Goal: Task Accomplishment & Management: Manage account settings

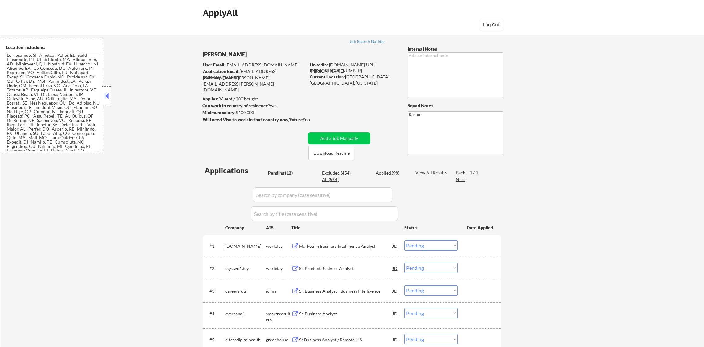
select select ""pending""
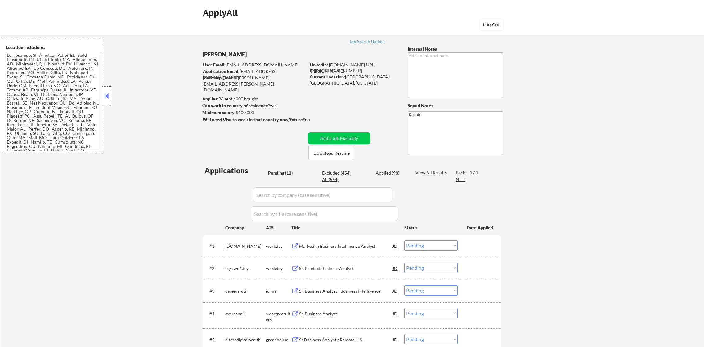
select select ""pending""
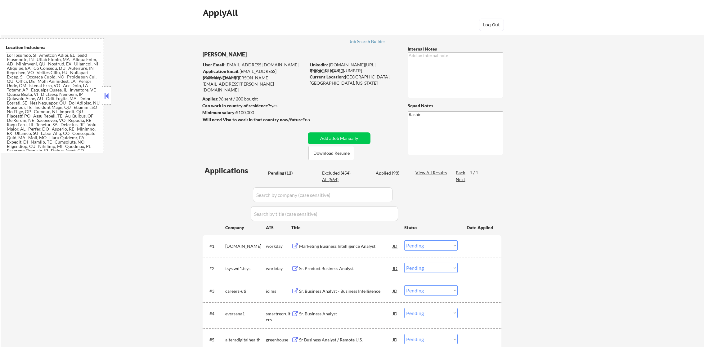
select select ""pending""
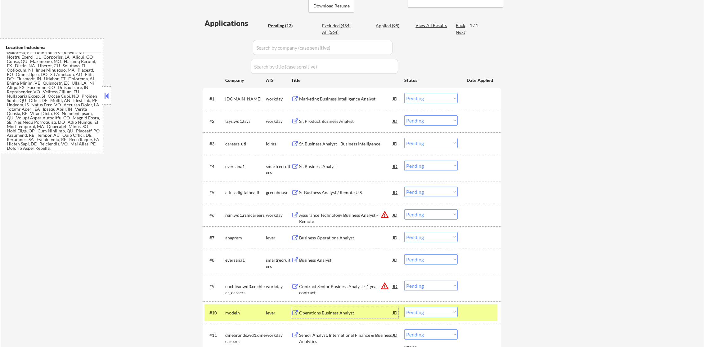
scroll to position [163, 0]
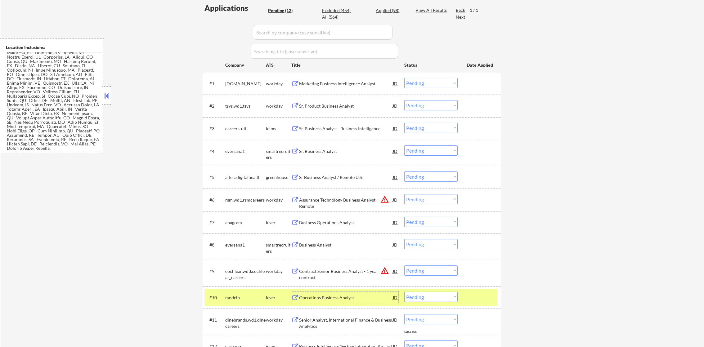
click at [230, 296] on div "modeln" at bounding box center [245, 298] width 41 height 6
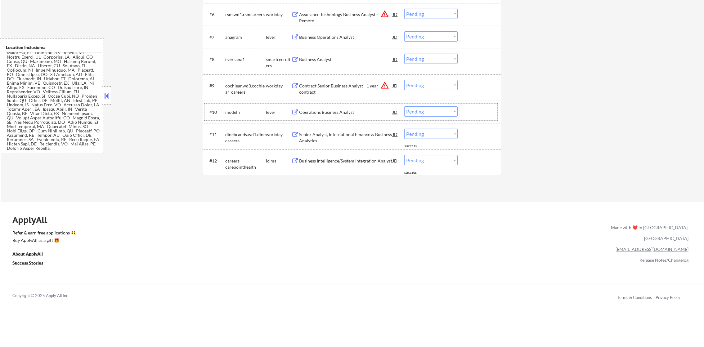
scroll to position [349, 0]
click at [330, 162] on div "Business Intelligence/System Integration Analyst" at bounding box center [346, 160] width 94 height 6
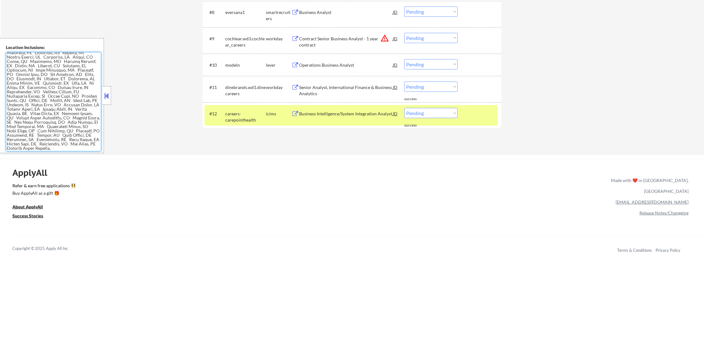
scroll to position [189, 0]
click at [424, 110] on select "Choose an option... Pending Applied Excluded (Questions) Excluded (Expired) Exc…" at bounding box center [430, 113] width 53 height 10
select select ""excluded__location_""
click at [404, 108] on select "Choose an option... Pending Applied Excluded (Questions) Excluded (Expired) Exc…" at bounding box center [430, 113] width 53 height 10
click at [255, 116] on div "careers-carepointhealth" at bounding box center [245, 117] width 41 height 12
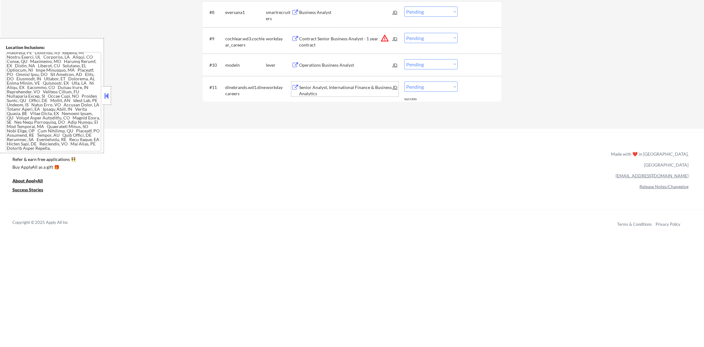
click at [338, 91] on div "Senior Analyst, International Finance & Business Analytics" at bounding box center [346, 90] width 94 height 12
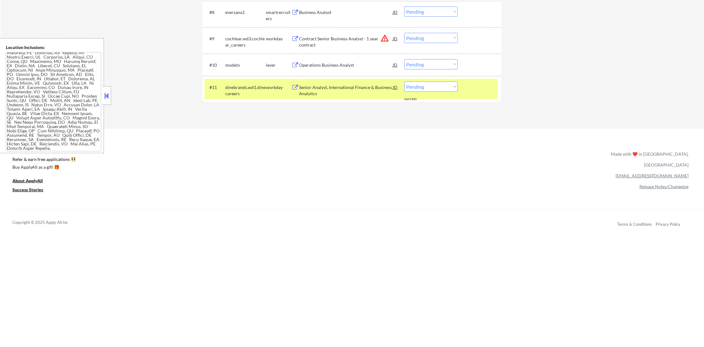
scroll to position [0, 0]
click at [430, 84] on select "Choose an option... Pending Applied Excluded (Questions) Excluded (Expired) Exc…" at bounding box center [430, 87] width 53 height 10
select select ""applied""
click at [404, 82] on select "Choose an option... Pending Applied Excluded (Questions) Excluded (Expired) Exc…" at bounding box center [430, 87] width 53 height 10
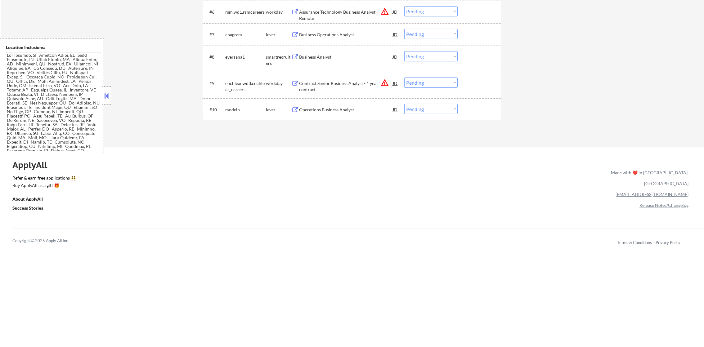
scroll to position [349, 0]
click at [340, 113] on div "Operations Business Analyst" at bounding box center [346, 112] width 94 height 6
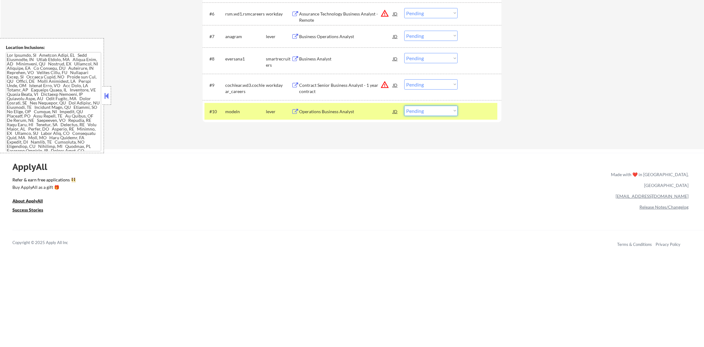
click at [409, 108] on select "Choose an option... Pending Applied Excluded (Questions) Excluded (Expired) Exc…" at bounding box center [430, 111] width 53 height 10
select select ""applied""
click at [404, 106] on select "Choose an option... Pending Applied Excluded (Questions) Excluded (Expired) Exc…" at bounding box center [430, 111] width 53 height 10
click at [233, 101] on div "#10 modeln lever Operations Business Analyst JD warning_amber Choose an option.…" at bounding box center [352, 111] width 299 height 23
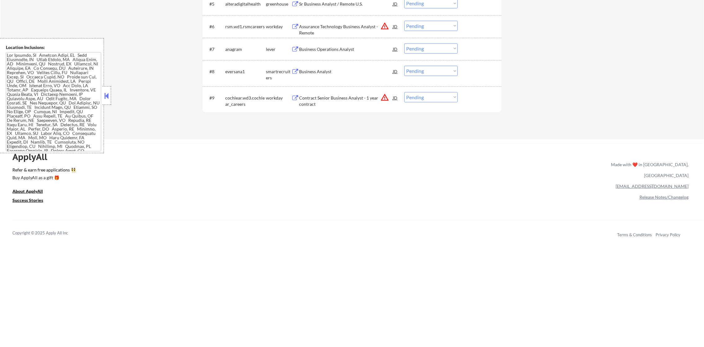
scroll to position [333, 0]
click at [383, 101] on button "warning_amber" at bounding box center [384, 100] width 9 height 9
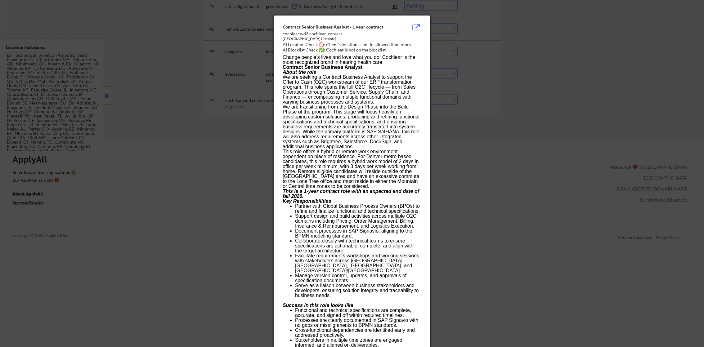
click at [442, 81] on div at bounding box center [352, 173] width 704 height 347
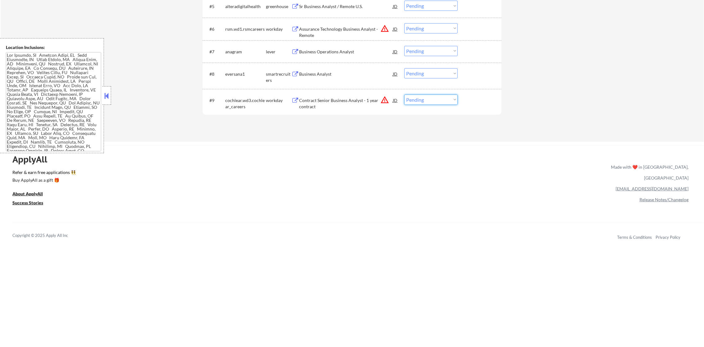
drag, startPoint x: 408, startPoint y: 99, endPoint x: 411, endPoint y: 105, distance: 6.1
click at [408, 100] on select "Choose an option... Pending Applied Excluded (Questions) Excluded (Expired) Exc…" at bounding box center [430, 100] width 53 height 10
select select ""excluded__location_""
click at [404, 95] on select "Choose an option... Pending Applied Excluded (Questions) Excluded (Expired) Exc…" at bounding box center [430, 100] width 53 height 10
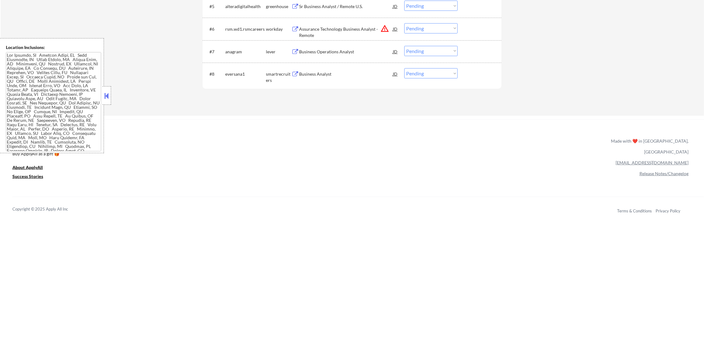
click at [331, 73] on div "Business Analyst" at bounding box center [346, 74] width 94 height 6
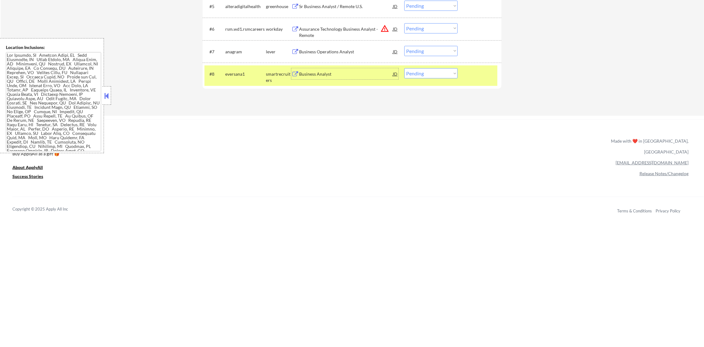
click at [423, 76] on select "Choose an option... Pending Applied Excluded (Questions) Excluded (Expired) Exc…" at bounding box center [430, 73] width 53 height 10
select select ""excluded__expired_""
click at [404, 68] on select "Choose an option... Pending Applied Excluded (Questions) Excluded (Expired) Exc…" at bounding box center [430, 73] width 53 height 10
click at [223, 73] on div "#8 eversana1 smartrecruiters Business Analyst JD warning_amber Choose an option…" at bounding box center [350, 75] width 293 height 20
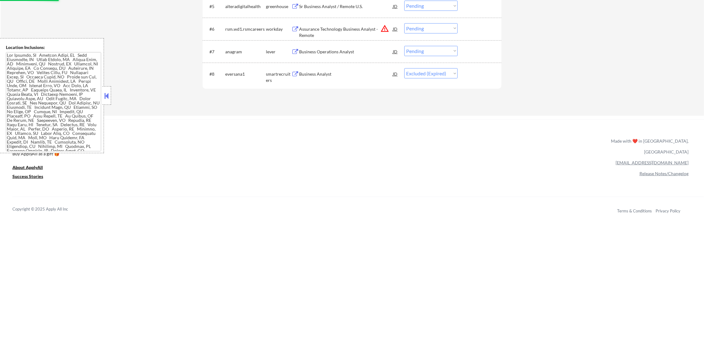
click at [346, 51] on div "Business Operations Analyst" at bounding box center [346, 52] width 94 height 6
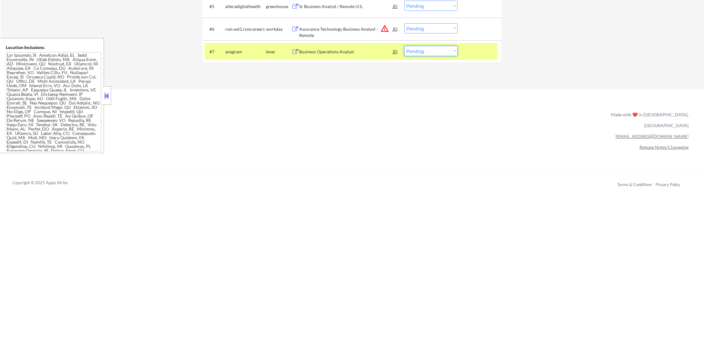
click at [418, 51] on select "Choose an option... Pending Applied Excluded (Questions) Excluded (Expired) Exc…" at bounding box center [430, 51] width 53 height 10
select select ""applied""
click at [404, 46] on select "Choose an option... Pending Applied Excluded (Questions) Excluded (Expired) Exc…" at bounding box center [430, 51] width 53 height 10
click at [237, 50] on div "anagram" at bounding box center [245, 52] width 41 height 6
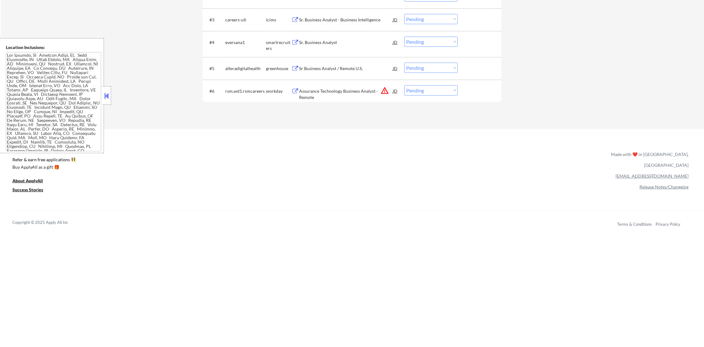
scroll to position [256, 0]
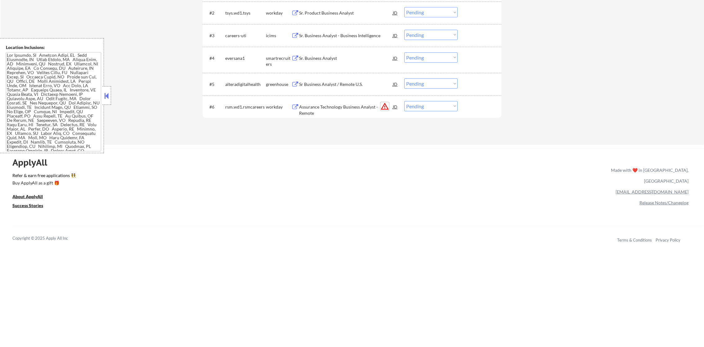
click at [382, 106] on button "warning_amber" at bounding box center [384, 106] width 9 height 9
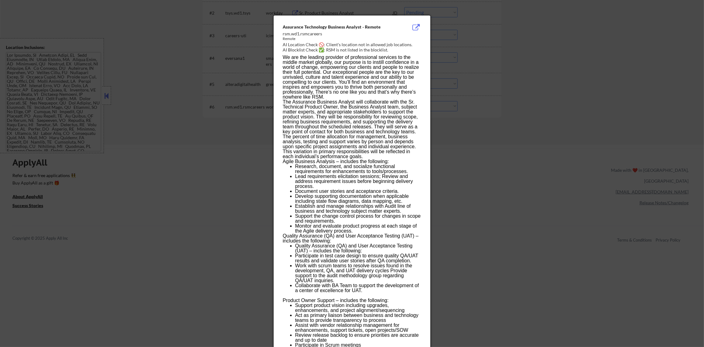
click at [541, 74] on div at bounding box center [352, 173] width 704 height 347
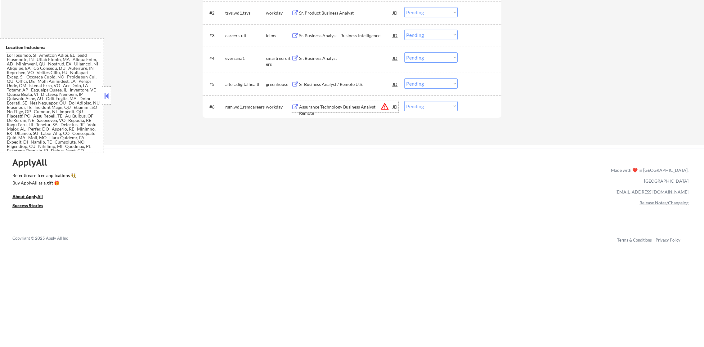
click at [370, 104] on div "Assurance Technology Business Analyst - Remote" at bounding box center [346, 110] width 94 height 12
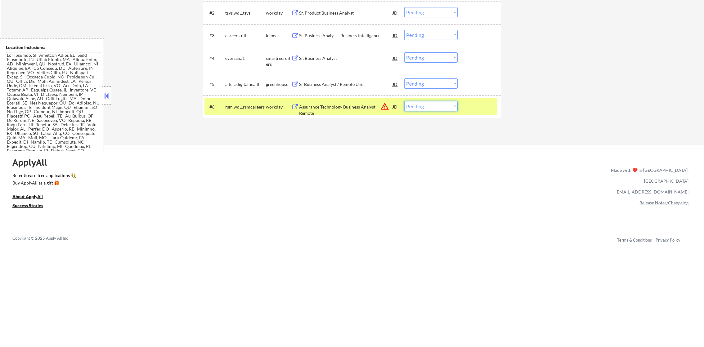
click at [414, 106] on select "Choose an option... Pending Applied Excluded (Questions) Excluded (Expired) Exc…" at bounding box center [430, 106] width 53 height 10
select select ""excluded__expired_""
click at [404, 101] on select "Choose an option... Pending Applied Excluded (Questions) Excluded (Expired) Exc…" at bounding box center [430, 106] width 53 height 10
click at [232, 97] on div "#6 rsm.wd1.rsmcareers workday Assurance Technology Business Analyst - Remote JD…" at bounding box center [352, 107] width 299 height 23
click at [343, 86] on div "Sr Business Analyst / Remote U.S." at bounding box center [346, 84] width 94 height 6
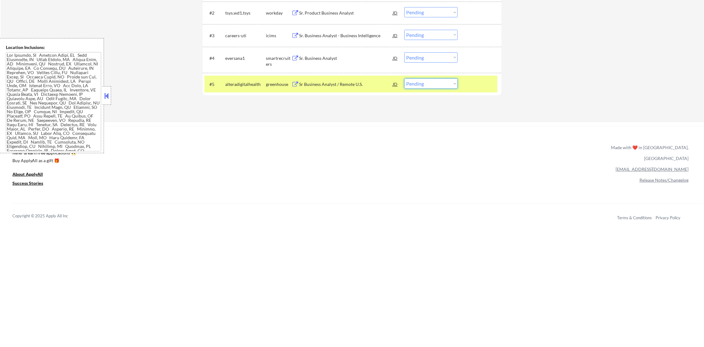
drag, startPoint x: 414, startPoint y: 78, endPoint x: 417, endPoint y: 84, distance: 6.8
click at [414, 78] on select "Choose an option... Pending Applied Excluded (Questions) Excluded (Expired) Exc…" at bounding box center [430, 83] width 53 height 10
select select ""excluded__expired_""
click at [404, 78] on select "Choose an option... Pending Applied Excluded (Questions) Excluded (Expired) Exc…" at bounding box center [430, 83] width 53 height 10
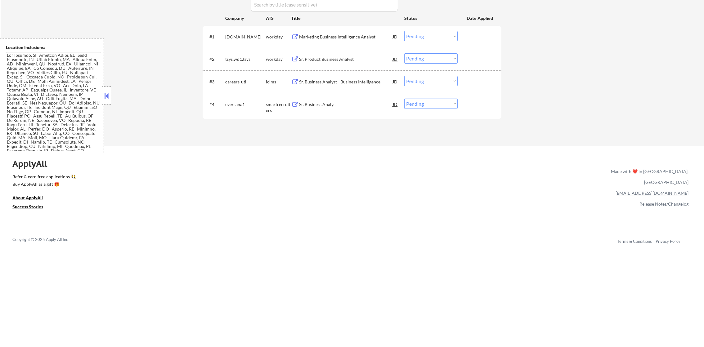
scroll to position [209, 0]
click at [330, 103] on div "Sr. Business Analyst" at bounding box center [346, 105] width 94 height 6
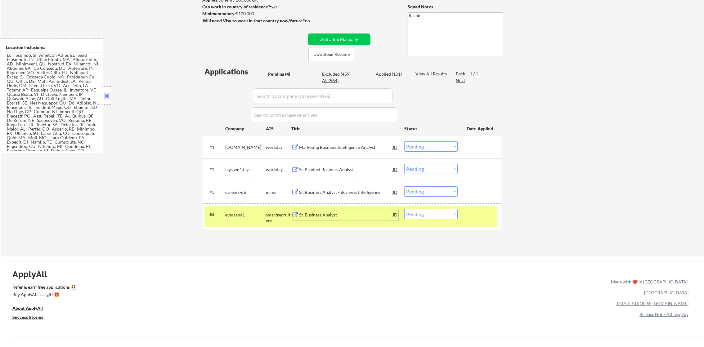
scroll to position [116, 0]
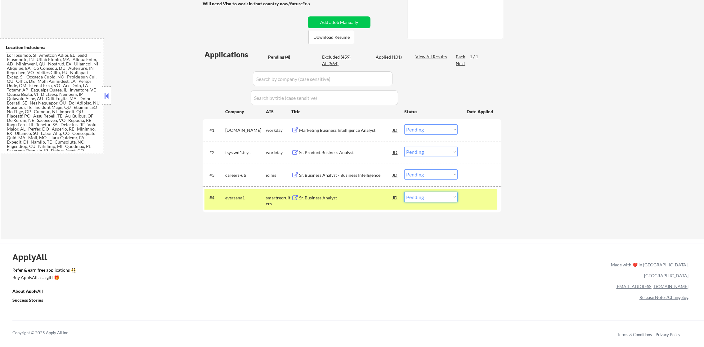
click at [421, 200] on select "Choose an option... Pending Applied Excluded (Questions) Excluded (Expired) Exc…" at bounding box center [430, 197] width 53 height 10
select select ""applied""
click at [404, 192] on select "Choose an option... Pending Applied Excluded (Questions) Excluded (Expired) Exc…" at bounding box center [430, 197] width 53 height 10
click at [251, 201] on div "eversana1" at bounding box center [245, 197] width 41 height 11
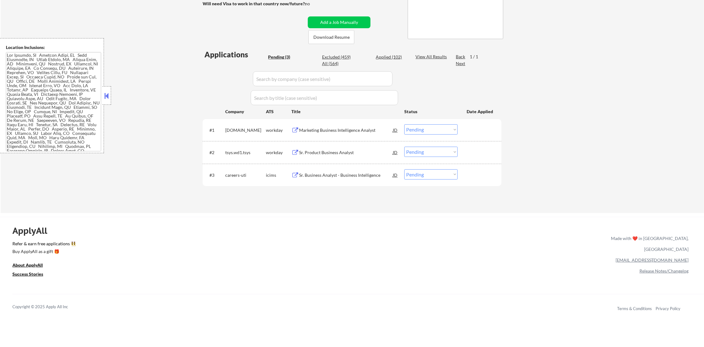
click at [356, 128] on div "Marketing Business Intelligence Analyst" at bounding box center [346, 130] width 94 height 6
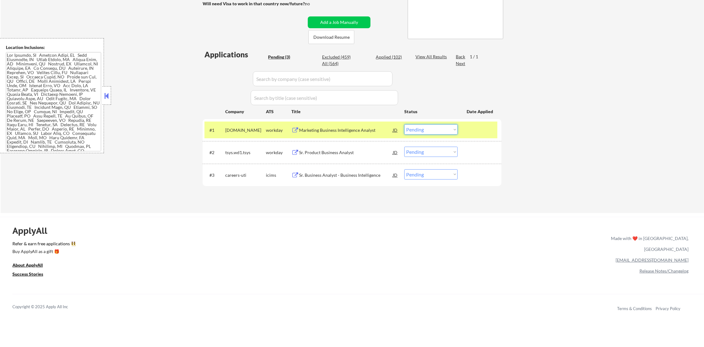
click at [415, 132] on select "Choose an option... Pending Applied Excluded (Questions) Excluded (Expired) Exc…" at bounding box center [430, 129] width 53 height 10
click at [404, 124] on select "Choose an option... Pending Applied Excluded (Questions) Excluded (Expired) Exc…" at bounding box center [430, 129] width 53 height 10
click at [265, 132] on div "cdw.wd5.careers" at bounding box center [245, 130] width 41 height 6
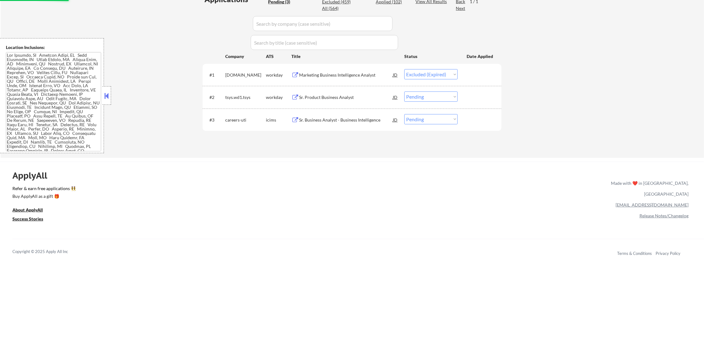
scroll to position [178, 0]
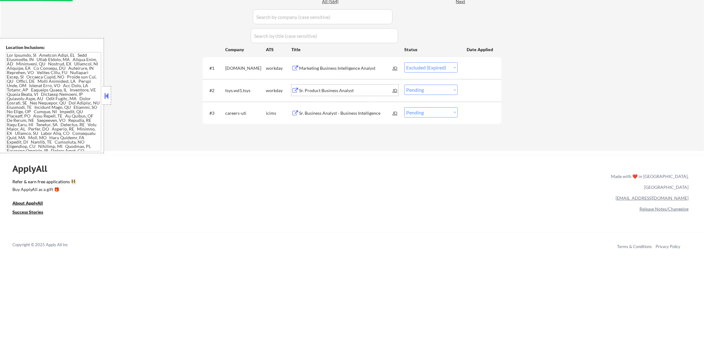
click at [363, 88] on div "Sr. Product Business Analyst" at bounding box center [346, 90] width 94 height 6
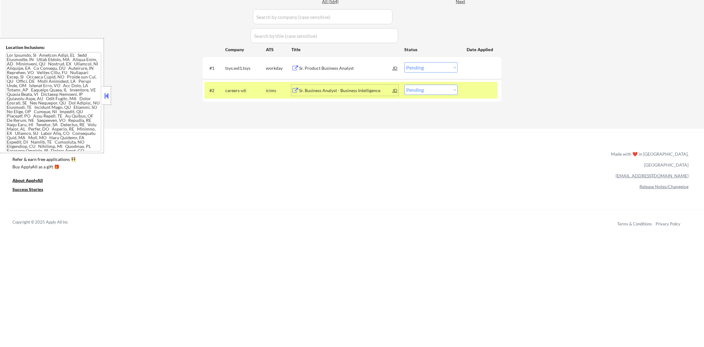
click at [425, 87] on select "Choose an option... Pending Applied Excluded (Questions) Excluded (Expired) Exc…" at bounding box center [430, 90] width 53 height 10
click at [436, 66] on select "Choose an option... Pending Applied Excluded (Questions) Excluded (Expired) Exc…" at bounding box center [430, 67] width 53 height 10
click at [404, 62] on select "Choose an option... Pending Applied Excluded (Questions) Excluded (Expired) Exc…" at bounding box center [430, 67] width 53 height 10
click at [251, 87] on div "careers-uti" at bounding box center [245, 90] width 41 height 6
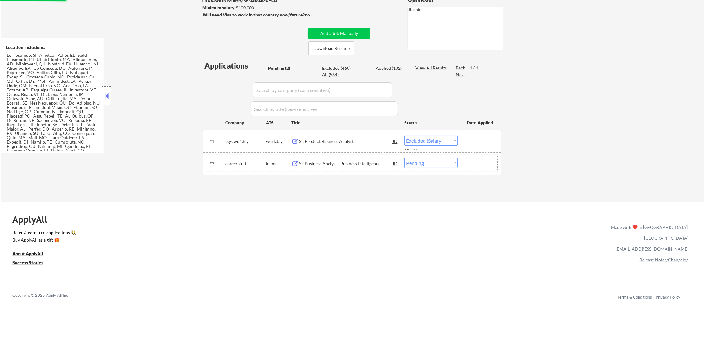
scroll to position [101, 0]
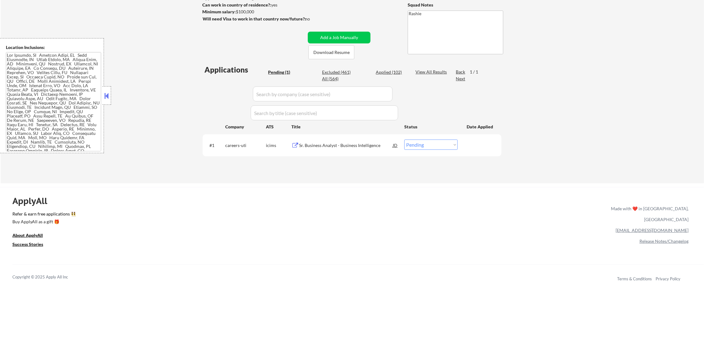
click at [401, 73] on div "Applied (102)" at bounding box center [391, 72] width 31 height 6
select select ""applied""
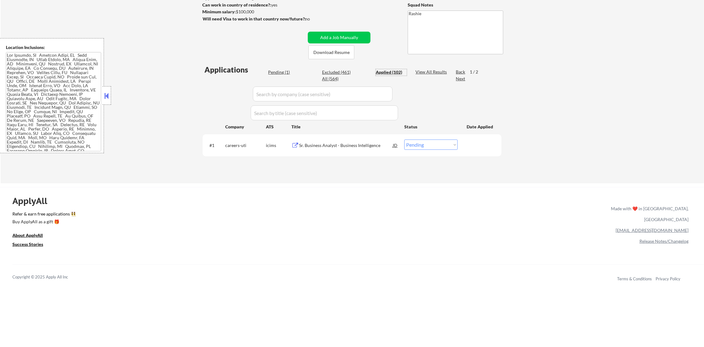
select select ""applied""
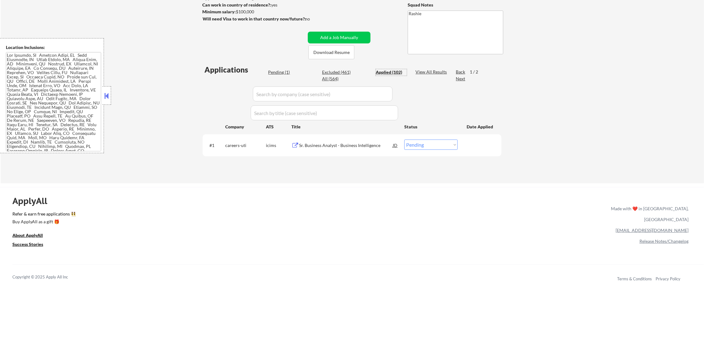
select select ""applied""
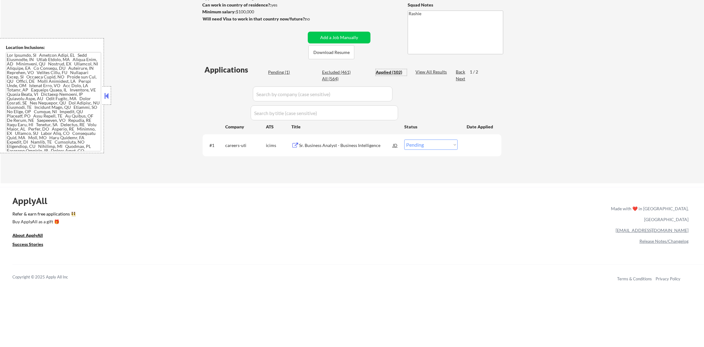
select select ""applied""
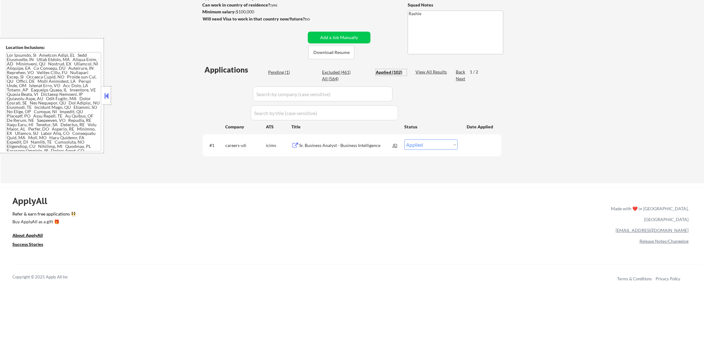
select select ""applied""
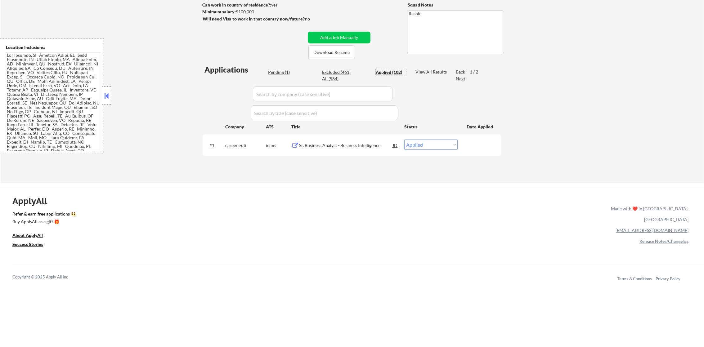
select select ""applied""
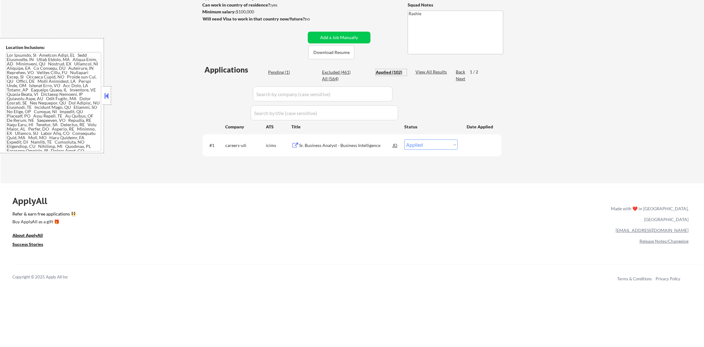
select select ""applied""
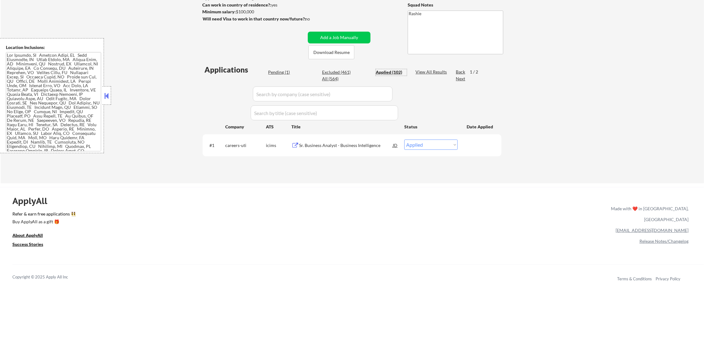
select select ""applied""
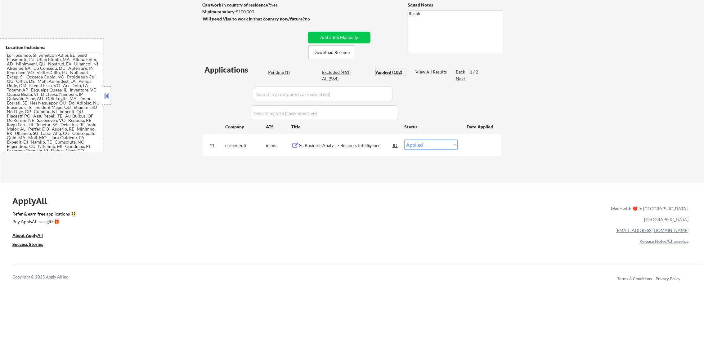
select select ""applied""
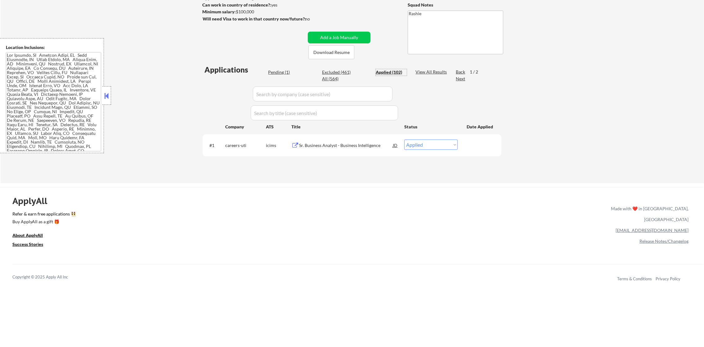
select select ""applied""
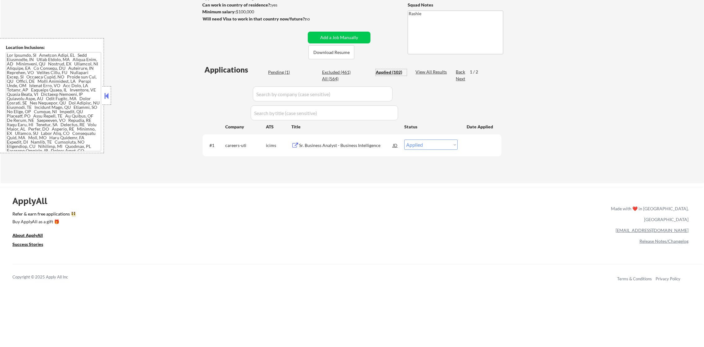
select select ""applied""
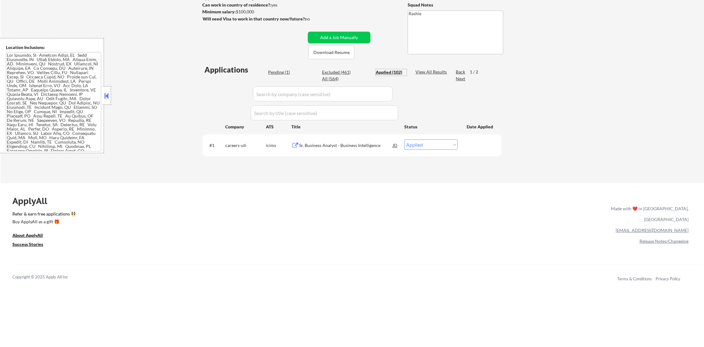
select select ""applied""
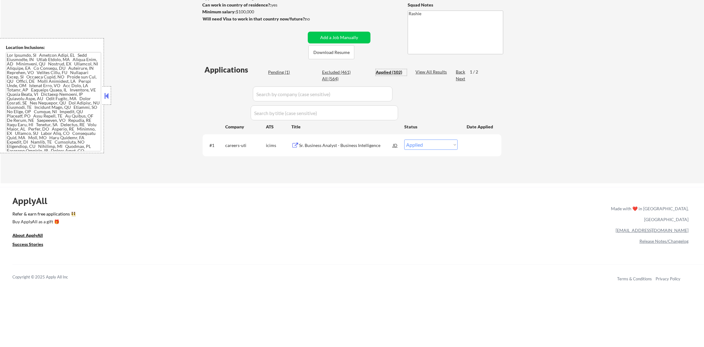
select select ""applied""
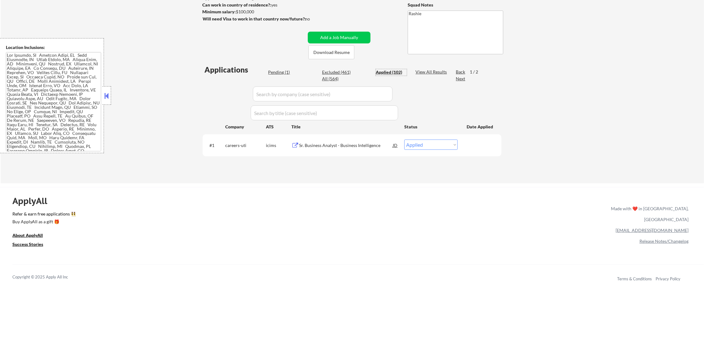
select select ""applied""
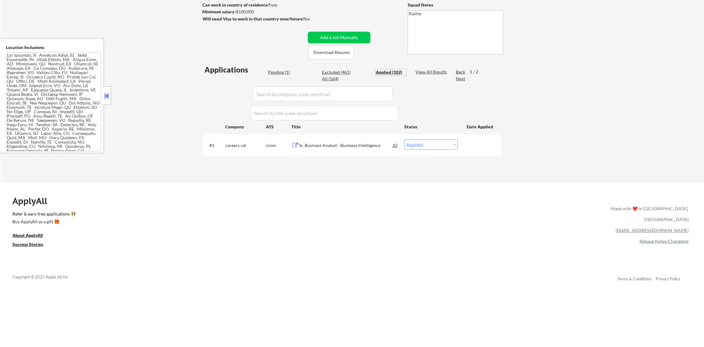
select select ""applied""
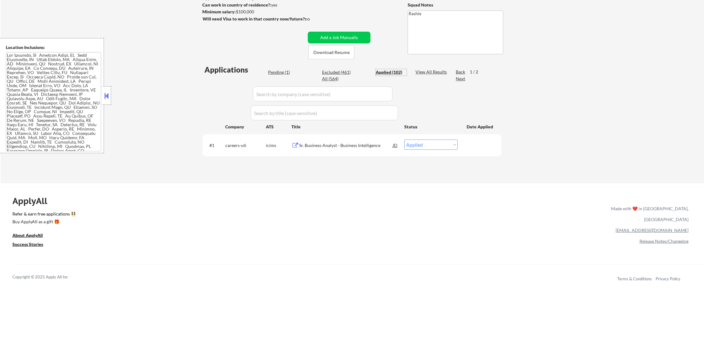
select select ""applied""
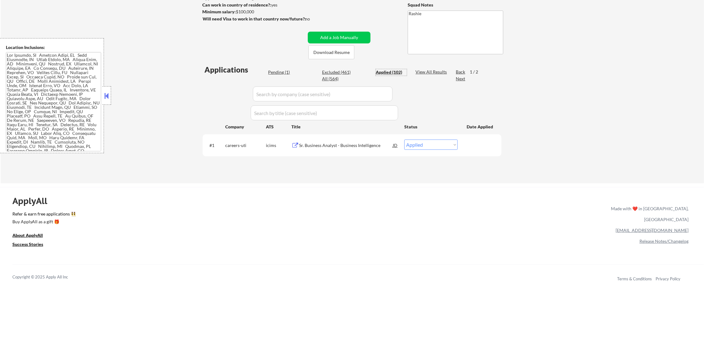
select select ""applied""
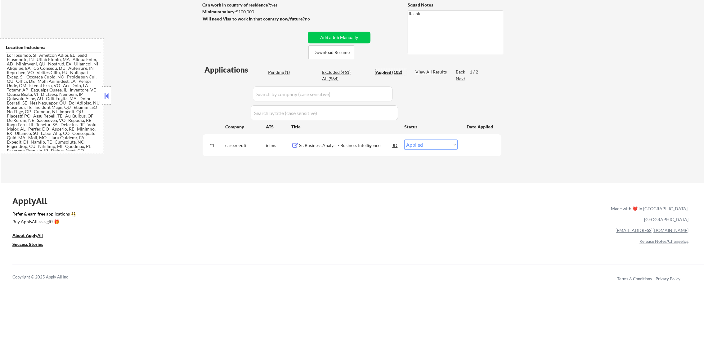
select select ""applied""
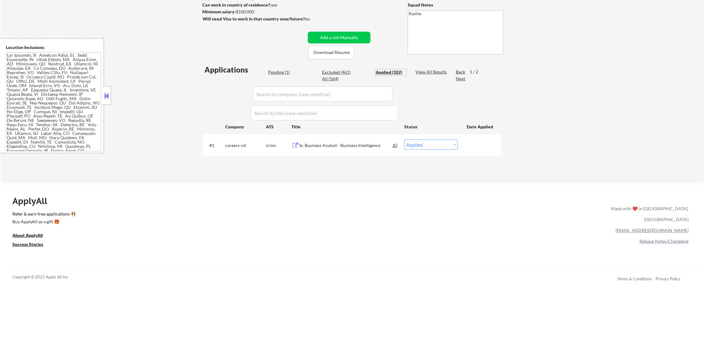
select select ""applied""
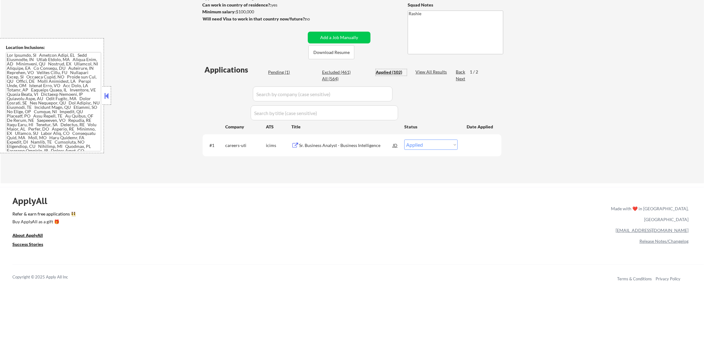
select select ""applied""
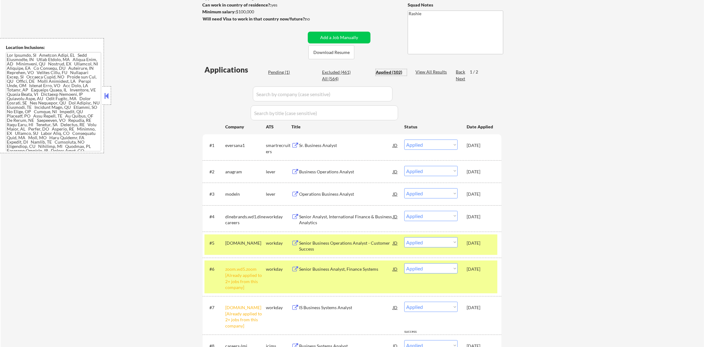
click at [228, 251] on div "#5 workiva.wd1.careers workday Senior Business Operations Analyst - Customer Su…" at bounding box center [350, 244] width 293 height 20
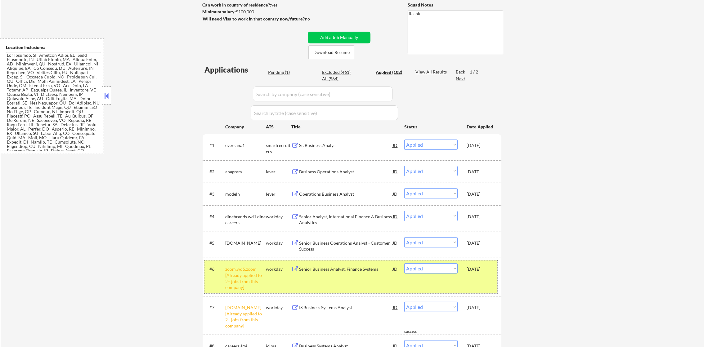
click at [230, 270] on div "zoom.wd5.zoom [Already applied to 2+ jobs from this company]" at bounding box center [245, 278] width 41 height 24
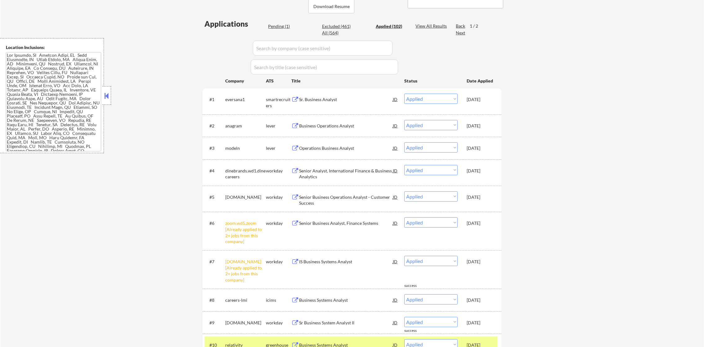
scroll to position [147, 0]
click at [232, 337] on div "#10 relativity greenhouse Business Systems Analyst JD warning_amber Choose an o…" at bounding box center [350, 344] width 293 height 17
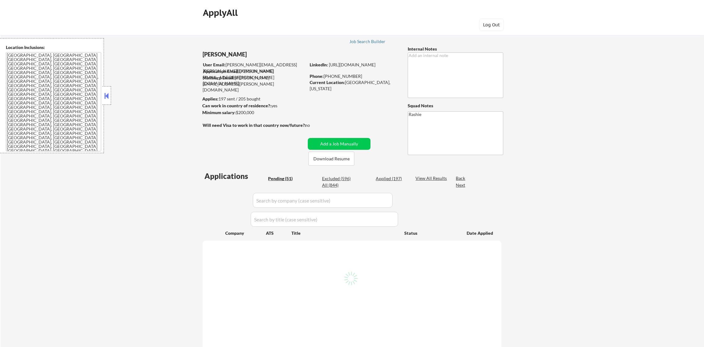
select select ""pending""
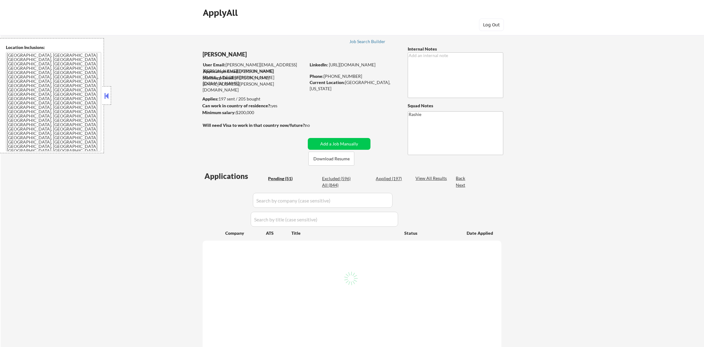
select select ""pending""
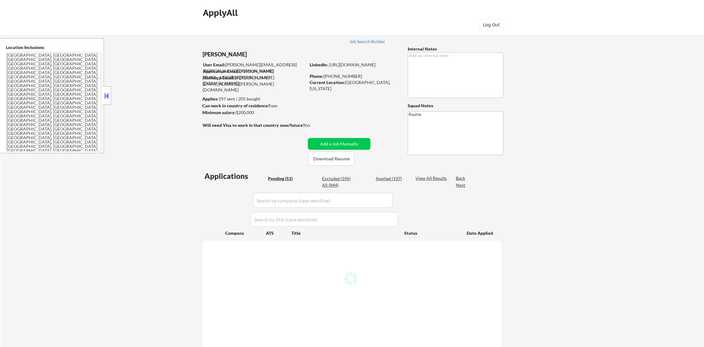
select select ""pending""
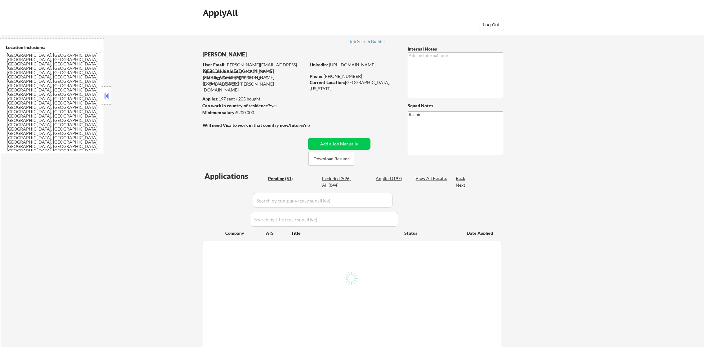
select select ""pending""
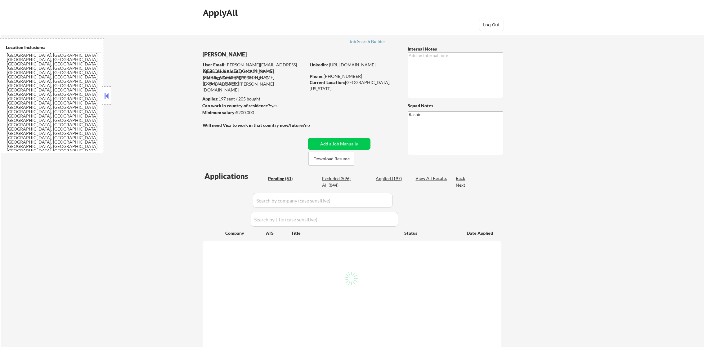
select select ""pending""
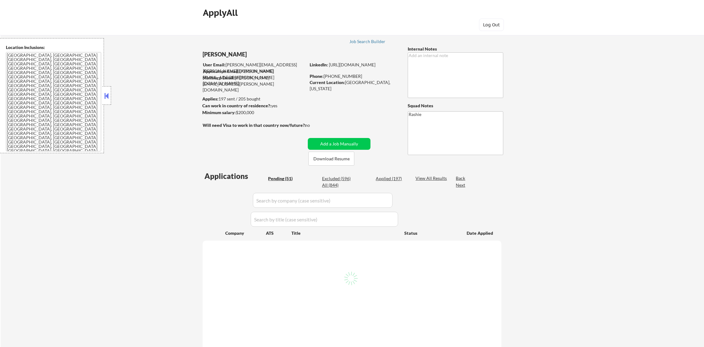
select select ""pending""
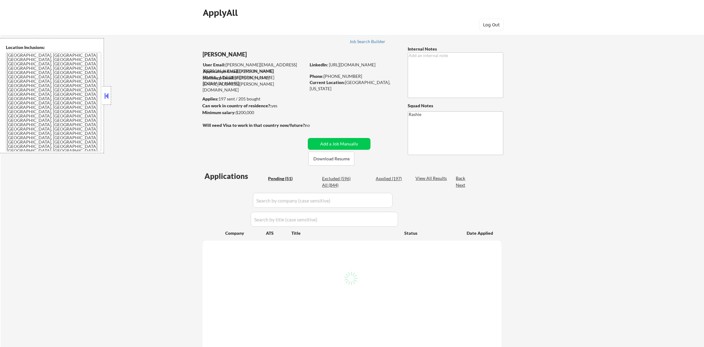
select select ""pending""
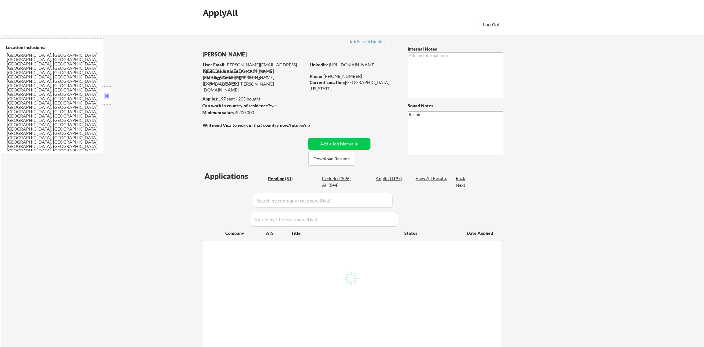
select select ""pending""
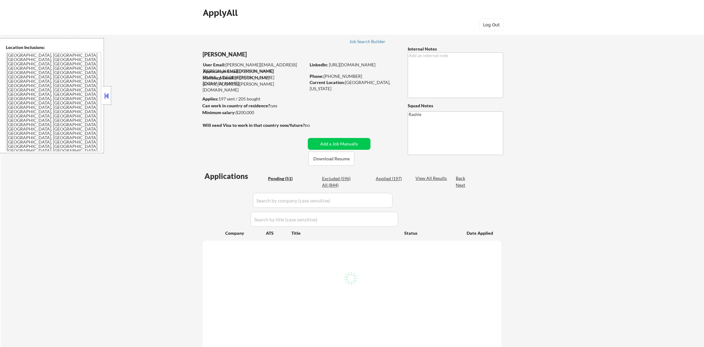
select select ""pending""
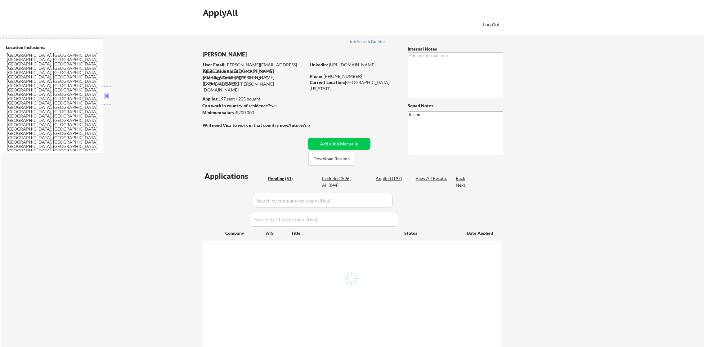
select select ""pending""
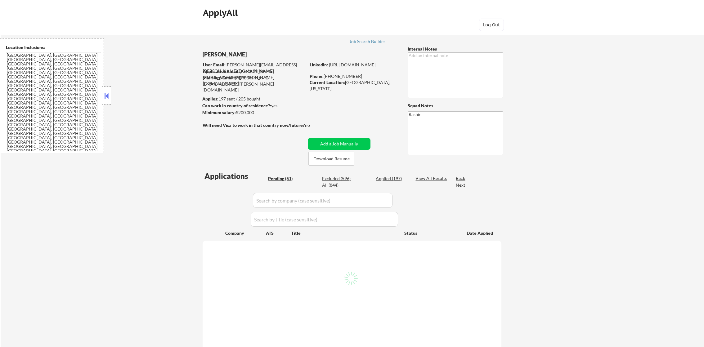
select select ""pending""
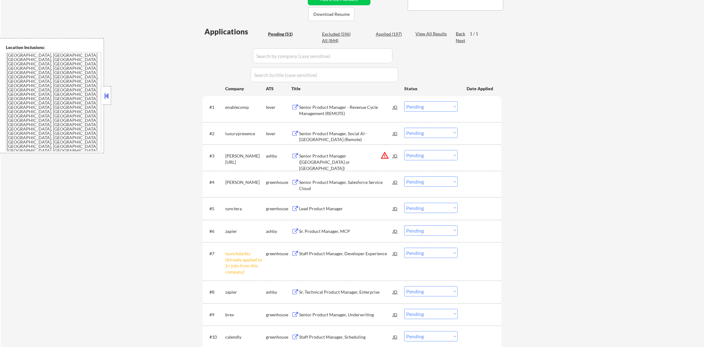
scroll to position [170, 0]
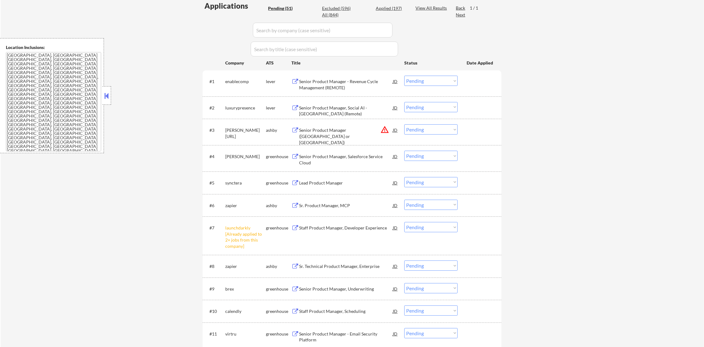
click at [446, 230] on select "Choose an option... Pending Applied Excluded (Questions) Excluded (Expired) Exc…" at bounding box center [430, 227] width 53 height 10
select select ""excluded__other_""
click at [404, 222] on select "Choose an option... Pending Applied Excluded (Questions) Excluded (Expired) Exc…" at bounding box center [430, 227] width 53 height 10
click at [386, 131] on button "warning_amber" at bounding box center [384, 129] width 9 height 9
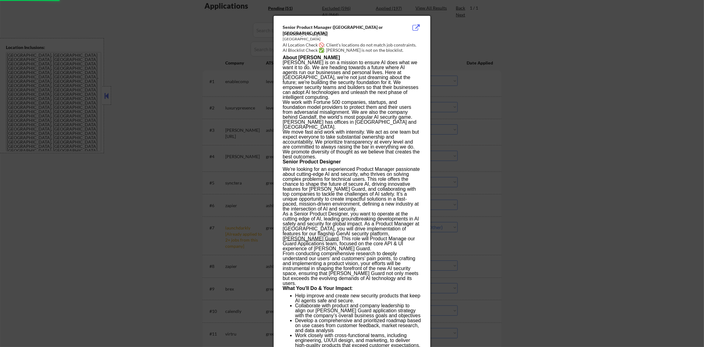
click at [511, 125] on div at bounding box center [352, 173] width 704 height 347
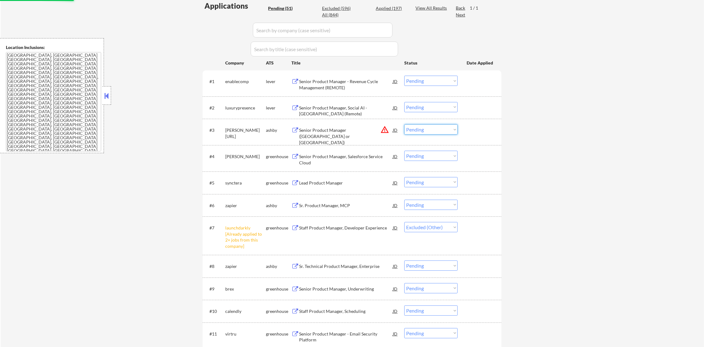
click at [417, 129] on select "Choose an option... Pending Applied Excluded (Questions) Excluded (Expired) Exc…" at bounding box center [430, 129] width 53 height 10
select select ""excluded__location_""
click at [404, 124] on select "Choose an option... Pending Applied Excluded (Questions) Excluded (Expired) Exc…" at bounding box center [430, 129] width 53 height 10
select select ""pending""
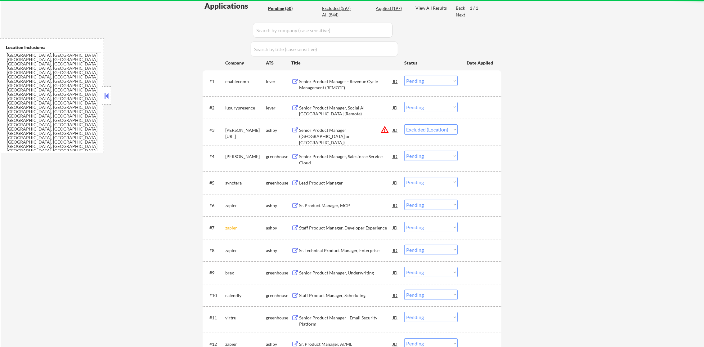
select select ""pending""
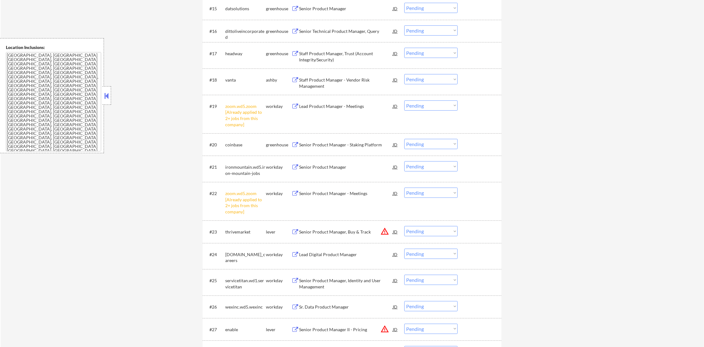
scroll to position [614, 0]
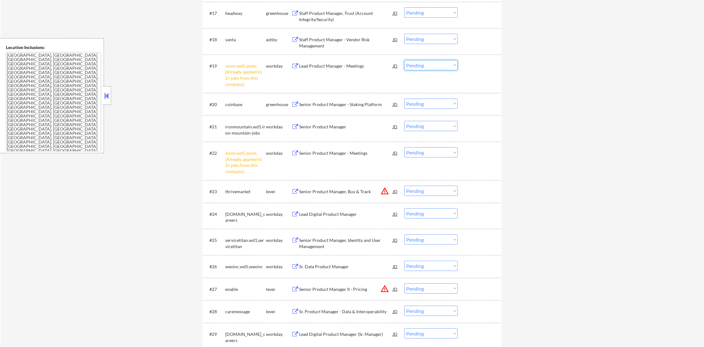
click at [427, 62] on select "Choose an option... Pending Applied Excluded (Questions) Excluded (Expired) Exc…" at bounding box center [430, 65] width 53 height 10
click at [404, 60] on select "Choose an option... Pending Applied Excluded (Questions) Excluded (Expired) Exc…" at bounding box center [430, 65] width 53 height 10
select select ""pending""
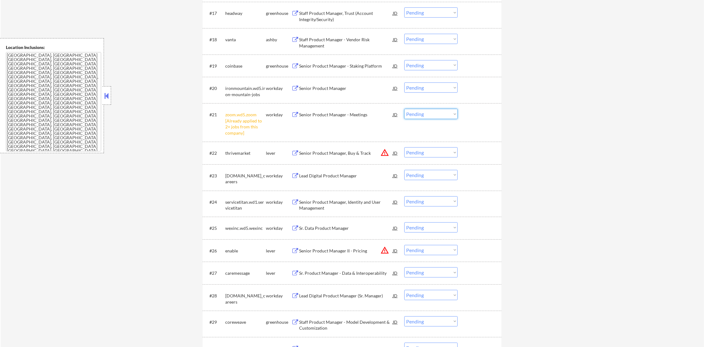
drag, startPoint x: 449, startPoint y: 115, endPoint x: 444, endPoint y: 118, distance: 4.9
click at [448, 115] on select "Choose an option... Pending Applied Excluded (Questions) Excluded (Expired) Exc…" at bounding box center [430, 114] width 53 height 10
click at [404, 109] on select "Choose an option... Pending Applied Excluded (Questions) Excluded (Expired) Exc…" at bounding box center [430, 114] width 53 height 10
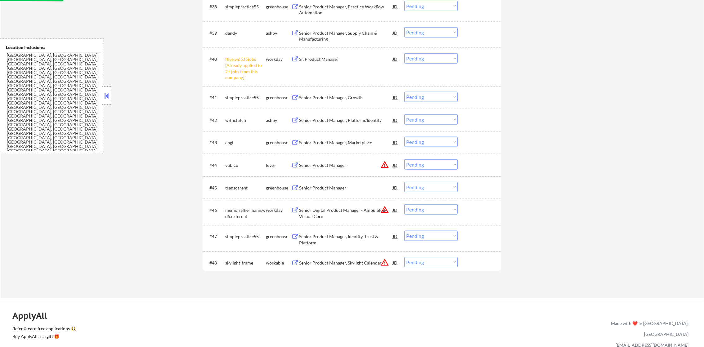
scroll to position [1151, 0]
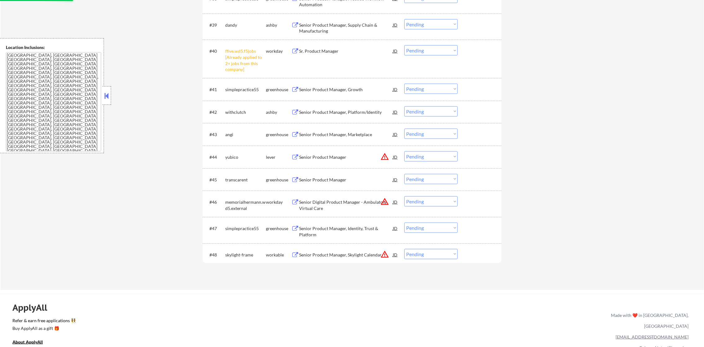
select select ""pending""
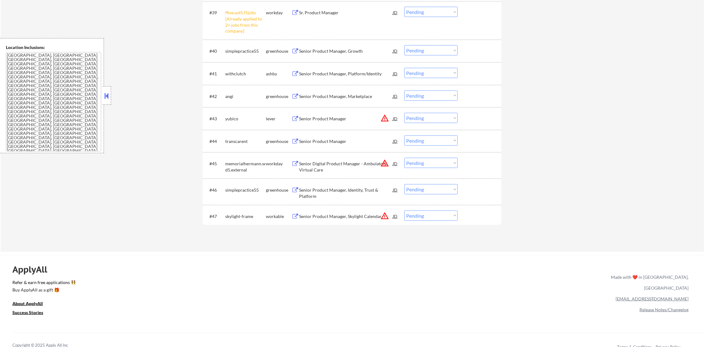
click at [430, 16] on select "Choose an option... Pending Applied Excluded (Questions) Excluded (Expired) Exc…" at bounding box center [430, 12] width 53 height 10
click at [404, 7] on select "Choose an option... Pending Applied Excluded (Questions) Excluded (Expired) Exc…" at bounding box center [430, 12] width 53 height 10
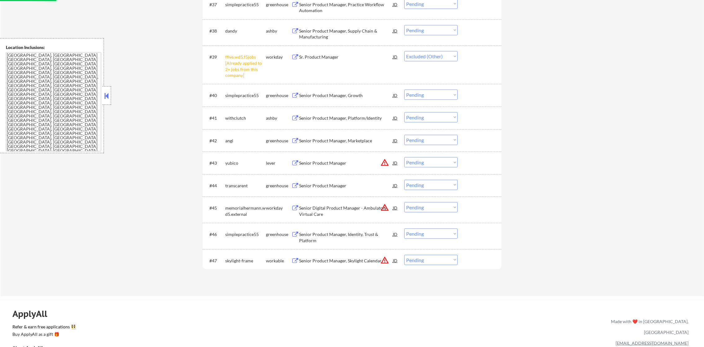
scroll to position [1089, 0]
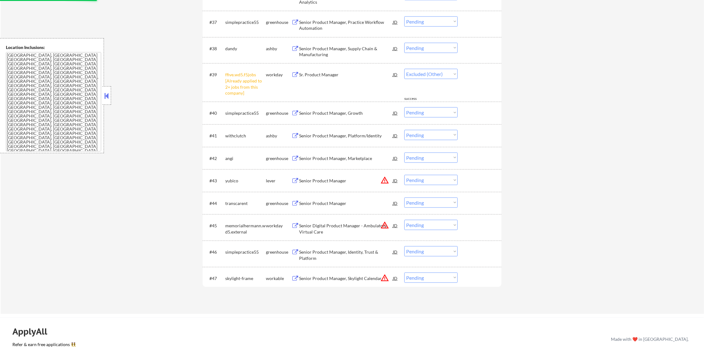
select select ""pending""
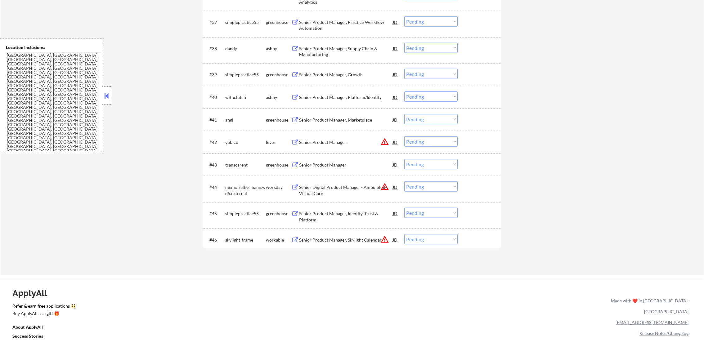
click at [382, 240] on button "warning_amber" at bounding box center [384, 239] width 9 height 9
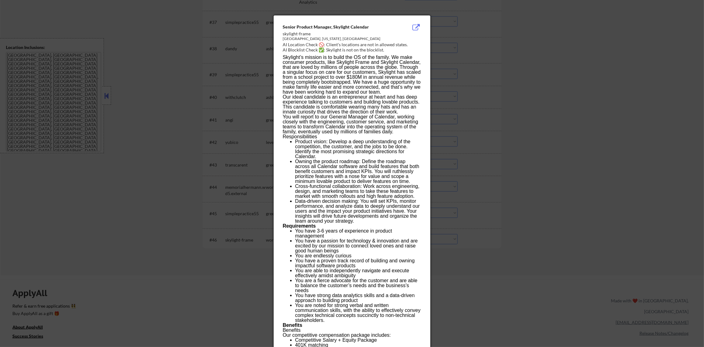
click at [480, 238] on div at bounding box center [352, 173] width 704 height 347
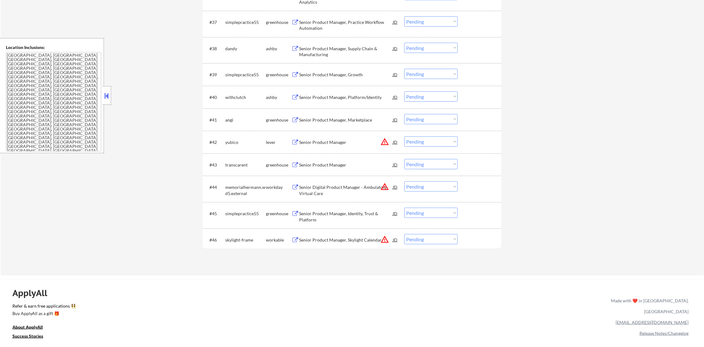
click at [424, 245] on div "#46 skylight-frame workable Senior Product Manager, Skylight Calendar JD warnin…" at bounding box center [350, 239] width 293 height 17
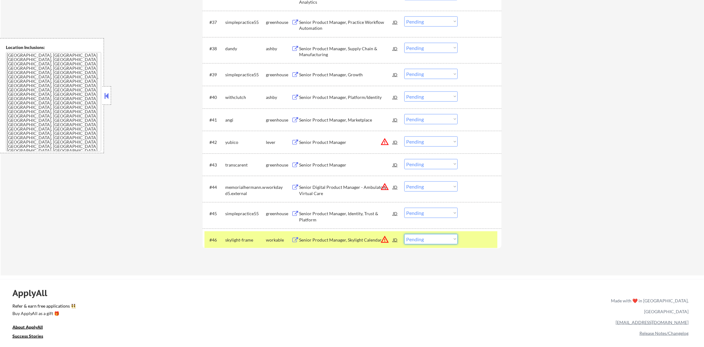
click at [427, 239] on select "Choose an option... Pending Applied Excluded (Questions) Excluded (Expired) Exc…" at bounding box center [430, 239] width 53 height 10
select select ""excluded__location_""
click at [404, 234] on select "Choose an option... Pending Applied Excluded (Questions) Excluded (Expired) Exc…" at bounding box center [430, 239] width 53 height 10
click at [238, 242] on div "skylight-frame" at bounding box center [245, 240] width 41 height 6
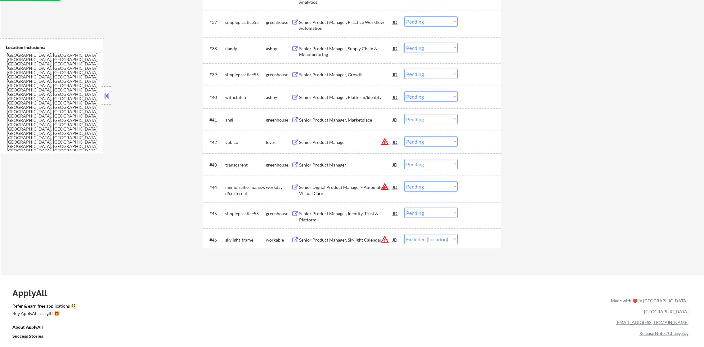
click at [421, 191] on select "Choose an option... Pending Applied Excluded (Questions) Excluded (Expired) Exc…" at bounding box center [430, 186] width 53 height 10
select select ""excluded__location_""
click at [404, 181] on select "Choose an option... Pending Applied Excluded (Questions) Excluded (Expired) Exc…" at bounding box center [430, 186] width 53 height 10
click at [454, 143] on select "Choose an option... Pending Applied Excluded (Questions) Excluded (Expired) Exc…" at bounding box center [430, 141] width 53 height 10
click at [404, 136] on select "Choose an option... Pending Applied Excluded (Questions) Excluded (Expired) Exc…" at bounding box center [430, 141] width 53 height 10
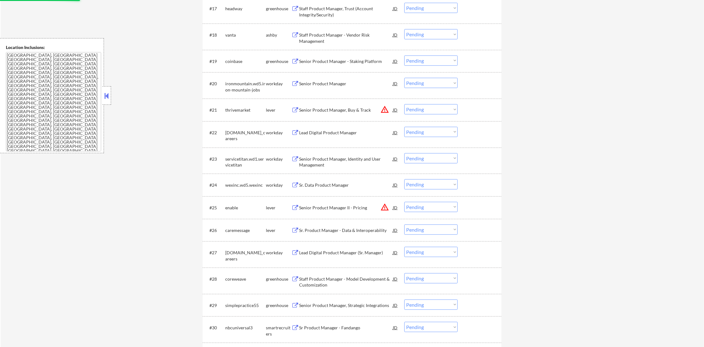
scroll to position [620, 0]
click at [384, 204] on button "warning_amber" at bounding box center [384, 205] width 9 height 9
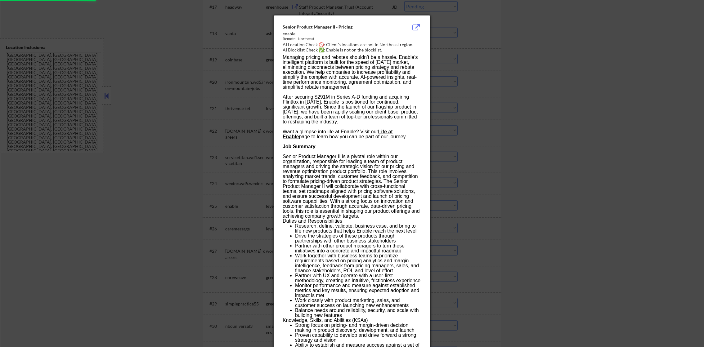
select select ""pending""
click at [542, 164] on div at bounding box center [352, 173] width 704 height 347
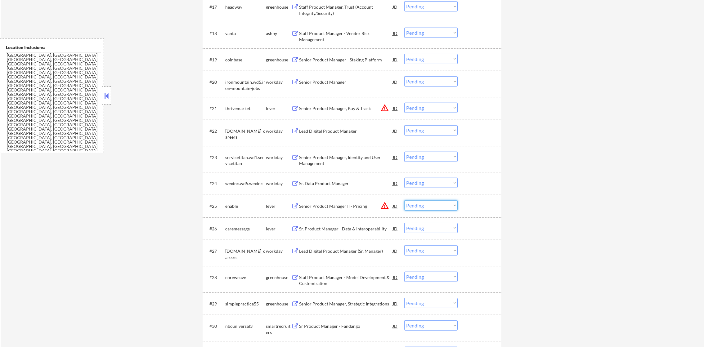
click at [412, 207] on select "Choose an option... Pending Applied Excluded (Questions) Excluded (Expired) Exc…" at bounding box center [430, 205] width 53 height 10
click at [404, 200] on select "Choose an option... Pending Applied Excluded (Questions) Excluded (Expired) Exc…" at bounding box center [430, 205] width 53 height 10
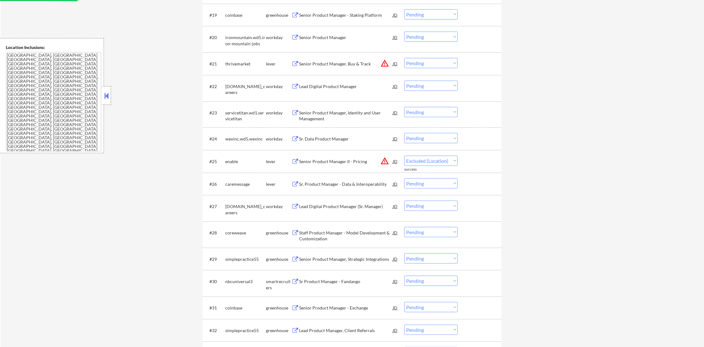
scroll to position [651, 0]
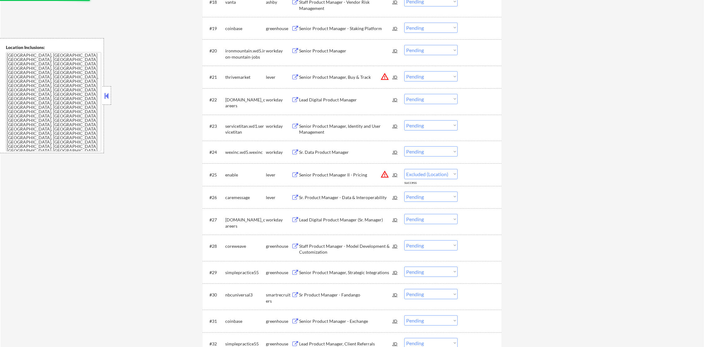
click at [388, 78] on button "warning_amber" at bounding box center [384, 76] width 9 height 9
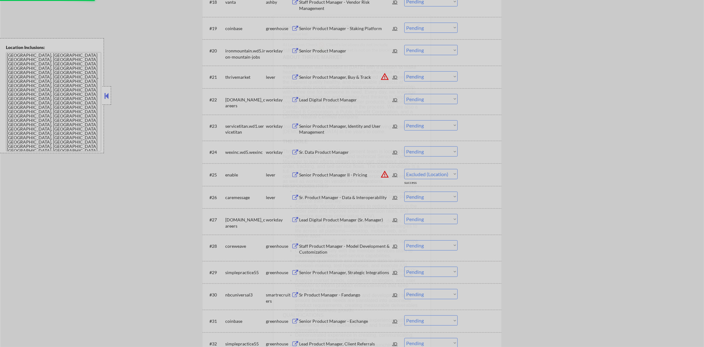
select select ""pending""
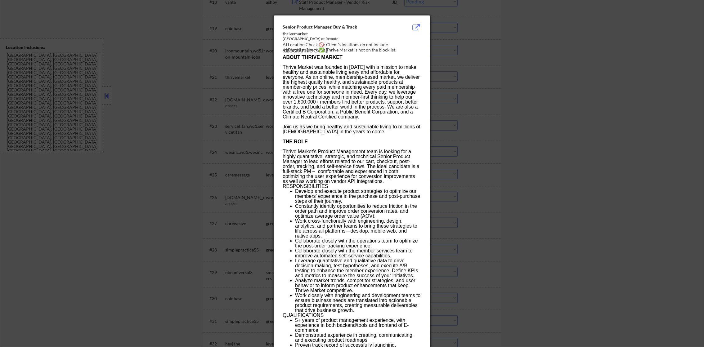
click at [519, 77] on div at bounding box center [352, 173] width 704 height 347
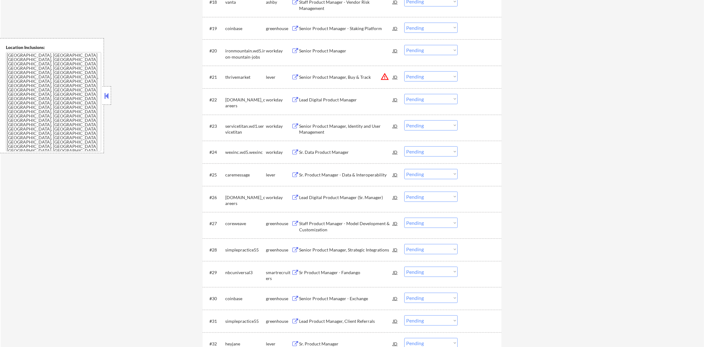
click at [433, 77] on select "Choose an option... Pending Applied Excluded (Questions) Excluded (Expired) Exc…" at bounding box center [430, 76] width 53 height 10
click at [404, 71] on select "Choose an option... Pending Applied Excluded (Questions) Excluded (Expired) Exc…" at bounding box center [430, 76] width 53 height 10
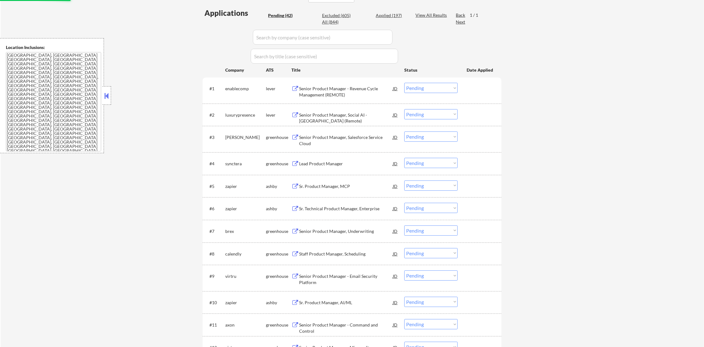
scroll to position [159, 0]
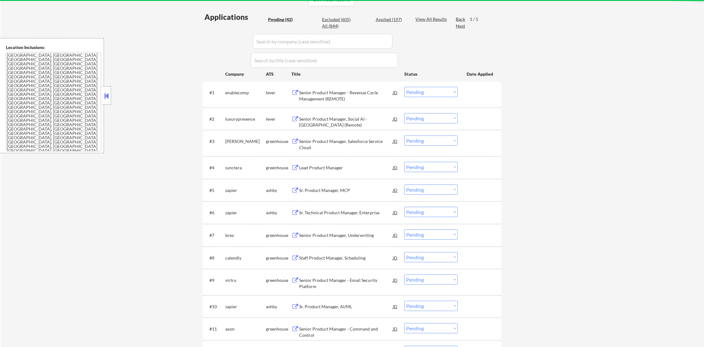
select select ""pending""
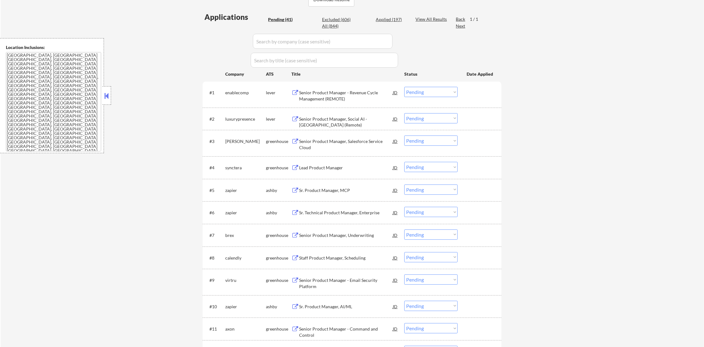
click at [235, 91] on div "enablecomp" at bounding box center [245, 93] width 41 height 6
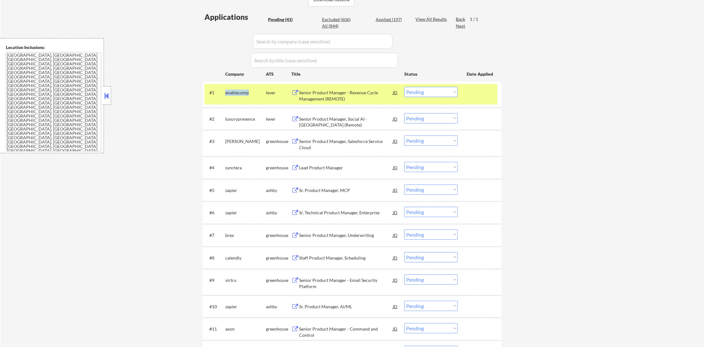
click at [235, 91] on div "enablecomp" at bounding box center [245, 93] width 41 height 6
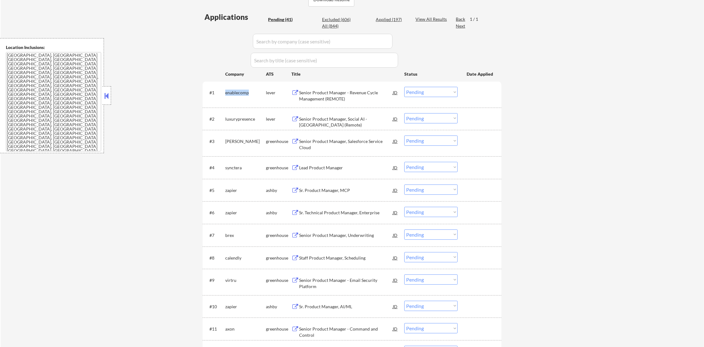
copy div "enablecomp"
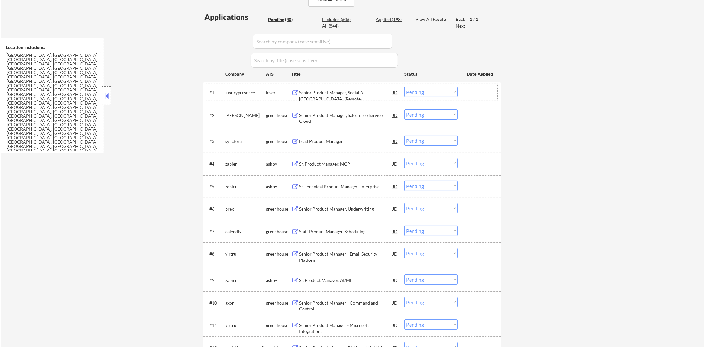
click at [239, 95] on div "luxurypresence" at bounding box center [245, 93] width 41 height 6
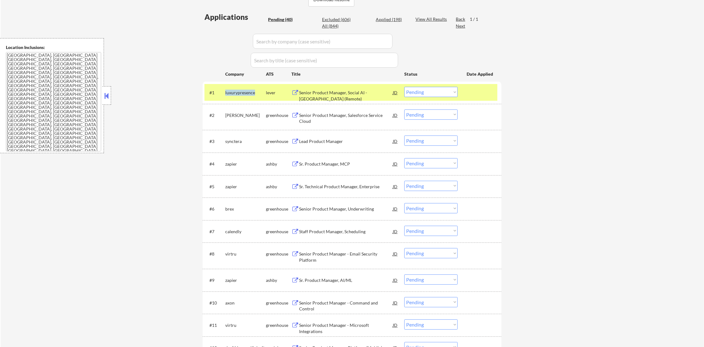
click at [239, 95] on div "luxurypresence" at bounding box center [245, 93] width 41 height 6
copy div "luxurypresence"
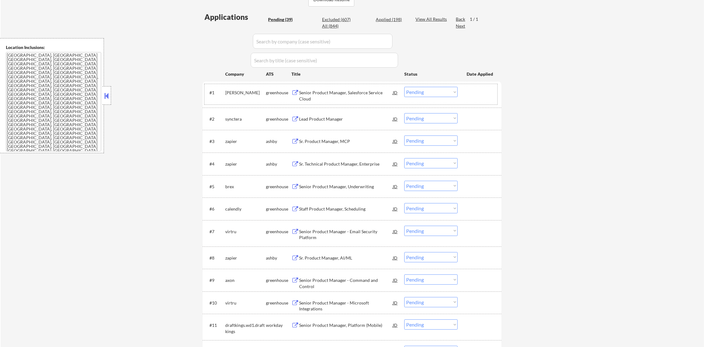
click at [228, 93] on div "natera" at bounding box center [245, 93] width 41 height 6
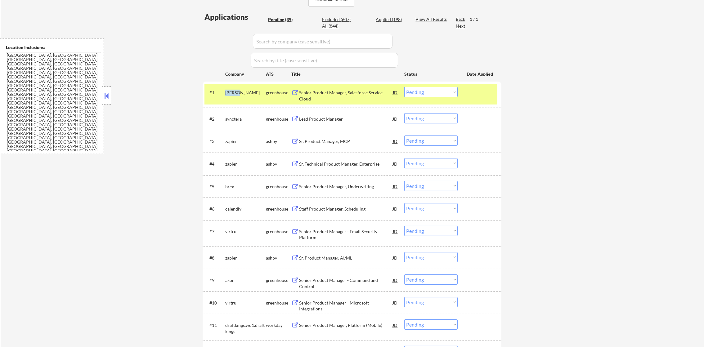
click at [228, 93] on div "natera" at bounding box center [245, 93] width 41 height 6
copy div "natera"
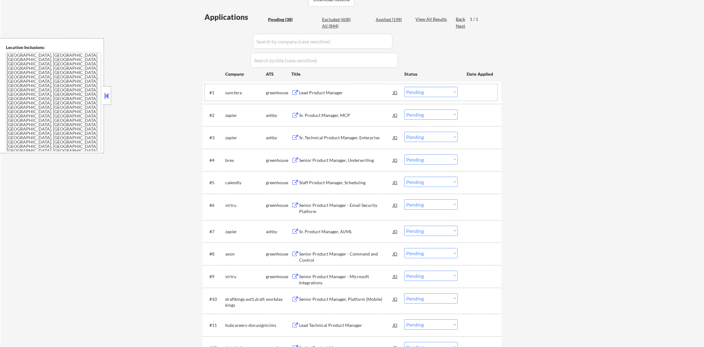
click at [229, 93] on div "synctera" at bounding box center [245, 93] width 41 height 6
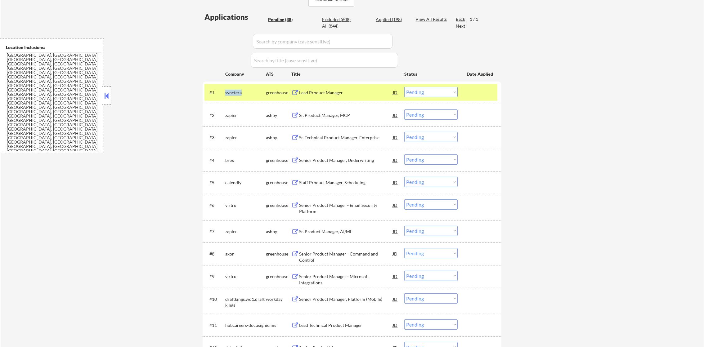
click at [229, 93] on div "synctera" at bounding box center [245, 93] width 41 height 6
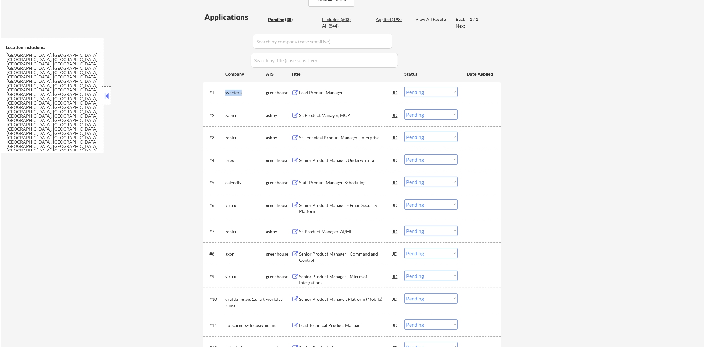
copy div "synctera"
select select ""pending""
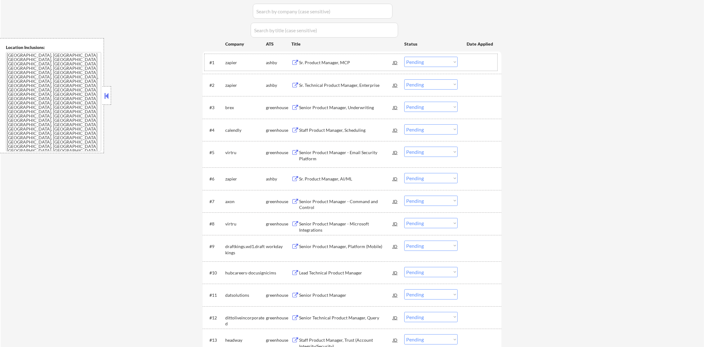
scroll to position [190, 0]
click at [229, 106] on div "brex" at bounding box center [245, 106] width 41 height 6
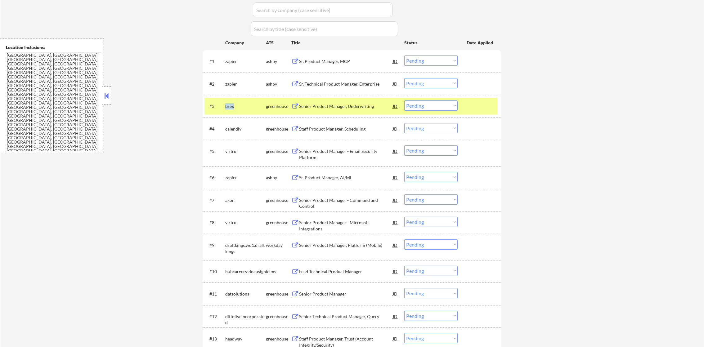
click at [229, 106] on div "brex" at bounding box center [245, 106] width 41 height 6
copy div "brex"
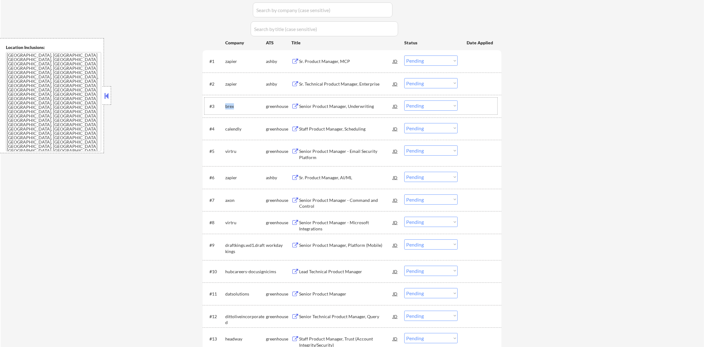
copy div "brex"
select select ""pending""
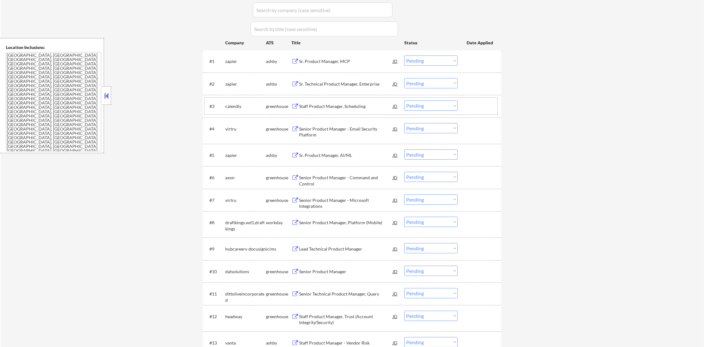
click at [239, 104] on div "calendly" at bounding box center [245, 106] width 41 height 6
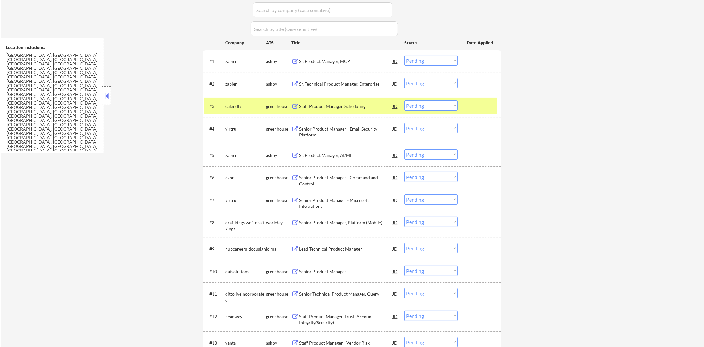
click at [236, 105] on div "calendly" at bounding box center [245, 106] width 41 height 6
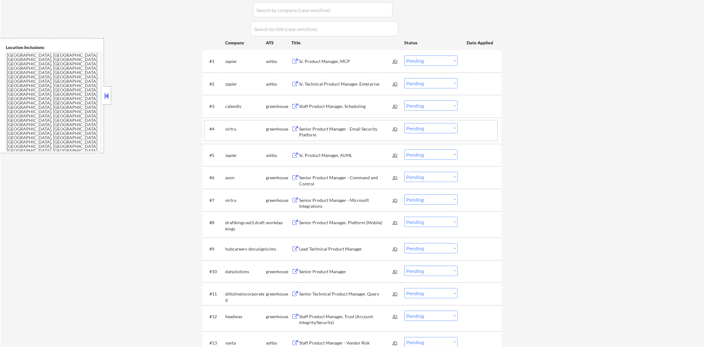
click at [233, 127] on div "virtru" at bounding box center [245, 129] width 41 height 6
copy div "virtru"
select select ""pending""
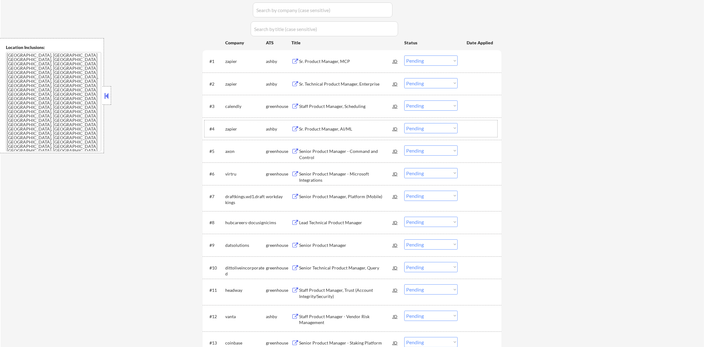
click at [230, 154] on div "axon" at bounding box center [245, 151] width 41 height 6
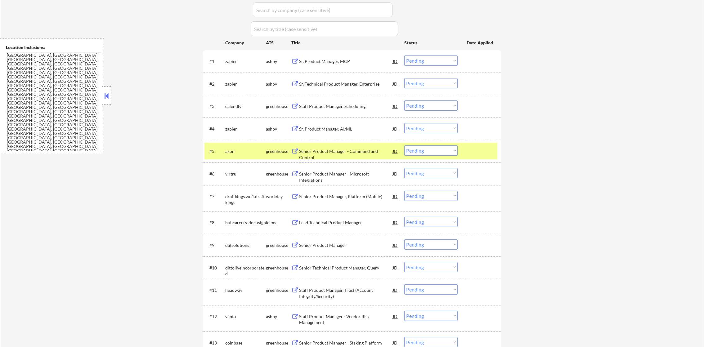
click at [231, 157] on div "#5 axon greenhouse Senior Product Manager - Command and Control JD Choose an op…" at bounding box center [350, 151] width 293 height 17
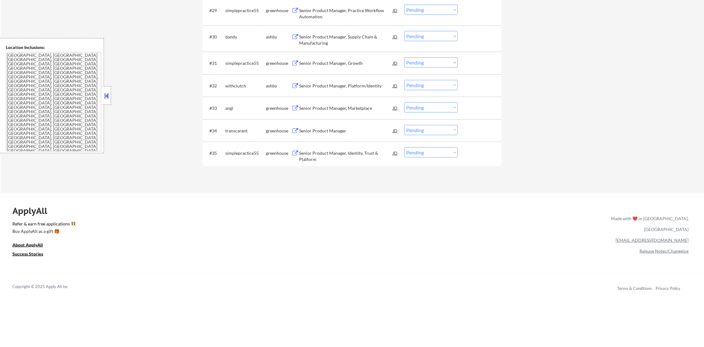
scroll to position [921, 0]
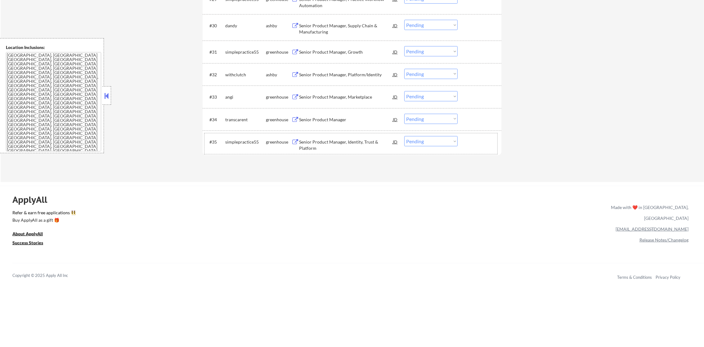
click at [229, 140] on div "simplepractice55" at bounding box center [245, 142] width 41 height 6
copy div "simplepractice55"
select select ""pending""
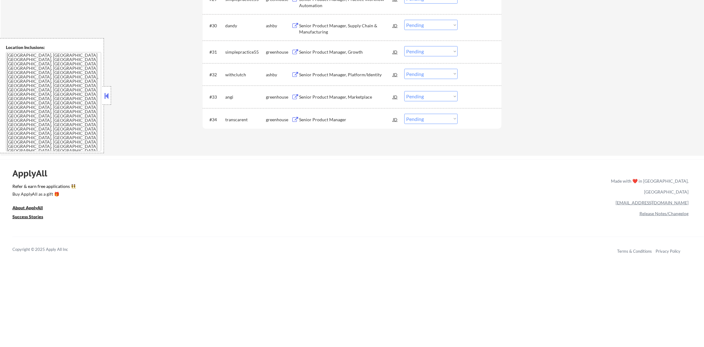
select select ""excluded__other_""
select select ""pending""
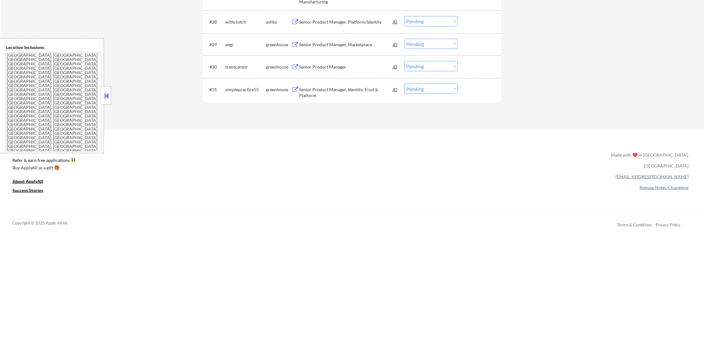
scroll to position [874, 0]
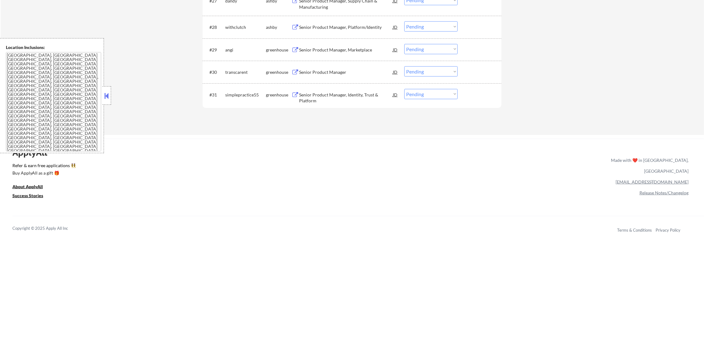
click at [242, 73] on div "transcarent" at bounding box center [245, 72] width 41 height 6
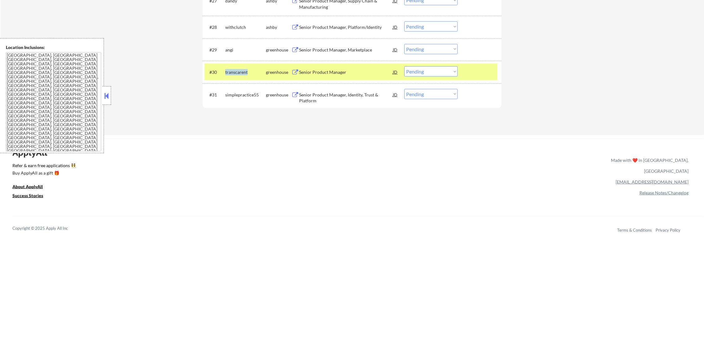
click at [242, 73] on div "transcarent" at bounding box center [245, 72] width 41 height 6
copy div "transcarent"
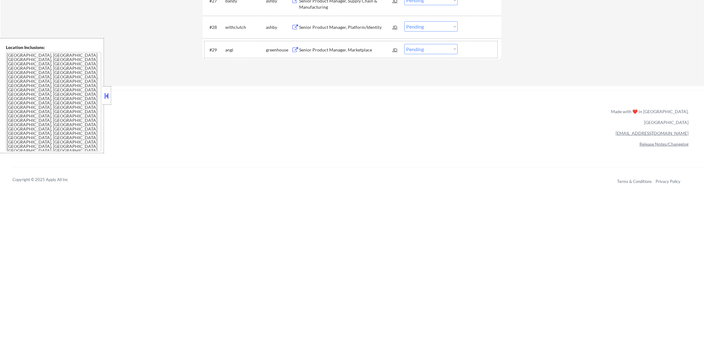
click at [234, 48] on div "angi" at bounding box center [245, 50] width 41 height 6
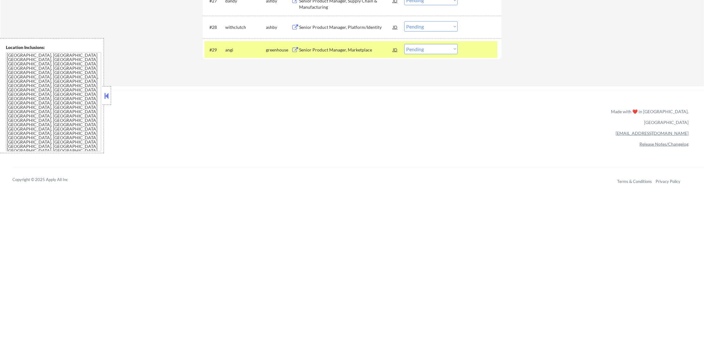
click at [234, 48] on div "angi" at bounding box center [245, 50] width 41 height 6
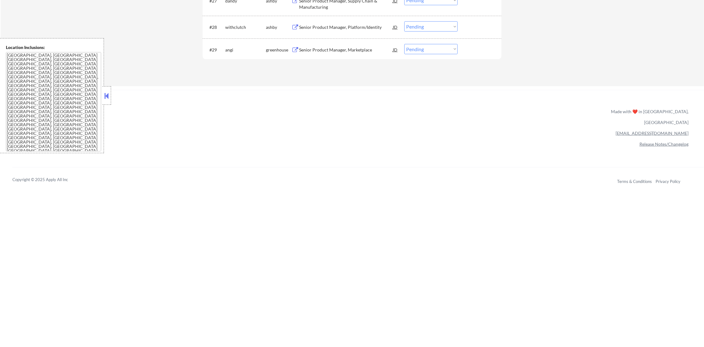
click at [230, 50] on div "angi" at bounding box center [245, 50] width 41 height 6
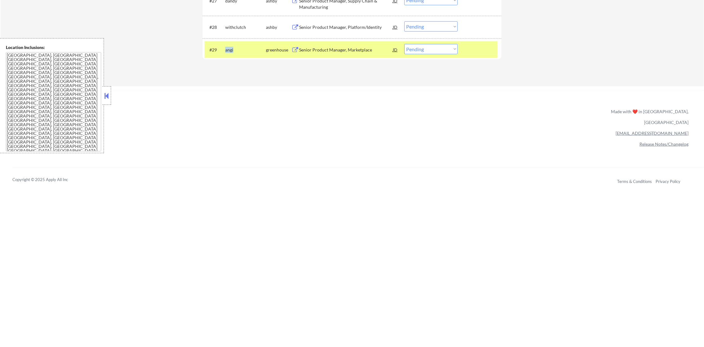
copy div "angi"
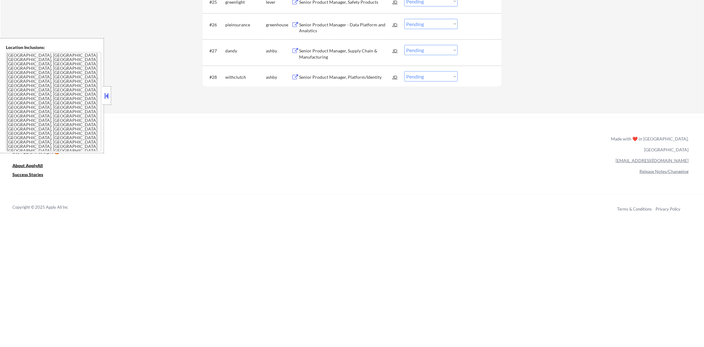
scroll to position [812, 0]
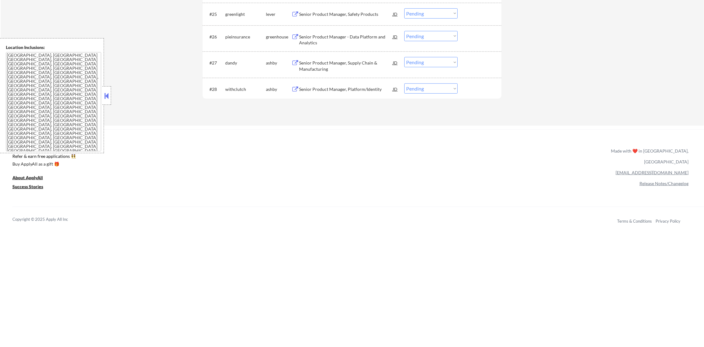
click at [241, 89] on div "withclutch" at bounding box center [245, 89] width 41 height 6
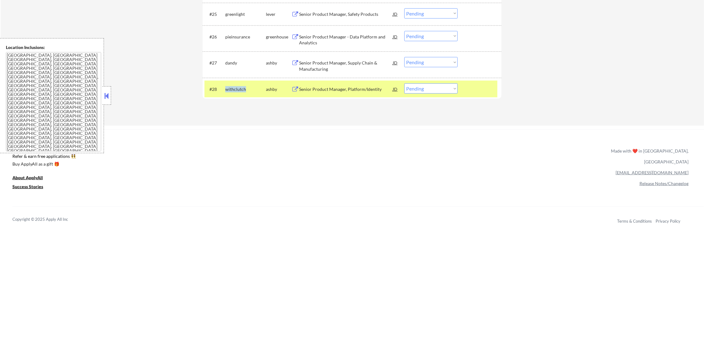
click at [241, 89] on div "withclutch" at bounding box center [245, 89] width 41 height 6
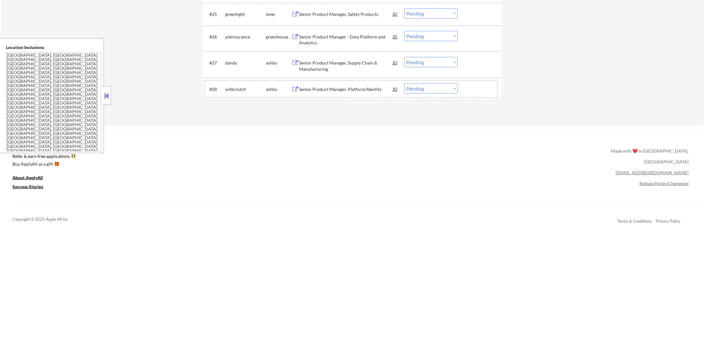
click at [423, 80] on div "#28 withclutch ashby Senior Product Manager, Platform/Identity JD warning_amber…" at bounding box center [352, 89] width 299 height 23
drag, startPoint x: 423, startPoint y: 84, endPoint x: 423, endPoint y: 91, distance: 6.8
click at [423, 85] on select "Choose an option... Pending Applied Excluded (Questions) Excluded (Expired) Exc…" at bounding box center [430, 88] width 53 height 10
select select ""excluded""
click at [404, 83] on select "Choose an option... Pending Applied Excluded (Questions) Excluded (Expired) Exc…" at bounding box center [430, 88] width 53 height 10
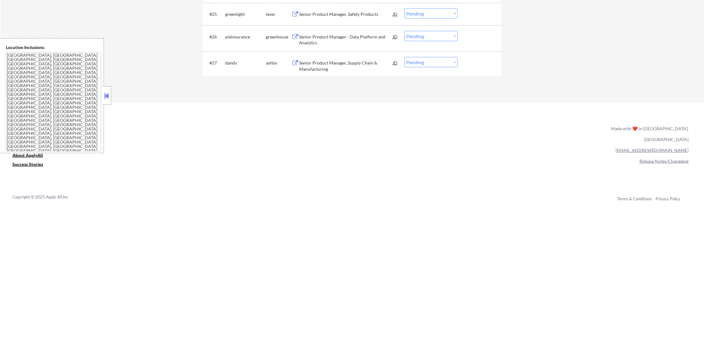
click at [237, 39] on div "pieinsurance" at bounding box center [245, 37] width 41 height 6
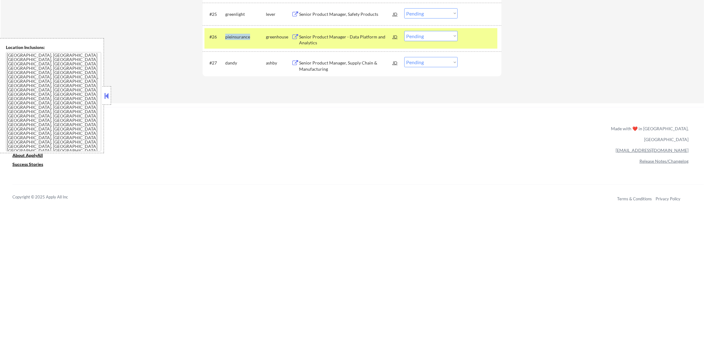
click at [237, 39] on div "pieinsurance" at bounding box center [245, 37] width 41 height 6
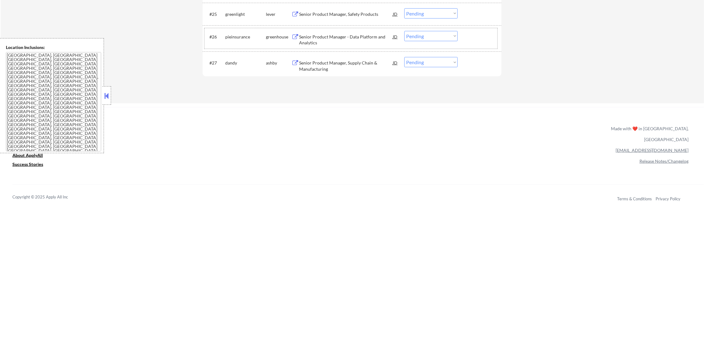
click at [223, 33] on div "#26 pieinsurance greenhouse Senior Product Manager - Data Platform and Analytic…" at bounding box center [350, 38] width 293 height 20
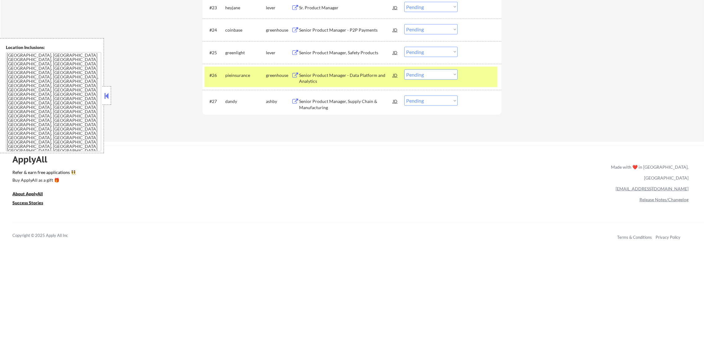
scroll to position [765, 0]
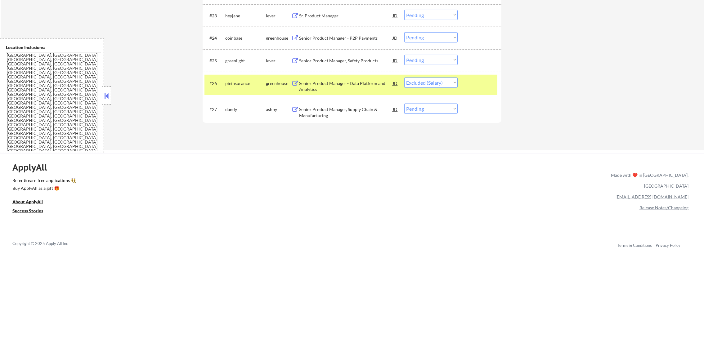
select select ""pending""
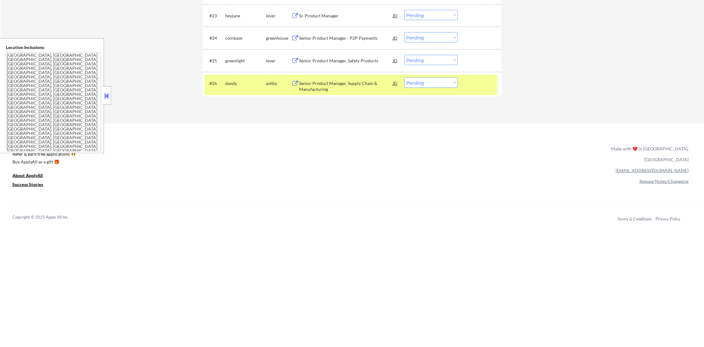
click at [240, 91] on div "#26 dandy ashby Senior Product Manager, Supply Chain & Manufacturing JD warning…" at bounding box center [350, 85] width 293 height 20
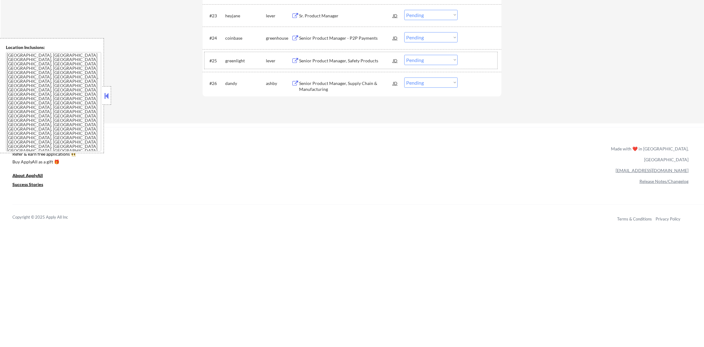
click at [239, 64] on div "greenlight" at bounding box center [245, 60] width 41 height 11
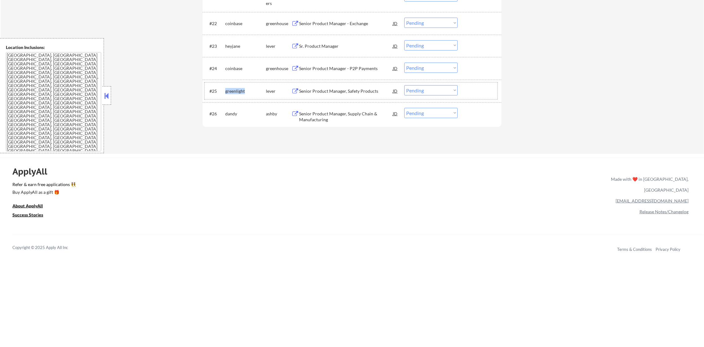
scroll to position [734, 0]
select select ""pending""
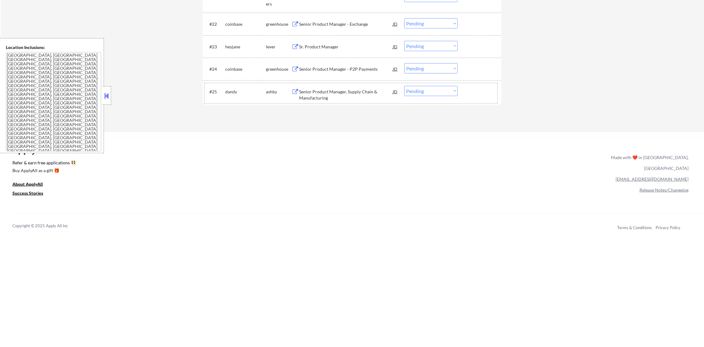
click at [236, 47] on div "heyjane" at bounding box center [245, 47] width 41 height 6
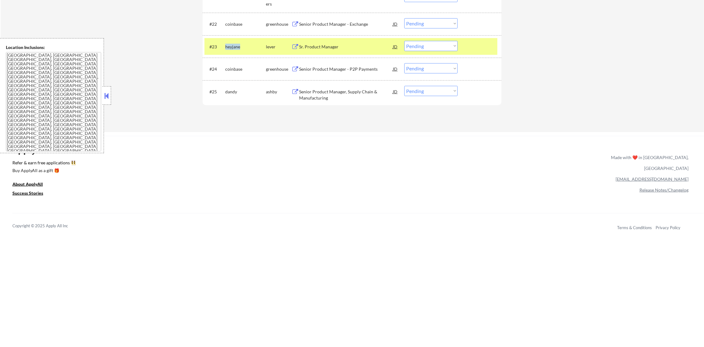
click at [236, 47] on div "heyjane" at bounding box center [245, 47] width 41 height 6
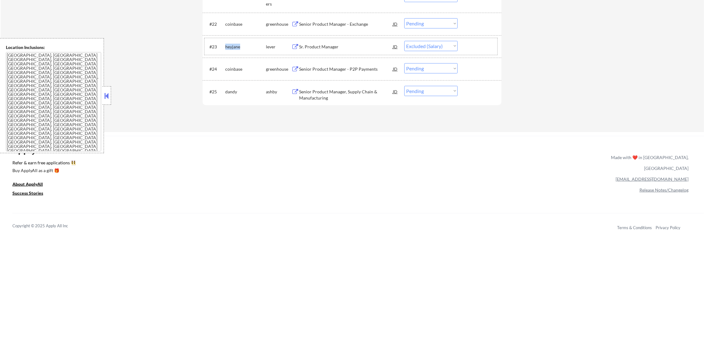
select select ""pending""
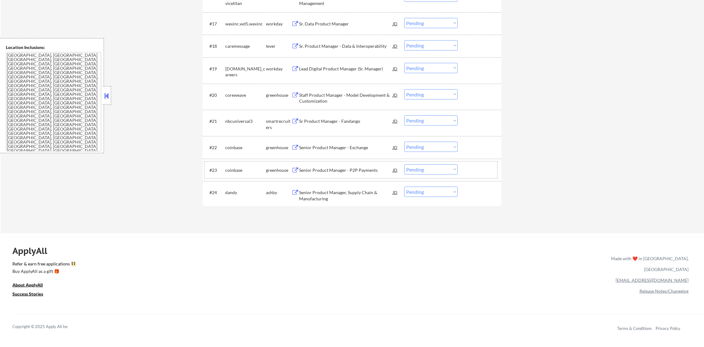
scroll to position [610, 0]
click at [240, 47] on div "caremessage" at bounding box center [245, 47] width 41 height 6
select select ""pending""
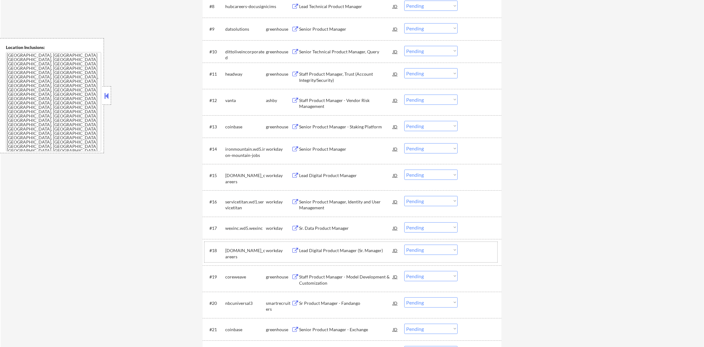
scroll to position [393, 0]
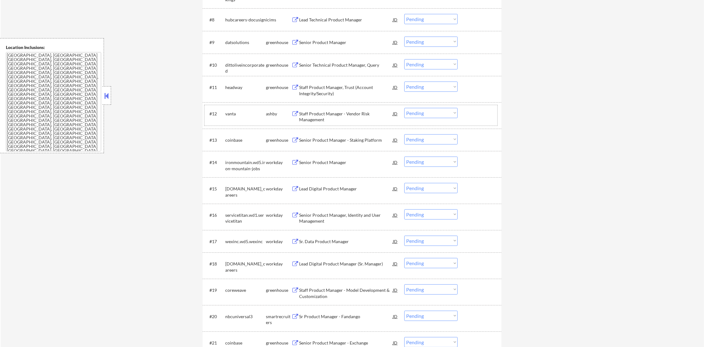
click at [232, 111] on div "vanta" at bounding box center [245, 114] width 41 height 6
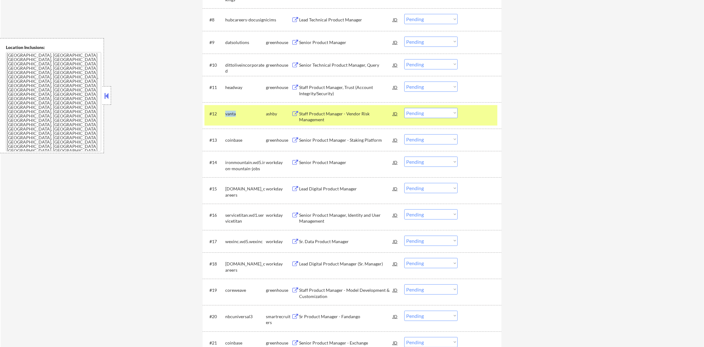
click at [232, 111] on div "vanta" at bounding box center [245, 114] width 41 height 6
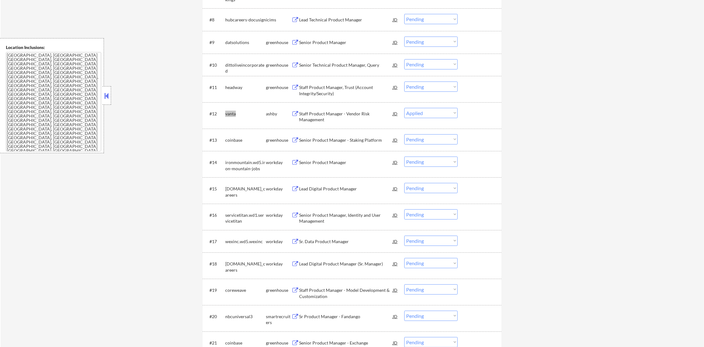
select select ""pending""
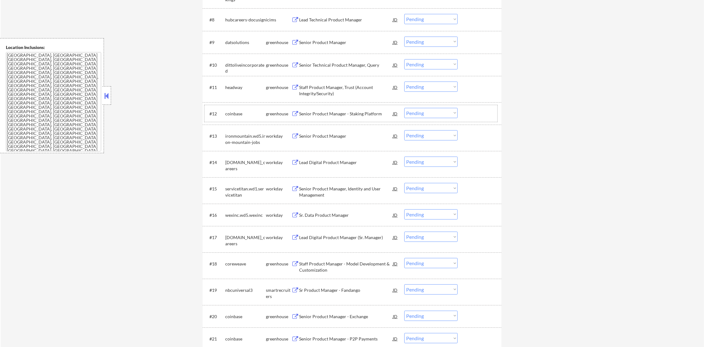
click at [230, 85] on div "headway" at bounding box center [245, 87] width 41 height 6
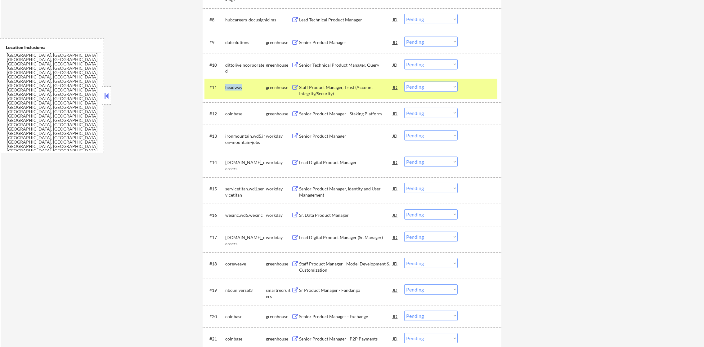
click at [230, 85] on div "headway" at bounding box center [245, 87] width 41 height 6
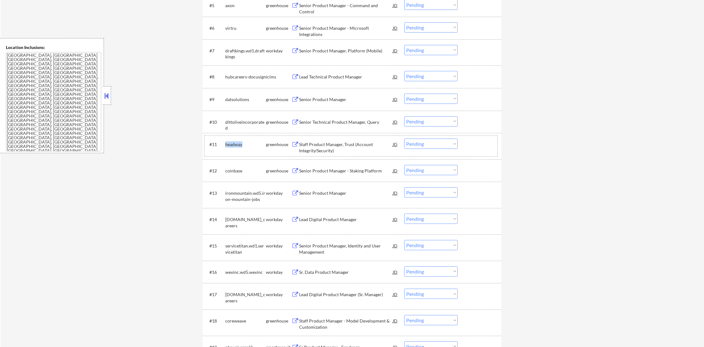
scroll to position [316, 0]
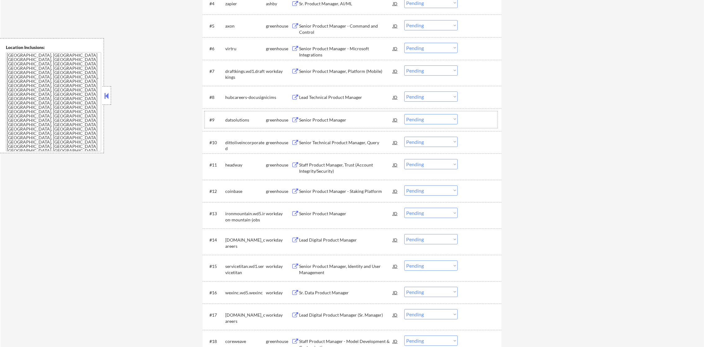
click at [236, 117] on div "datsolutions" at bounding box center [245, 120] width 41 height 6
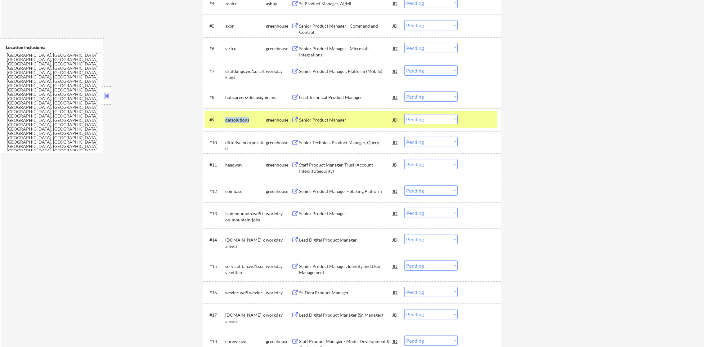
click at [236, 117] on div "datsolutions" at bounding box center [245, 120] width 41 height 6
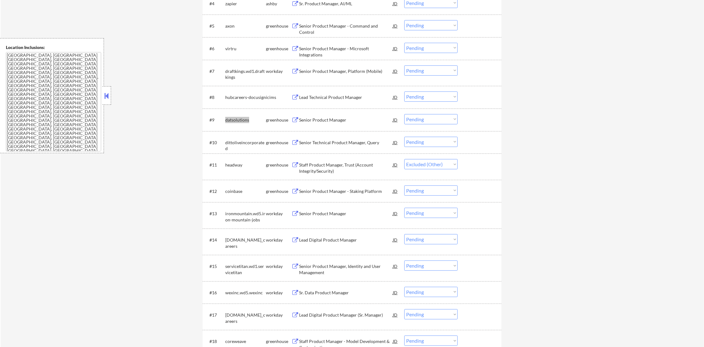
select select ""pending""
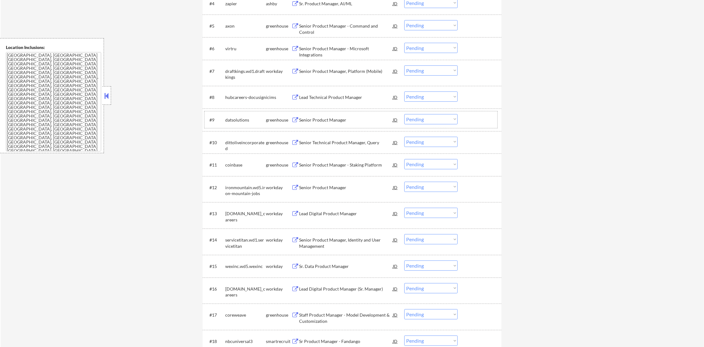
click at [228, 48] on div "virtru" at bounding box center [245, 49] width 41 height 6
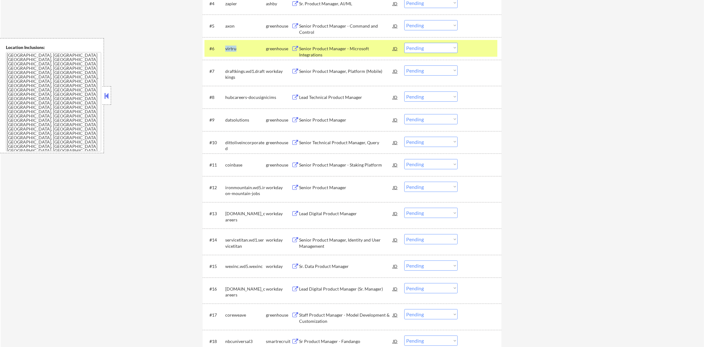
click at [228, 48] on div "virtru" at bounding box center [245, 49] width 41 height 6
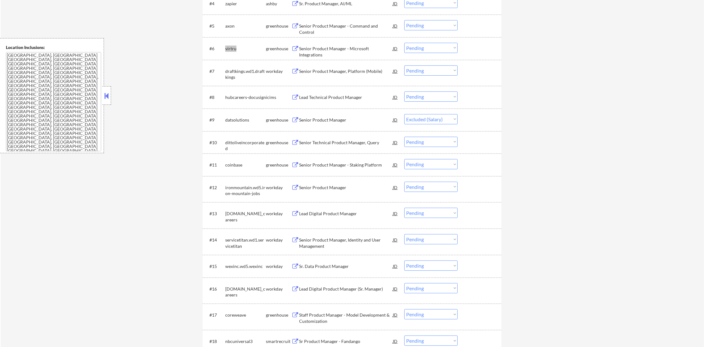
select select ""pending""
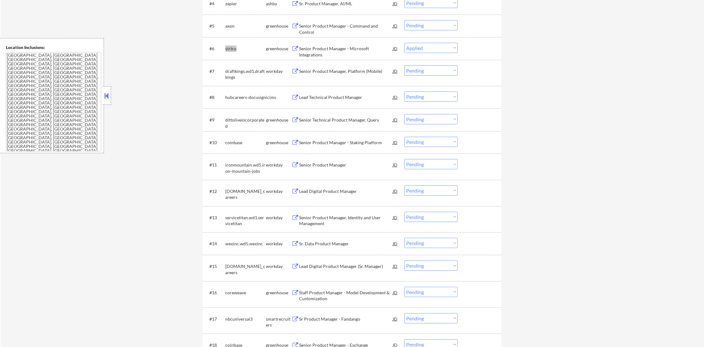
select select ""pending""
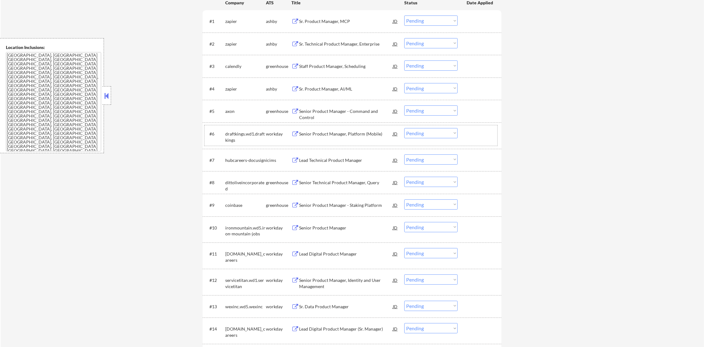
scroll to position [137, 0]
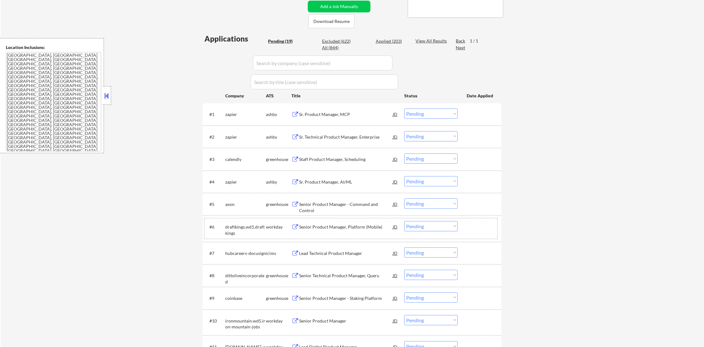
click at [231, 137] on div "zapier" at bounding box center [245, 137] width 41 height 6
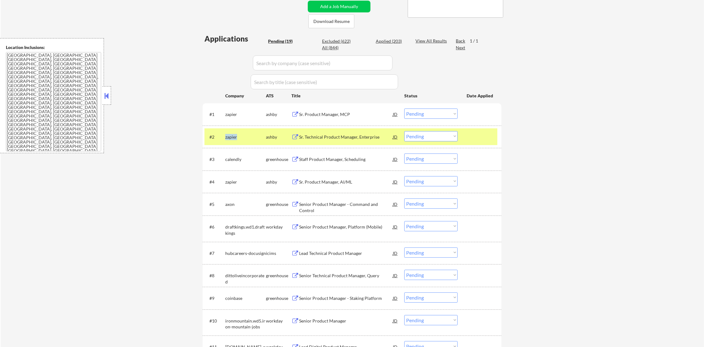
click at [231, 137] on div "zapier" at bounding box center [245, 137] width 41 height 6
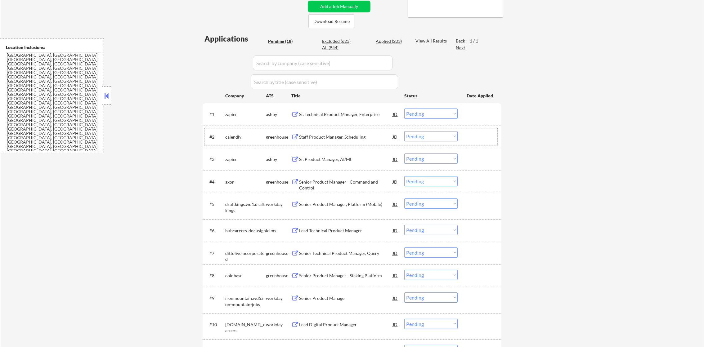
select select ""excluded""
select select ""pending""
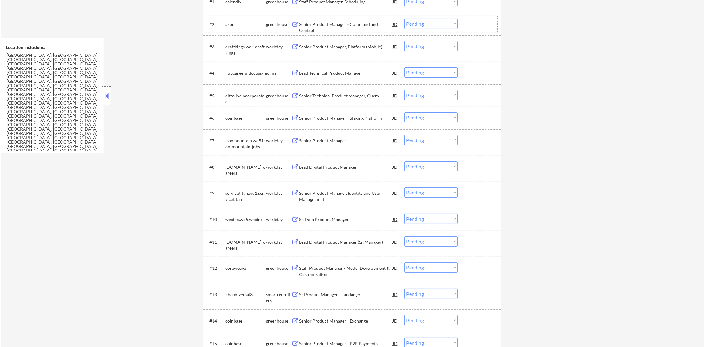
scroll to position [308, 0]
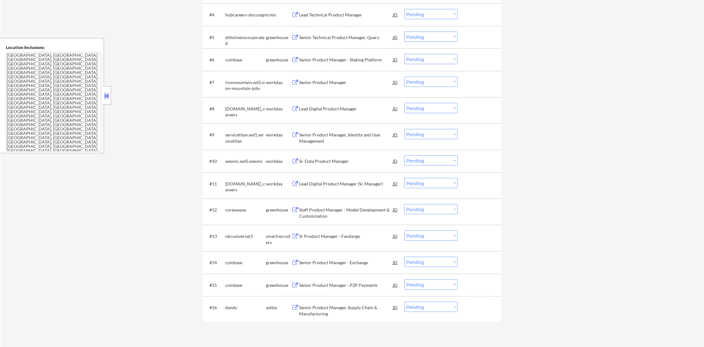
click at [237, 287] on div "coinbase" at bounding box center [245, 285] width 41 height 6
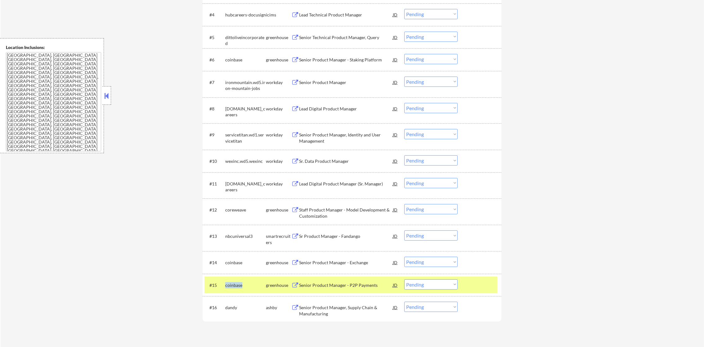
click at [237, 287] on div "coinbase" at bounding box center [245, 285] width 41 height 6
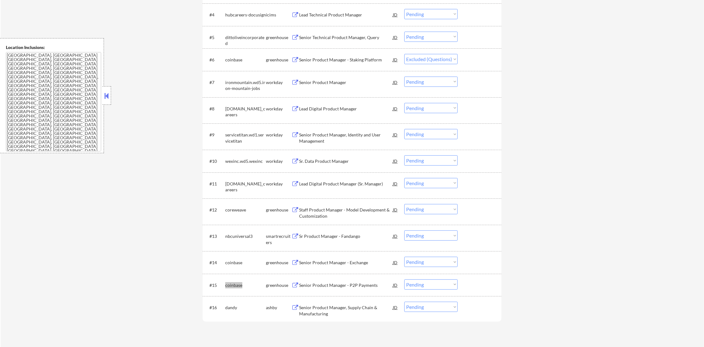
select select ""pending""
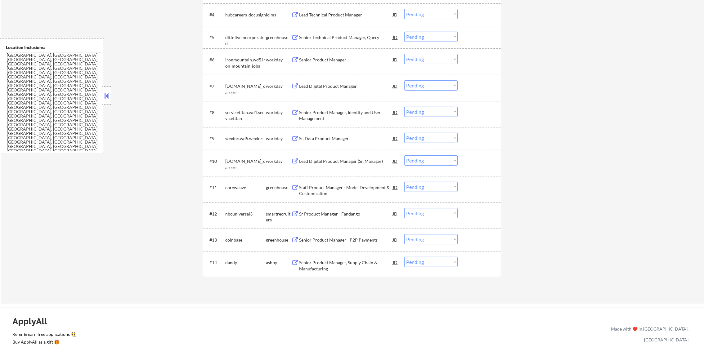
click at [229, 260] on div "dandy" at bounding box center [245, 263] width 41 height 6
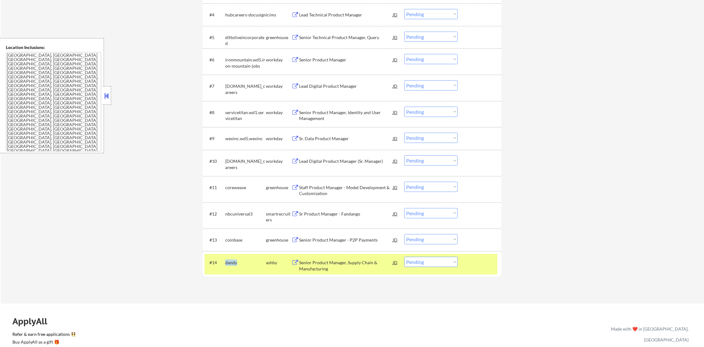
click at [229, 260] on div "dandy" at bounding box center [245, 263] width 41 height 6
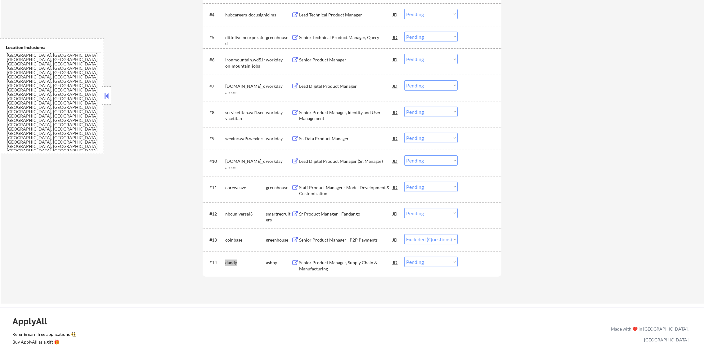
select select ""pending""
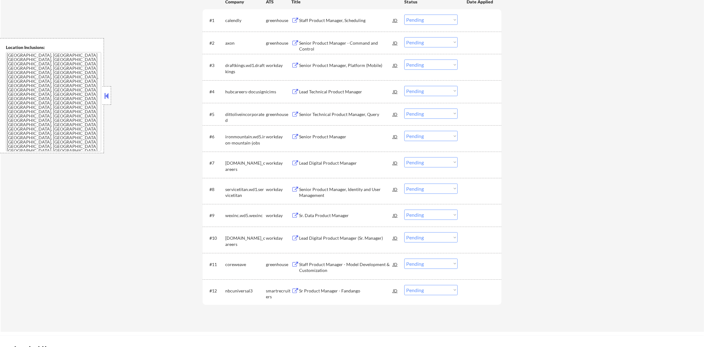
scroll to position [230, 0]
click at [239, 295] on div "nbcuniversal3" at bounding box center [245, 291] width 41 height 11
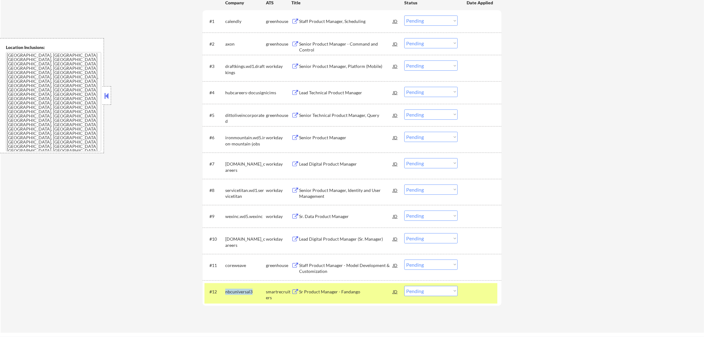
click at [239, 294] on div "nbcuniversal3" at bounding box center [245, 291] width 41 height 11
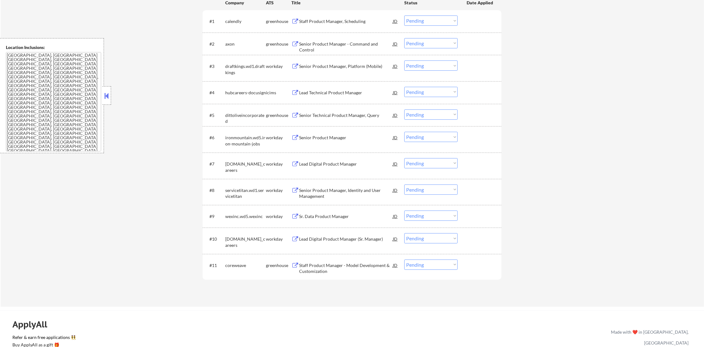
click at [234, 44] on div "axon" at bounding box center [245, 44] width 41 height 6
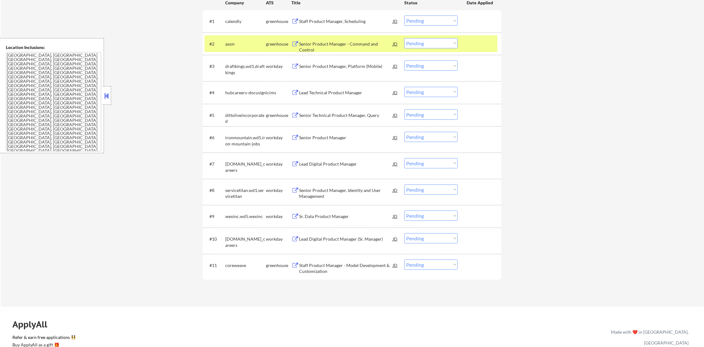
click at [234, 44] on div "axon" at bounding box center [245, 44] width 41 height 6
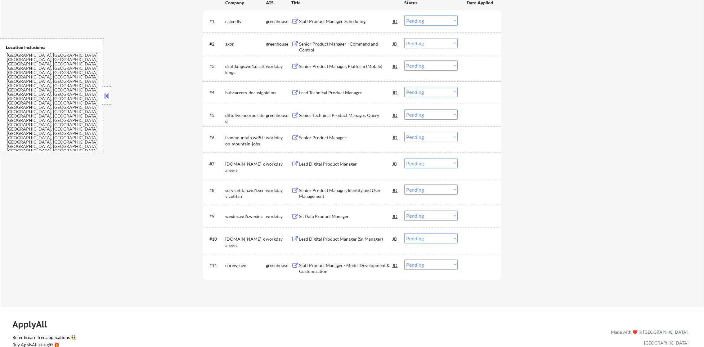
click at [234, 42] on div "axon" at bounding box center [245, 44] width 41 height 6
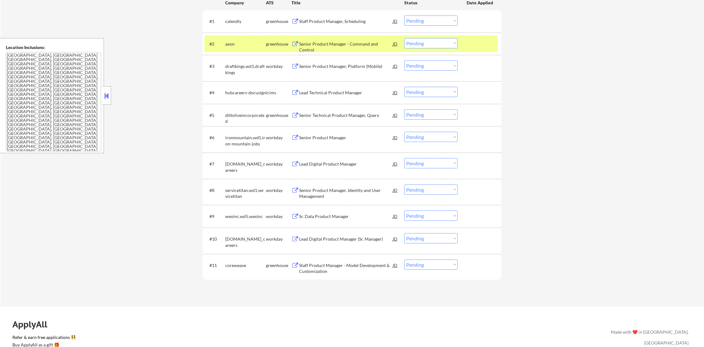
click at [234, 42] on div "axon" at bounding box center [245, 44] width 41 height 6
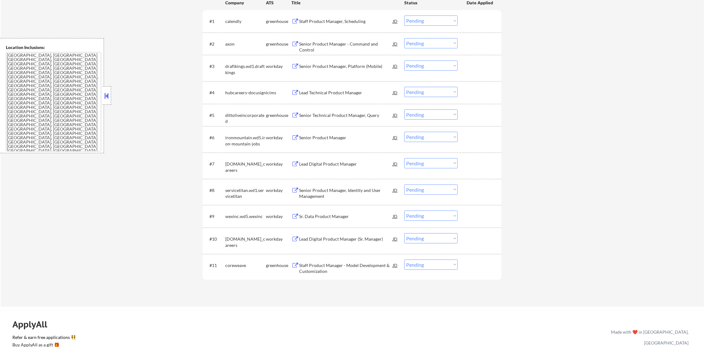
click at [225, 44] on div "axon" at bounding box center [245, 44] width 41 height 6
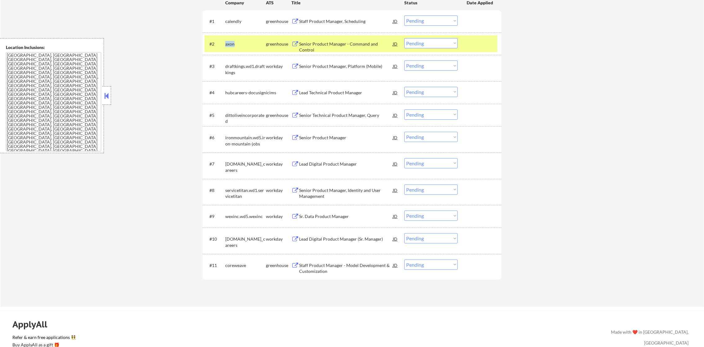
click at [225, 44] on div "axon" at bounding box center [245, 44] width 41 height 6
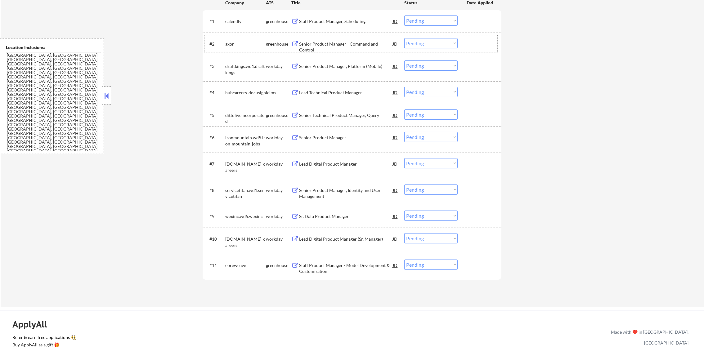
click at [239, 265] on div "coreweave" at bounding box center [245, 265] width 41 height 6
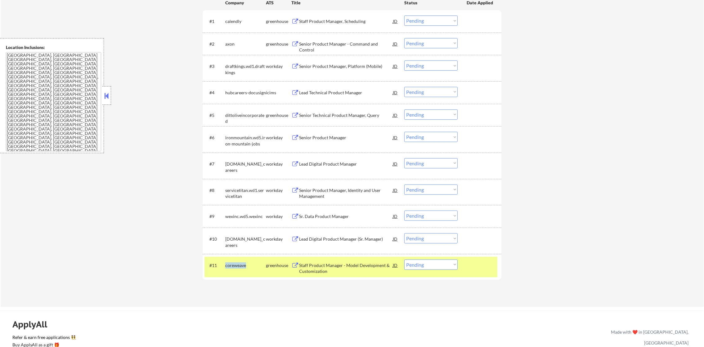
click at [239, 265] on div "coreweave" at bounding box center [245, 265] width 41 height 6
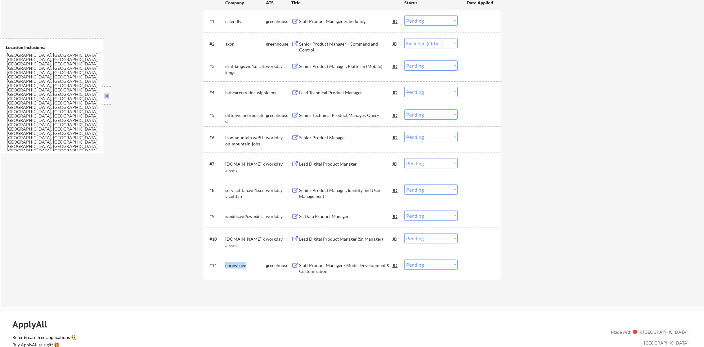
select select ""pending""
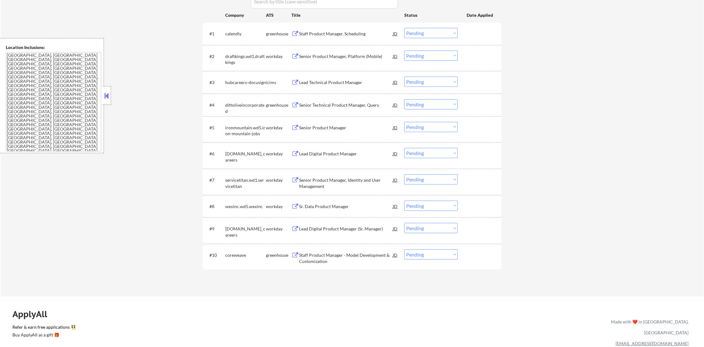
scroll to position [215, 0]
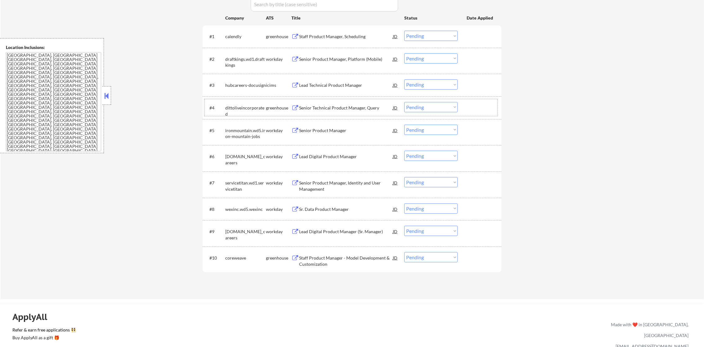
click at [243, 102] on div "dittoliveincorporated" at bounding box center [245, 107] width 41 height 11
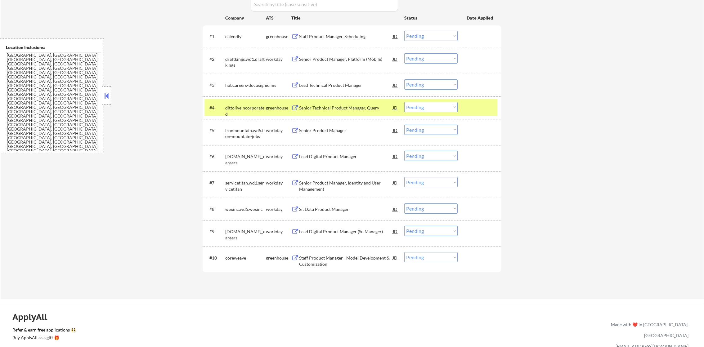
click at [241, 106] on div "dittoliveincorporated" at bounding box center [245, 111] width 41 height 12
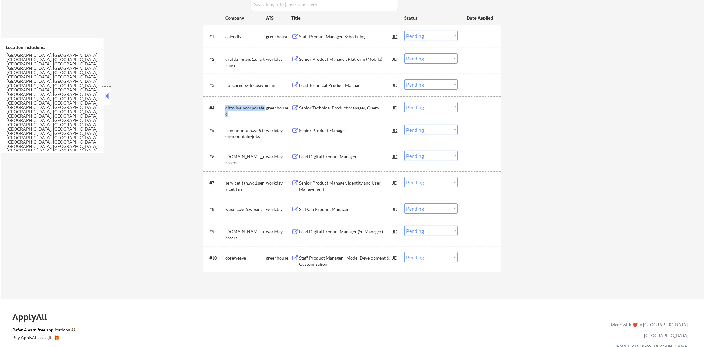
click at [241, 106] on div "dittoliveincorporated" at bounding box center [245, 111] width 41 height 12
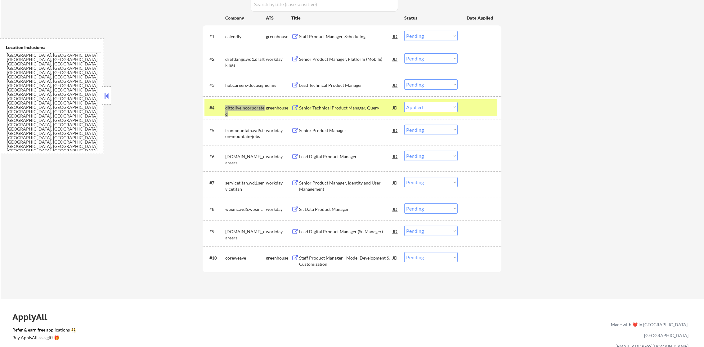
select select ""pending""
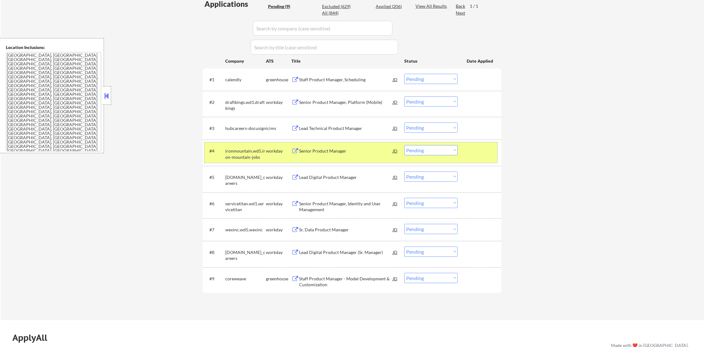
scroll to position [153, 0]
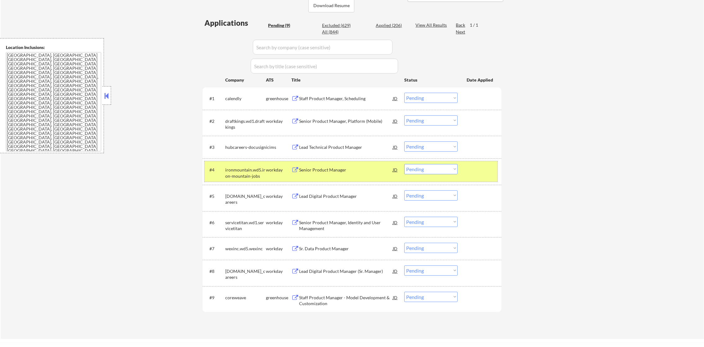
click at [395, 21] on div "Applications Pending (9) Excluded (629) Applied (206) All (844) View All Result…" at bounding box center [352, 173] width 299 height 310
click at [395, 26] on div "Applied (206)" at bounding box center [391, 25] width 31 height 6
select select ""applied""
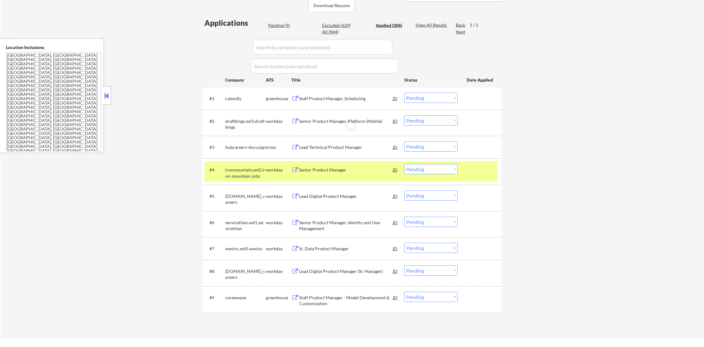
select select ""applied""
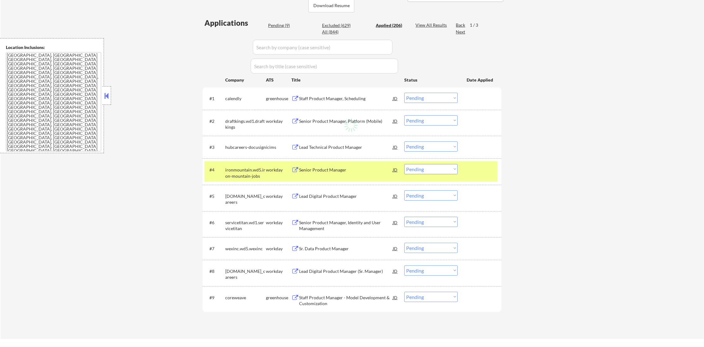
select select ""applied""
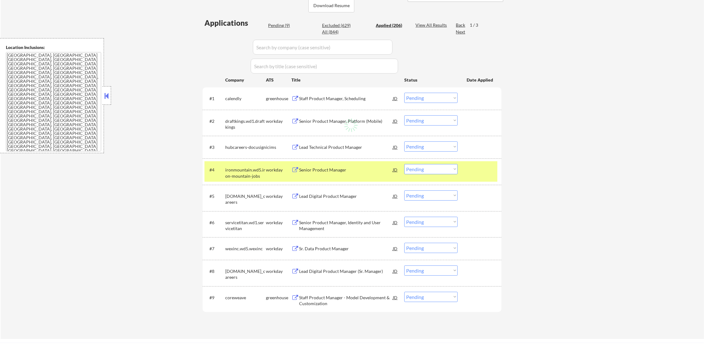
select select ""applied""
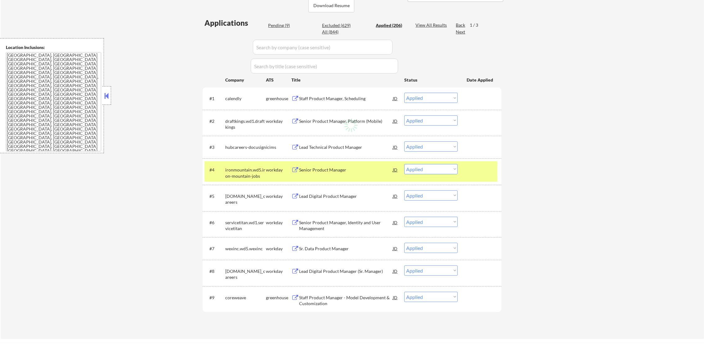
select select ""applied""
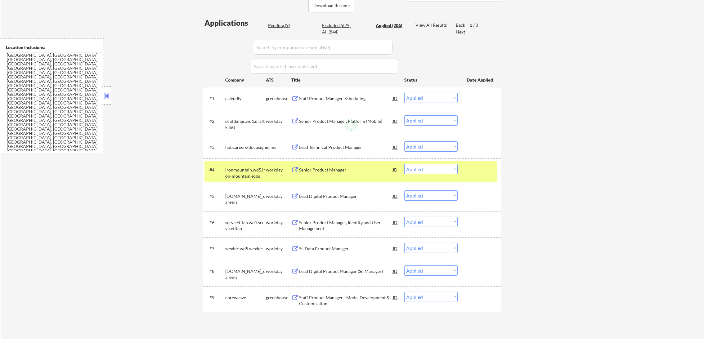
select select ""applied""
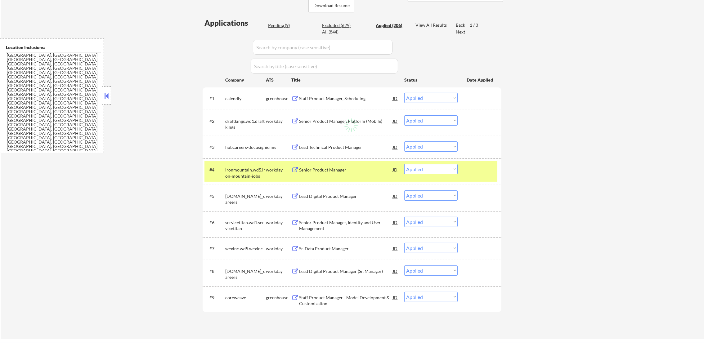
select select ""applied""
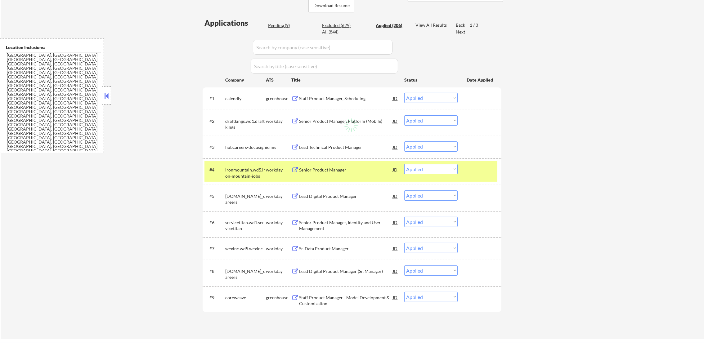
select select ""applied""
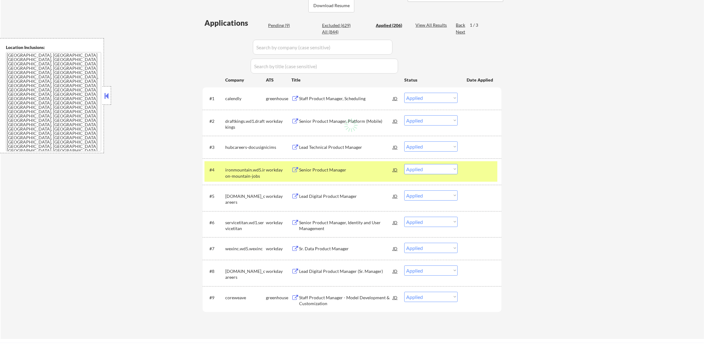
select select ""applied""
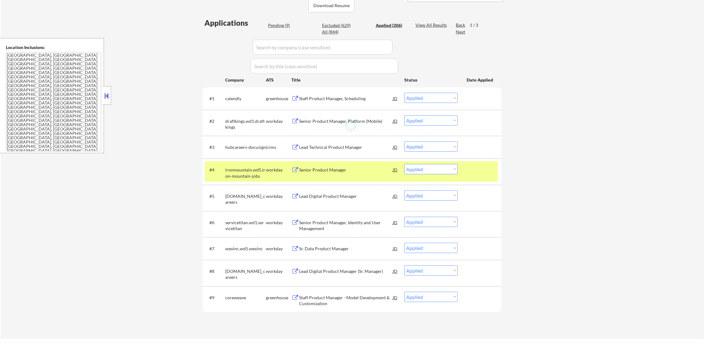
select select ""applied""
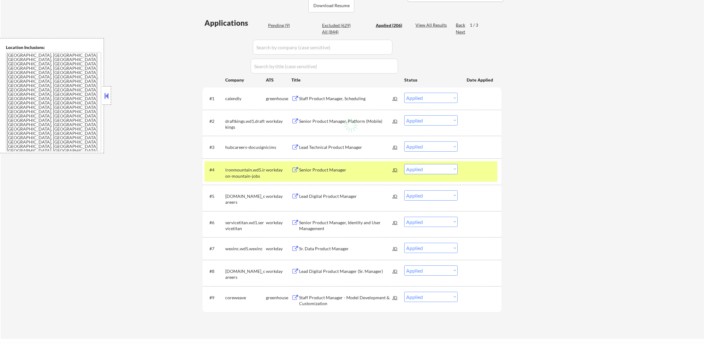
select select ""applied""
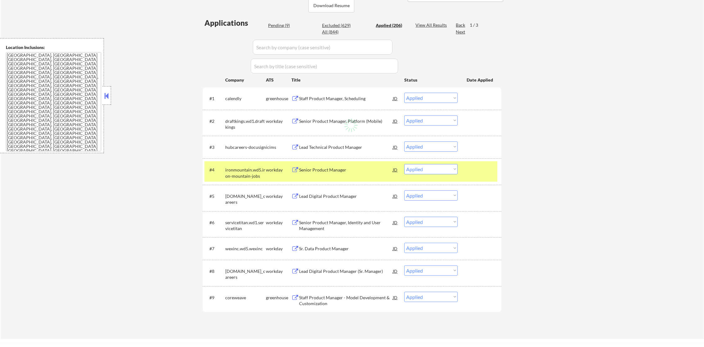
select select ""applied""
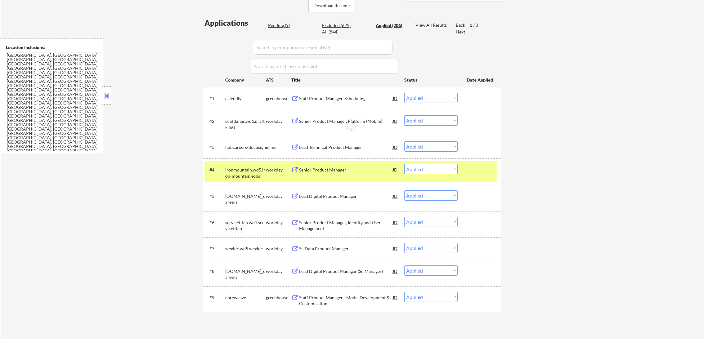
select select ""applied""
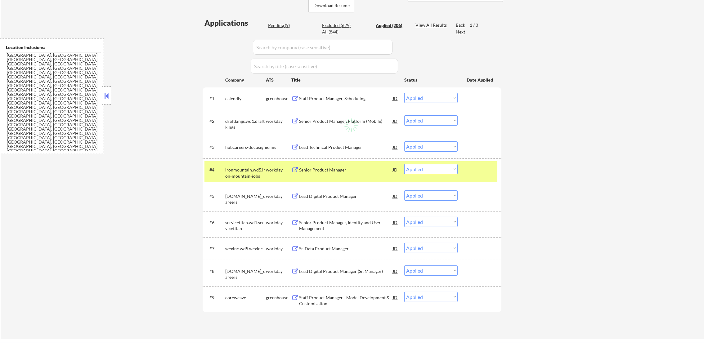
select select ""applied""
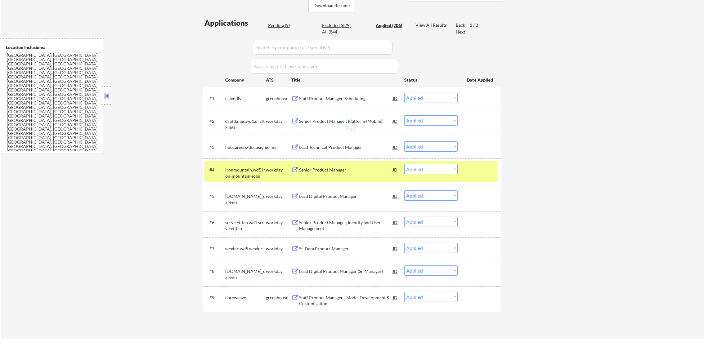
select select ""applied""
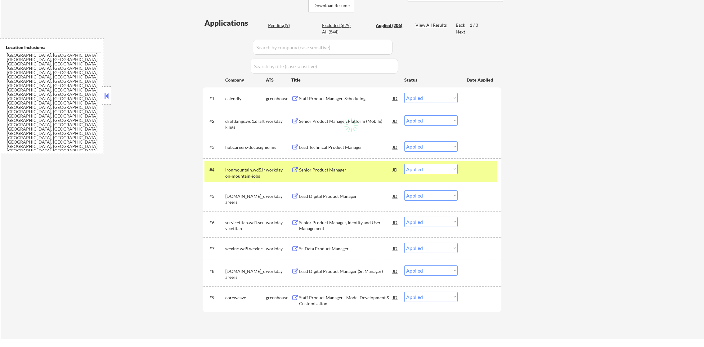
select select ""applied""
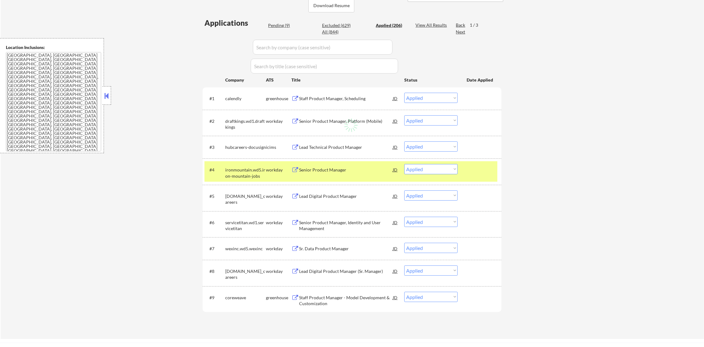
select select ""applied""
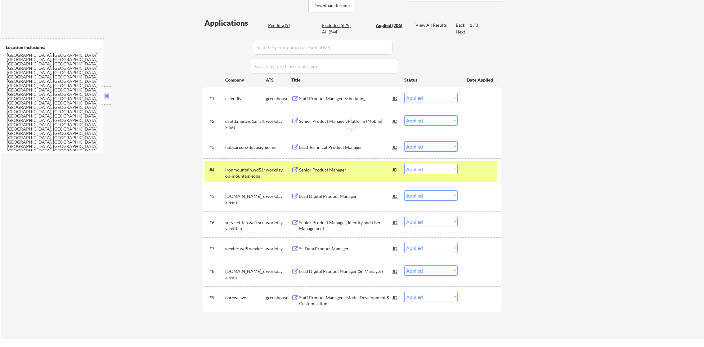
select select ""applied""
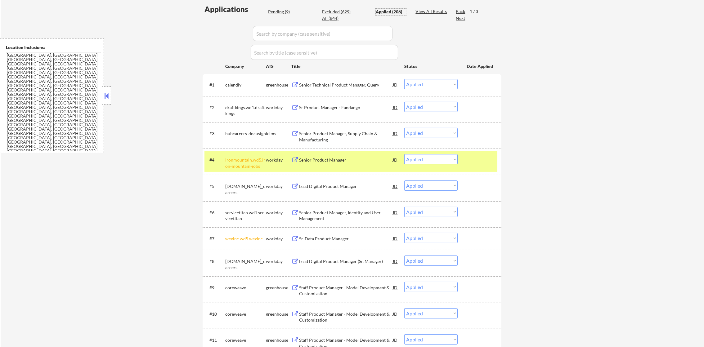
scroll to position [184, 0]
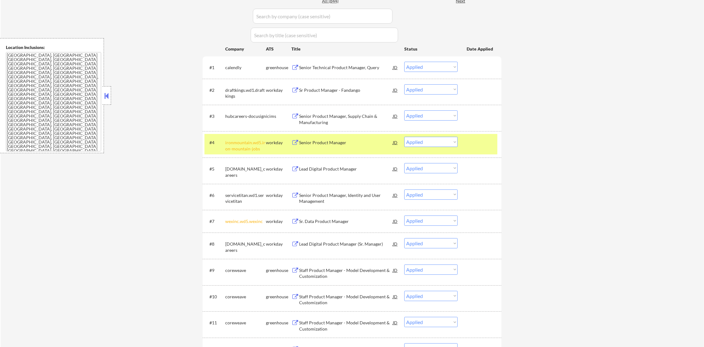
click at [240, 153] on div "#4 ironmountain.wd5.iron-mountain-jobs workday Senior Product Manager JD Choose…" at bounding box center [350, 144] width 293 height 20
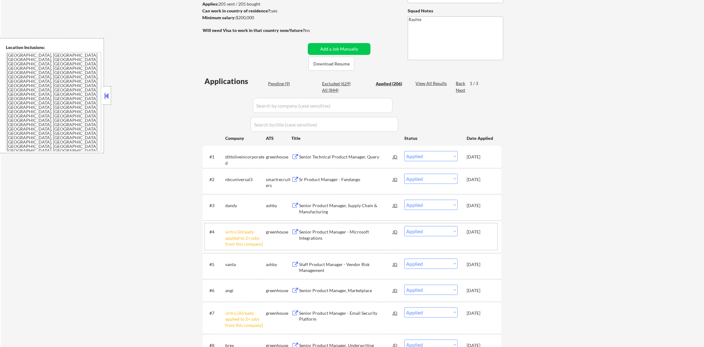
scroll to position [45, 0]
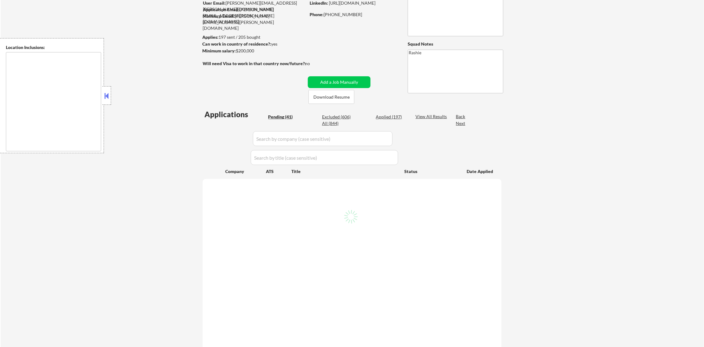
scroll to position [77, 0]
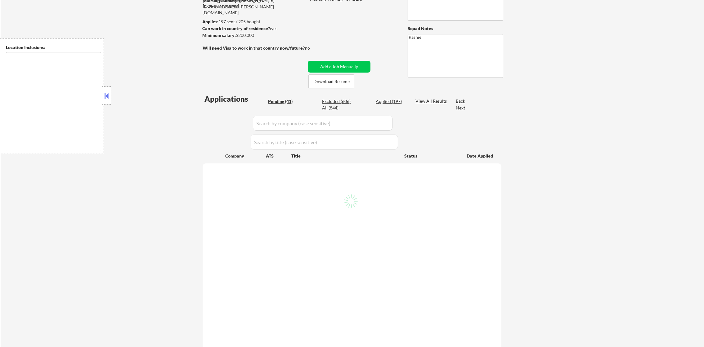
click at [334, 110] on div "All (844)" at bounding box center [337, 108] width 31 height 6
click at [334, 106] on div "All (844)" at bounding box center [337, 108] width 31 height 6
select select ""applied""
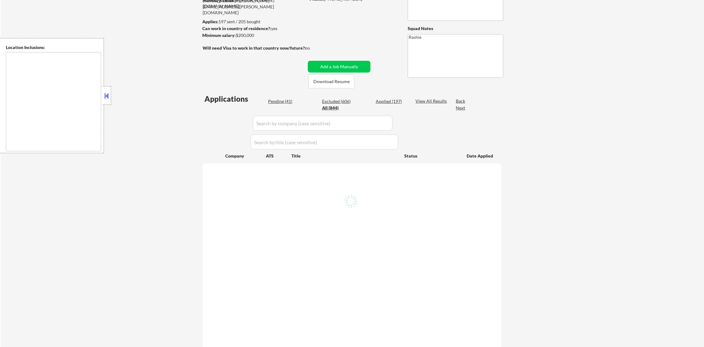
select select ""applied""
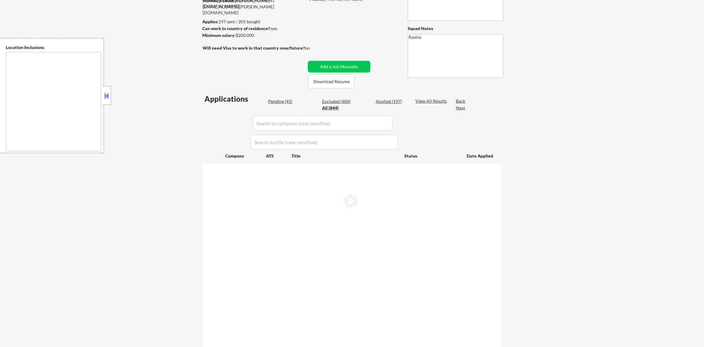
select select ""applied""
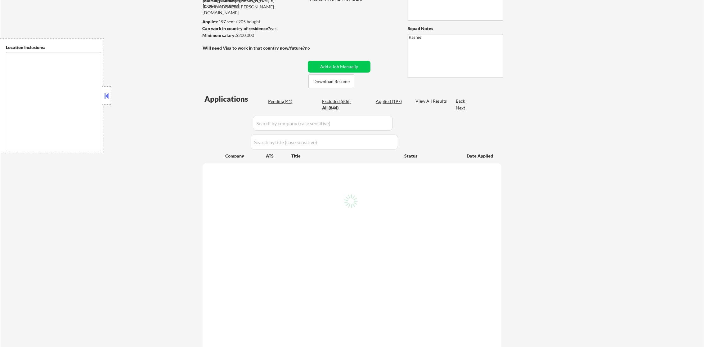
select select ""applied""
select select ""excluded""
select select ""applied""
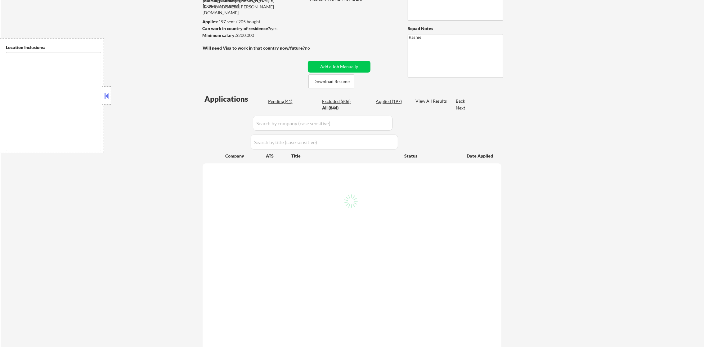
select select ""applied""
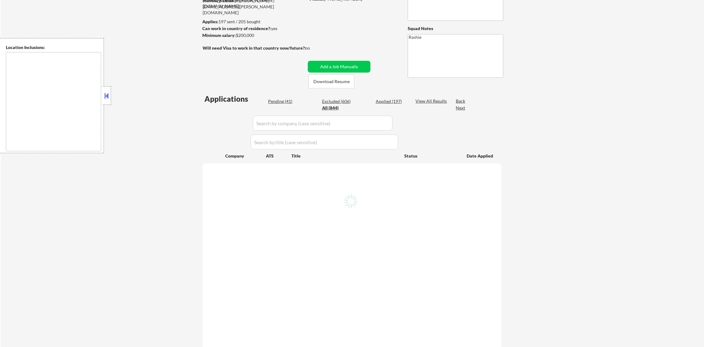
select select ""applied""
select select ""excluded""
select select ""applied""
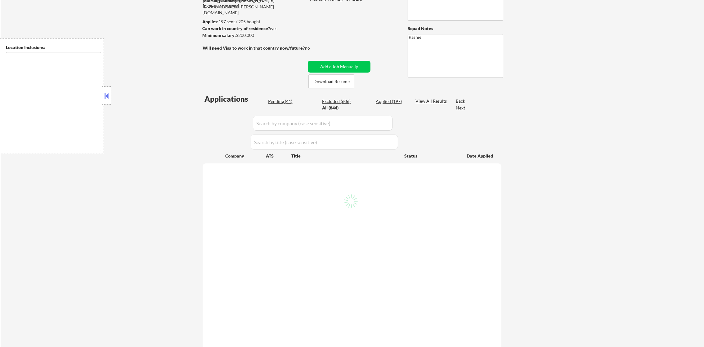
select select ""applied""
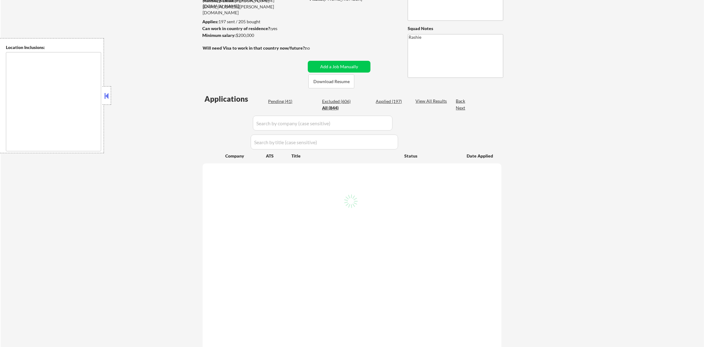
select select ""applied""
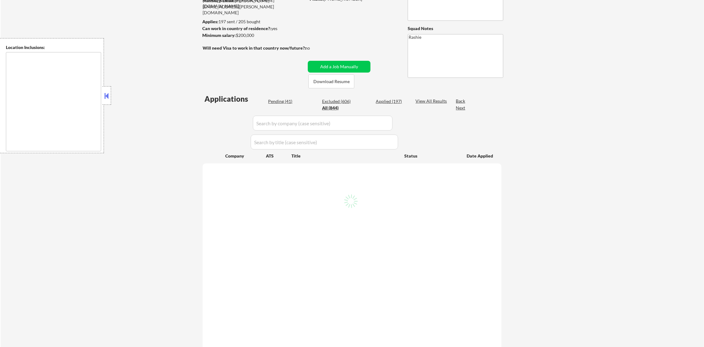
select select ""applied""
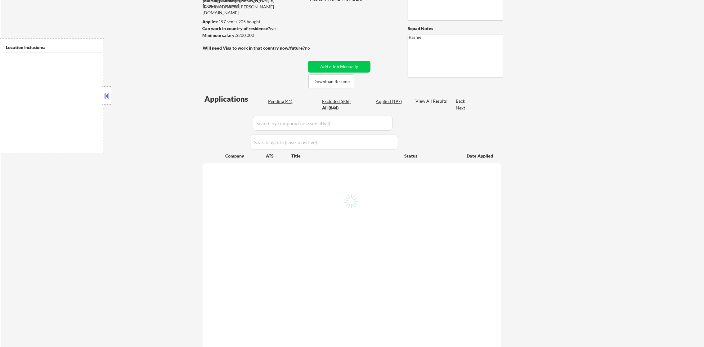
select select ""applied""
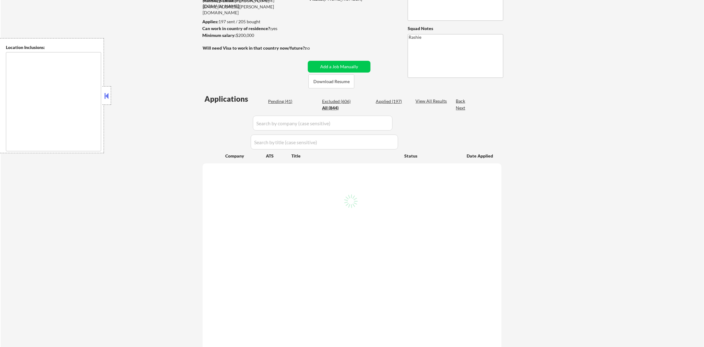
select select ""applied""
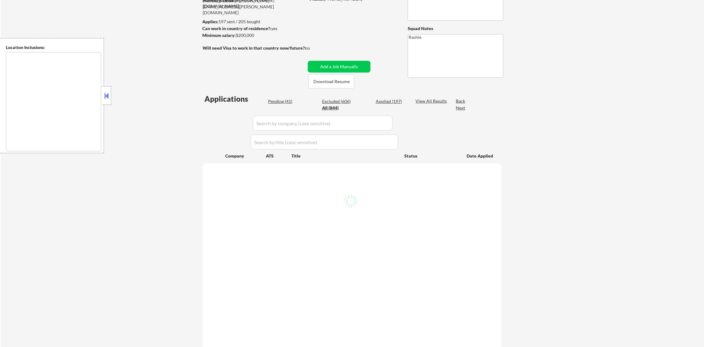
select select ""applied""
select select ""excluded__salary_""
select select ""applied""
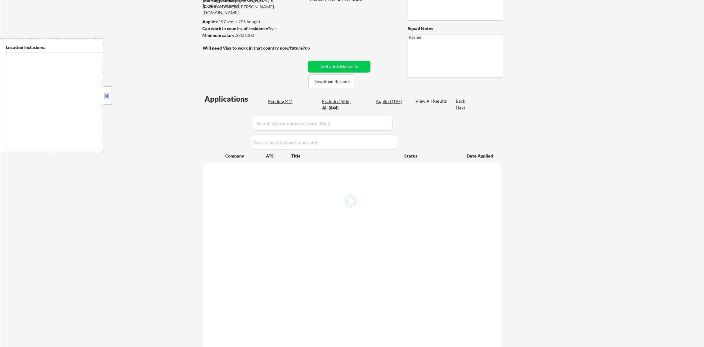
select select ""applied""
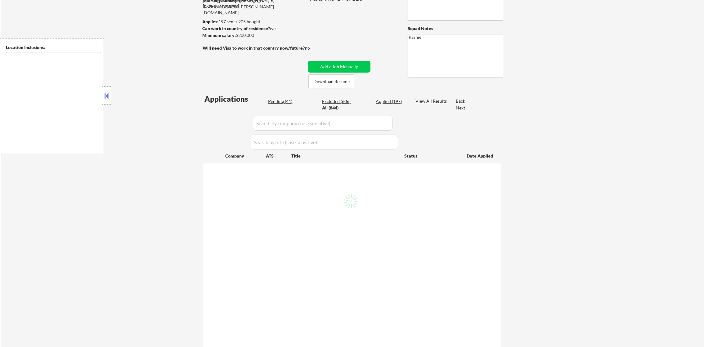
select select ""applied""
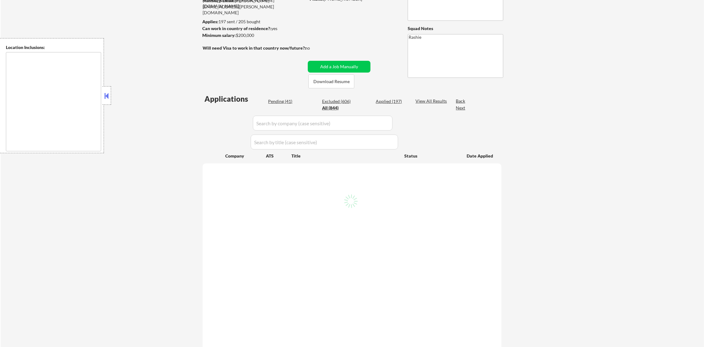
select select ""applied""
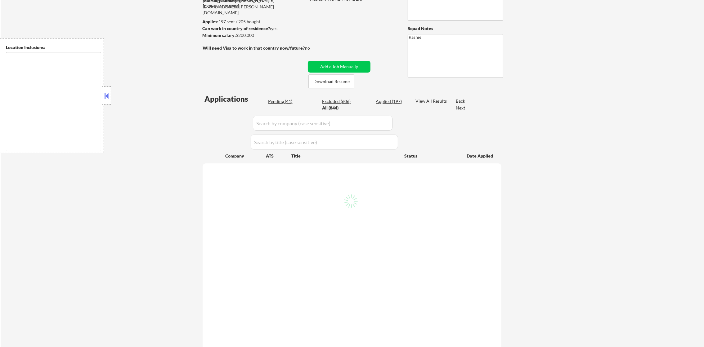
select select ""applied""
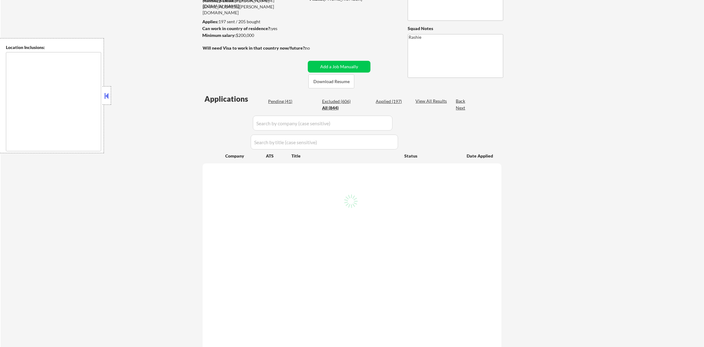
select select ""applied""
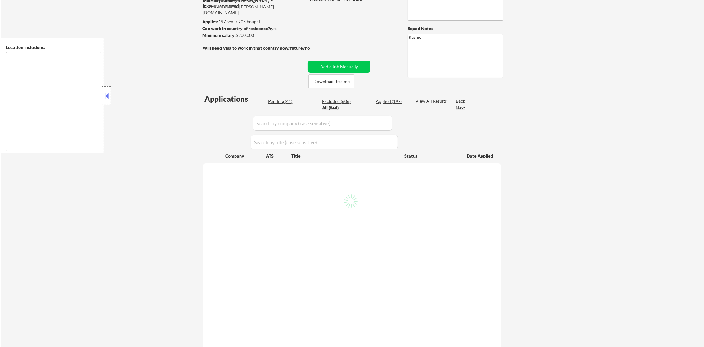
select select ""applied""
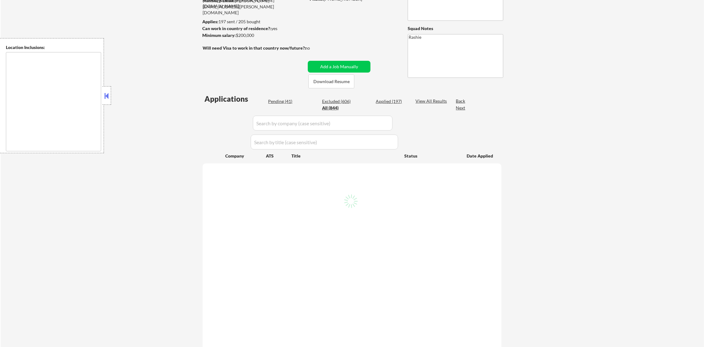
select select ""applied""
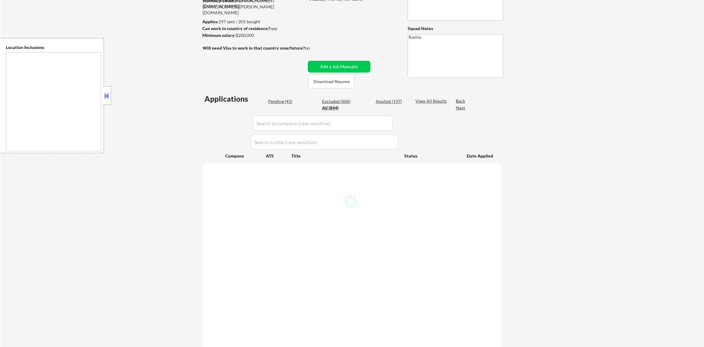
select select ""applied""
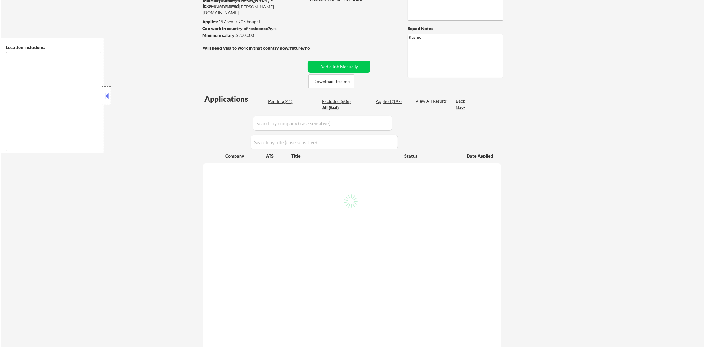
select select ""applied""
type textarea "Seattle, WA Mercer Island, WA Shoreline, WA Tukwila, WA Burien, WA SeaTac, WA W…"
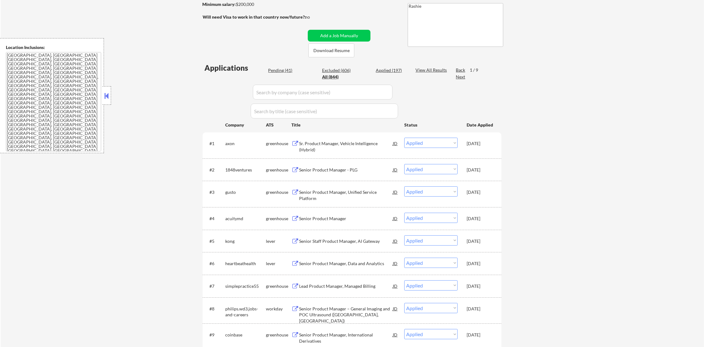
scroll to position [109, 0]
drag, startPoint x: 282, startPoint y: 101, endPoint x: 289, endPoint y: 90, distance: 13.5
paste input "enablecomp"
click at [289, 90] on input "input" at bounding box center [323, 91] width 140 height 15
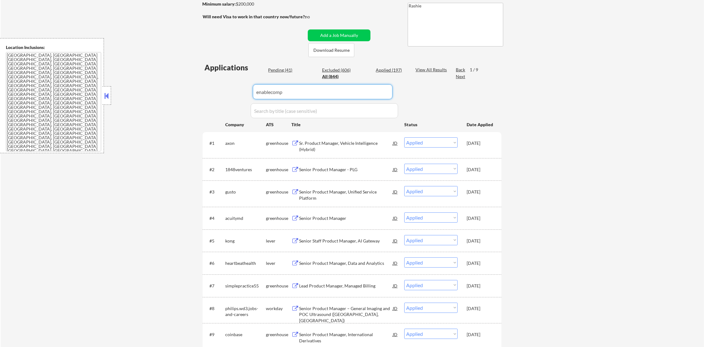
type input "enablecomp"
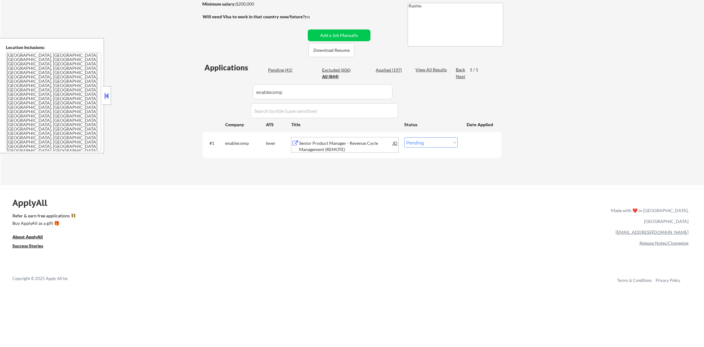
click at [315, 137] on div "Senior Product Manager - Revenue Cycle Management (REMOTE)" at bounding box center [346, 144] width 94 height 15
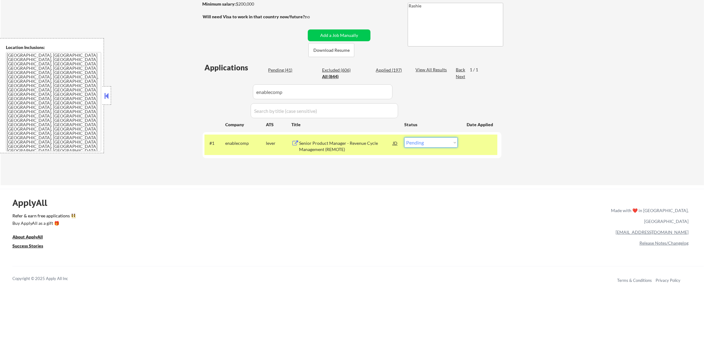
click at [415, 147] on select "Choose an option... Pending Applied Excluded (Questions) Excluded (Expired) Exc…" at bounding box center [430, 142] width 53 height 10
select select ""applied""
click at [404, 137] on select "Choose an option... Pending Applied Excluded (Questions) Excluded (Expired) Exc…" at bounding box center [430, 142] width 53 height 10
click at [230, 145] on div "enablecomp" at bounding box center [245, 143] width 41 height 6
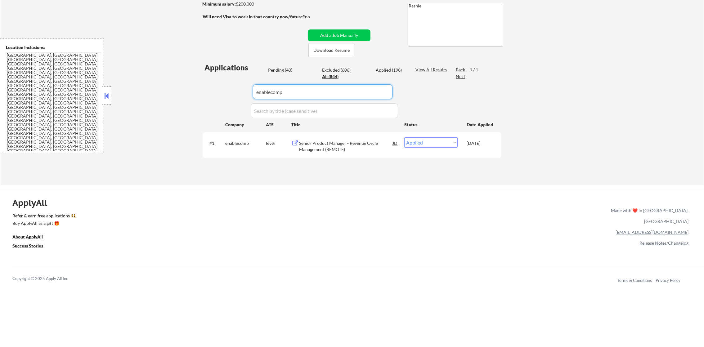
drag, startPoint x: 306, startPoint y: 99, endPoint x: 221, endPoint y: 100, distance: 85.3
click at [223, 100] on div "Applications Pending (40) Excluded (606) Applied (198) All (844) View All Resul…" at bounding box center [352, 117] width 299 height 111
paste input "luxurypresence"
type input "luxurypresence"
click at [211, 97] on div "Applications Pending (40) Excluded (606) Applied (198) All (844) View All Resul…" at bounding box center [352, 117] width 299 height 111
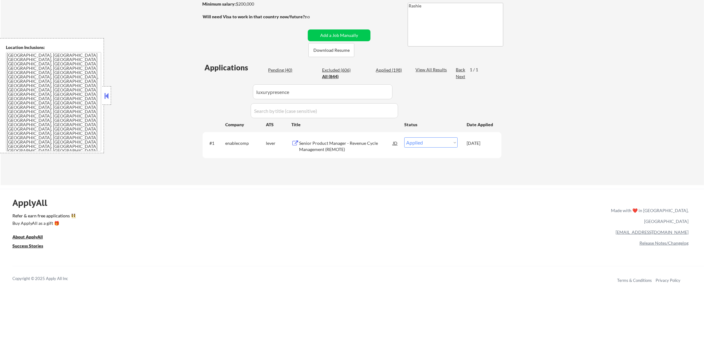
select select ""pending""
select select ""excluded__salary_""
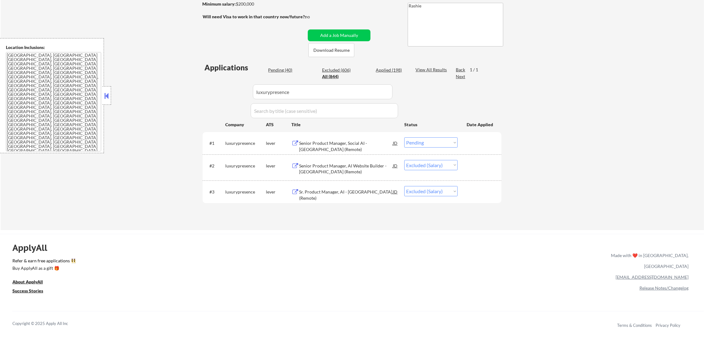
click at [353, 140] on div "Senior Product Manager, Social AI - US (Remote)" at bounding box center [346, 146] width 94 height 12
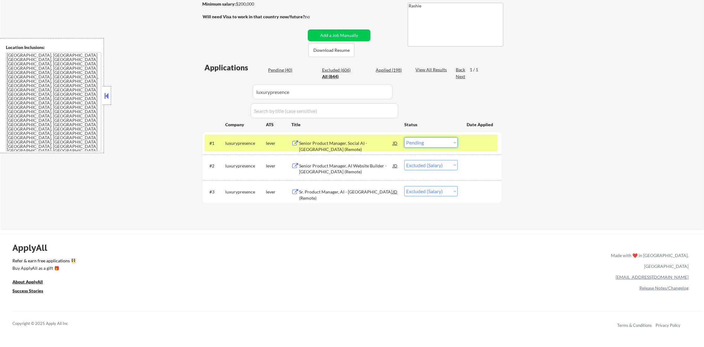
drag, startPoint x: 440, startPoint y: 142, endPoint x: 440, endPoint y: 147, distance: 5.3
click at [440, 143] on select "Choose an option... Pending Applied Excluded (Questions) Excluded (Expired) Exc…" at bounding box center [430, 142] width 53 height 10
select select ""excluded__salary_""
click at [404, 137] on select "Choose an option... Pending Applied Excluded (Questions) Excluded (Expired) Exc…" at bounding box center [430, 142] width 53 height 10
click at [233, 143] on div "luxurypresence" at bounding box center [245, 143] width 41 height 6
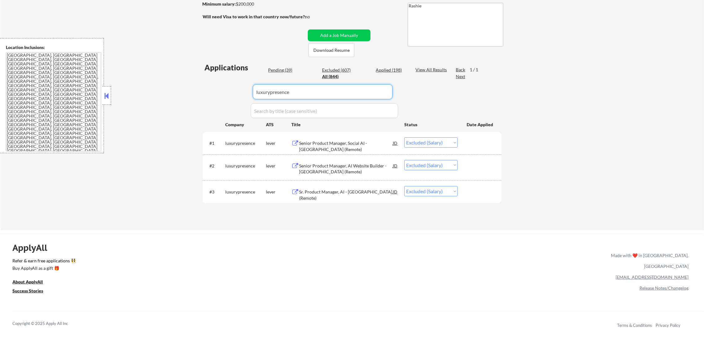
drag, startPoint x: 297, startPoint y: 91, endPoint x: 202, endPoint y: 71, distance: 97.3
click at [219, 77] on div "Applications Pending (39) Excluded (607) Applied (198) All (844) View All Resul…" at bounding box center [352, 140] width 299 height 156
paste input "natera"
type input "natera"
click at [202, 71] on div "← Return to /applysquad Mailslurp Inbox Job Search Builder Joseph Shum User Ema…" at bounding box center [352, 70] width 310 height 309
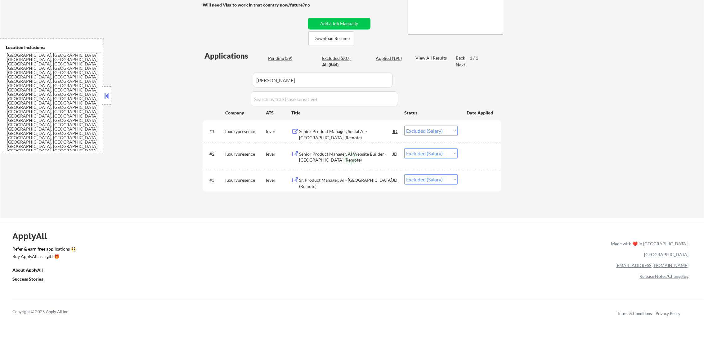
scroll to position [124, 0]
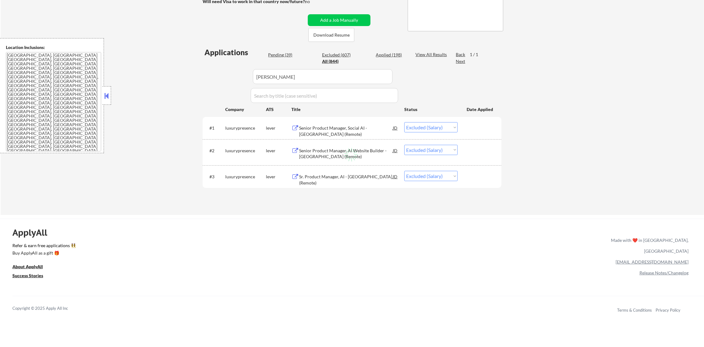
select select ""pending""
select select ""excluded__expired_""
select select ""excluded""
select select ""excluded__salary_""
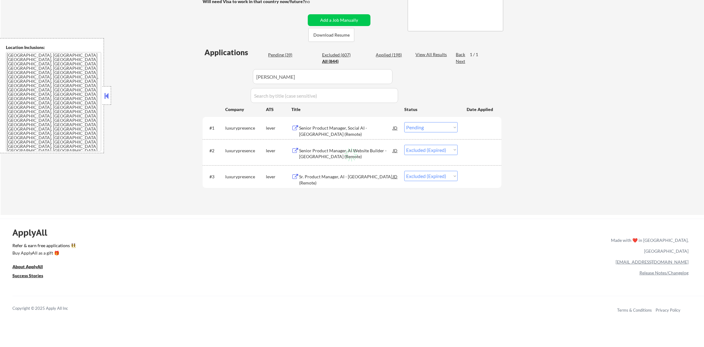
select select ""excluded__salary_""
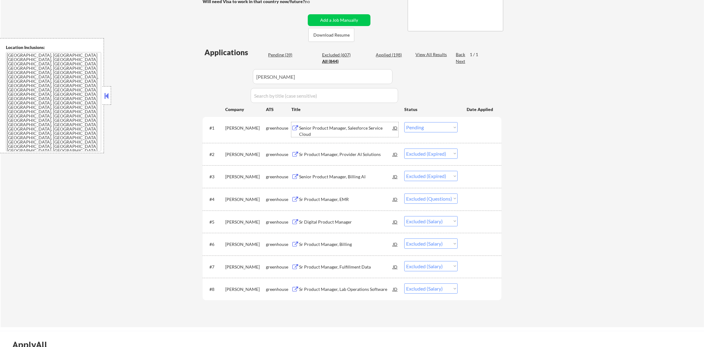
click at [352, 130] on div "Senior Product Manager, Salesforce Service Cloud" at bounding box center [346, 131] width 94 height 12
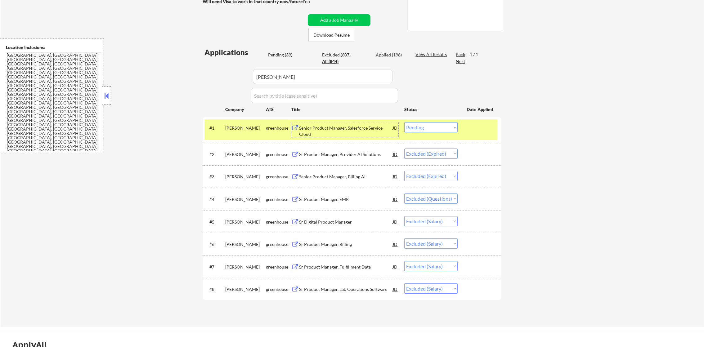
click at [439, 127] on select "Choose an option... Pending Applied Excluded (Questions) Excluded (Expired) Exc…" at bounding box center [430, 127] width 53 height 10
select select ""excluded__salary_""
click at [404, 122] on select "Choose an option... Pending Applied Excluded (Questions) Excluded (Expired) Exc…" at bounding box center [430, 127] width 53 height 10
click at [230, 133] on div "natera" at bounding box center [245, 127] width 41 height 11
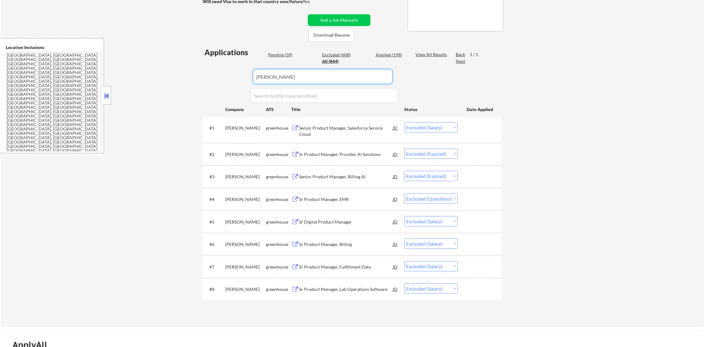
drag, startPoint x: 237, startPoint y: 66, endPoint x: 213, endPoint y: 61, distance: 24.9
click at [215, 61] on div "Applications Pending (39) Excluded (608) Applied (198) All (844) View All Resul…" at bounding box center [352, 181] width 299 height 268
paste input "synctera"
type input "synctera"
click at [213, 61] on div "Applications Pending (38) Excluded (608) Applied (198) All (844) View All Resul…" at bounding box center [352, 181] width 299 height 268
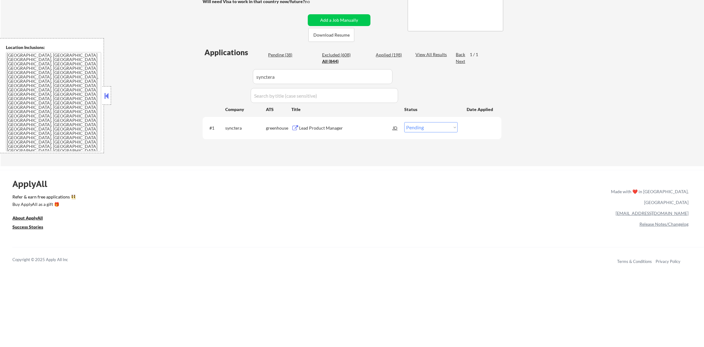
click at [337, 131] on div "Lead Product Manager" at bounding box center [346, 128] width 94 height 6
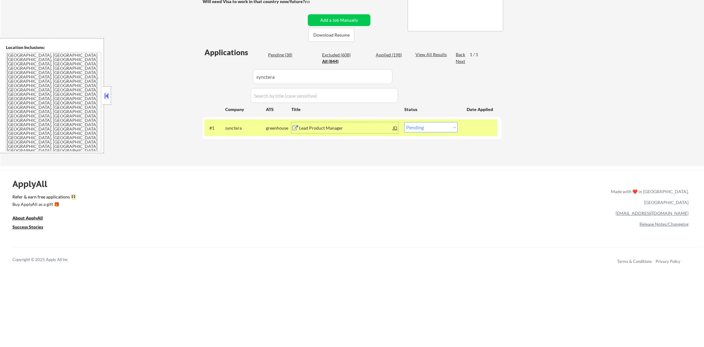
click at [417, 128] on select "Choose an option... Pending Applied Excluded (Questions) Excluded (Expired) Exc…" at bounding box center [430, 127] width 53 height 10
select select ""excluded""
click at [404, 122] on select "Choose an option... Pending Applied Excluded (Questions) Excluded (Expired) Exc…" at bounding box center [430, 127] width 53 height 10
drag, startPoint x: 288, startPoint y: 76, endPoint x: 175, endPoint y: 76, distance: 112.9
click at [182, 76] on div "← Return to /applysquad Mailslurp Inbox Job Search Builder Joseph Shum User Ema…" at bounding box center [352, 33] width 703 height 265
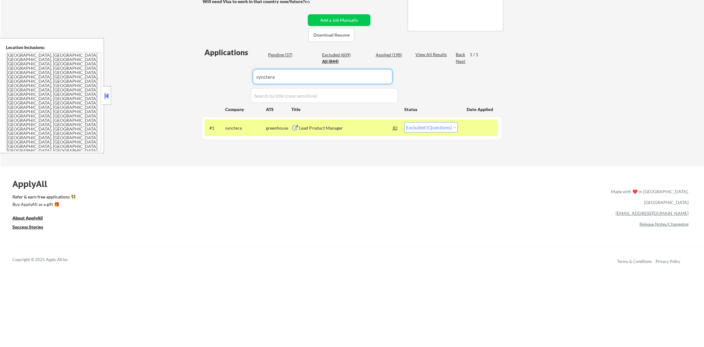
paste input "brex"
type input "brex"
click at [175, 76] on div "← Return to /applysquad Mailslurp Inbox Job Search Builder Joseph Shum User Ema…" at bounding box center [352, 33] width 703 height 265
click at [341, 128] on div "Senior Product Manager, Underwriting" at bounding box center [346, 128] width 94 height 6
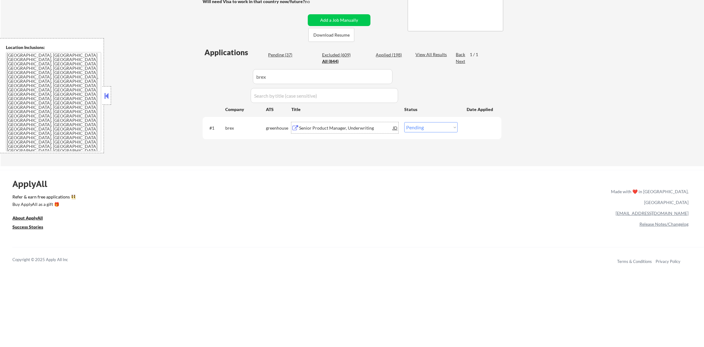
drag, startPoint x: 411, startPoint y: 125, endPoint x: 411, endPoint y: 128, distance: 3.4
click at [411, 125] on select "Choose an option... Pending Applied Excluded (Questions) Excluded (Expired) Exc…" at bounding box center [430, 127] width 53 height 10
select select ""applied""
click at [404, 122] on select "Choose an option... Pending Applied Excluded (Questions) Excluded (Expired) Exc…" at bounding box center [430, 127] width 53 height 10
drag, startPoint x: 263, startPoint y: 76, endPoint x: 205, endPoint y: 72, distance: 58.1
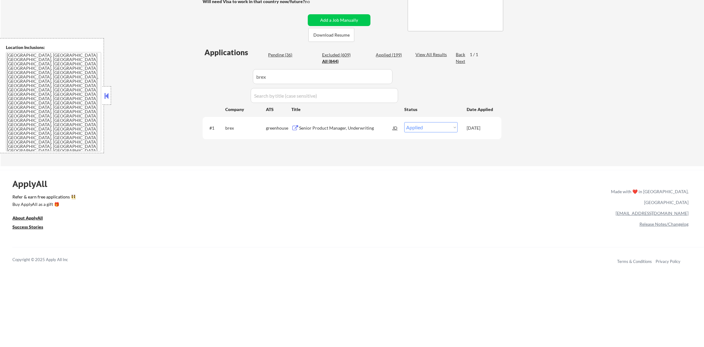
click at [216, 72] on div "Applications Pending (36) Excluded (609) Applied (199) All (844) View All Resul…" at bounding box center [352, 100] width 299 height 107
paste input "virtru"
type input "virtru"
click at [204, 72] on div "Applications Pending (36) Excluded (609) Applied (199) All (844) View All Resul…" at bounding box center [352, 100] width 299 height 107
select select ""pending""
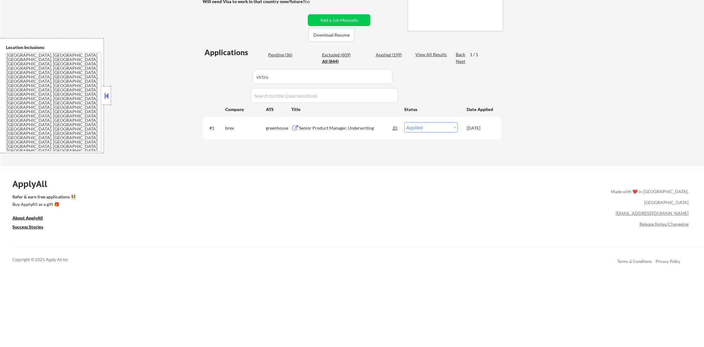
select select ""pending""
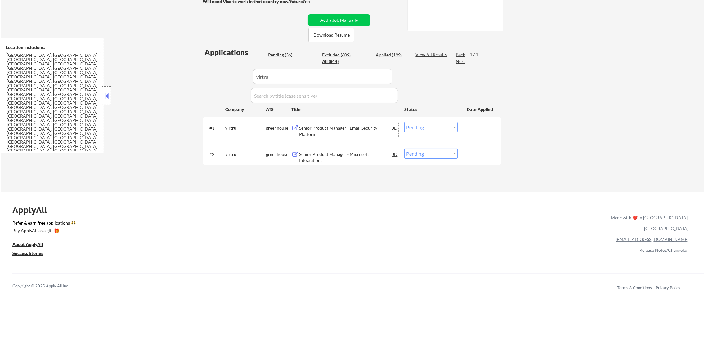
click at [360, 125] on div "Senior Product Manager - Email Security Platform" at bounding box center [346, 131] width 94 height 12
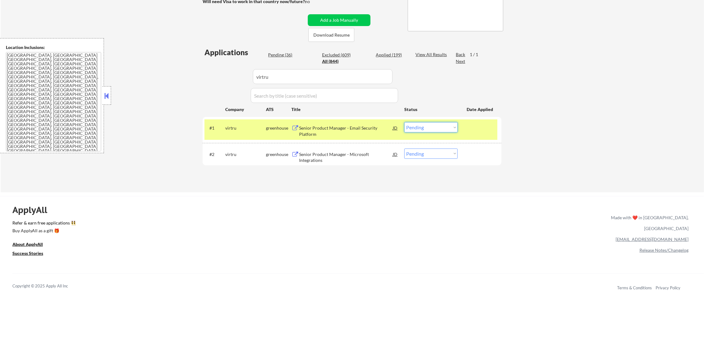
click at [411, 126] on select "Choose an option... Pending Applied Excluded (Questions) Excluded (Expired) Exc…" at bounding box center [430, 127] width 53 height 10
select select ""applied""
click at [404, 122] on select "Choose an option... Pending Applied Excluded (Questions) Excluded (Expired) Exc…" at bounding box center [430, 127] width 53 height 10
click at [230, 132] on div "virtru" at bounding box center [245, 127] width 41 height 11
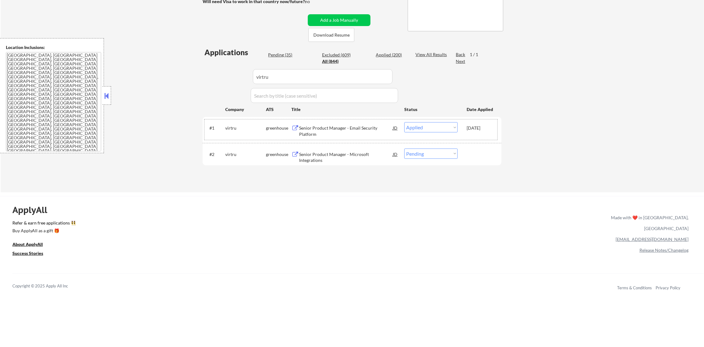
drag, startPoint x: 280, startPoint y: 72, endPoint x: 209, endPoint y: 73, distance: 71.0
click at [212, 73] on div "Applications Pending (35) Excluded (609) Applied (200) All (844) View All Resul…" at bounding box center [352, 113] width 299 height 133
paste input "simplepractice55"
type input "simplepractice55"
click at [206, 73] on div "Applications Pending (35) Excluded (609) Applied (200) All (844) View All Resul…" at bounding box center [352, 113] width 299 height 133
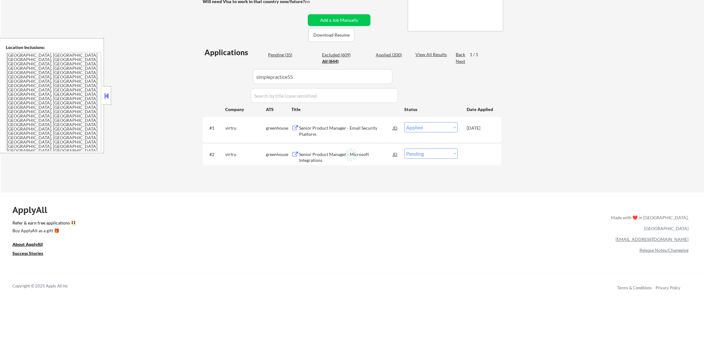
select select ""applied""
select select ""excluded""
select select ""pending""
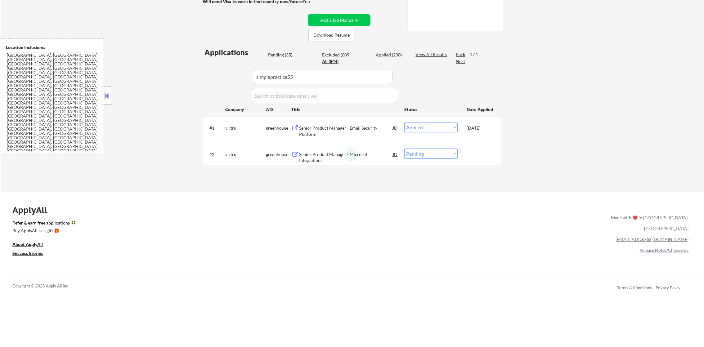
select select ""pending""
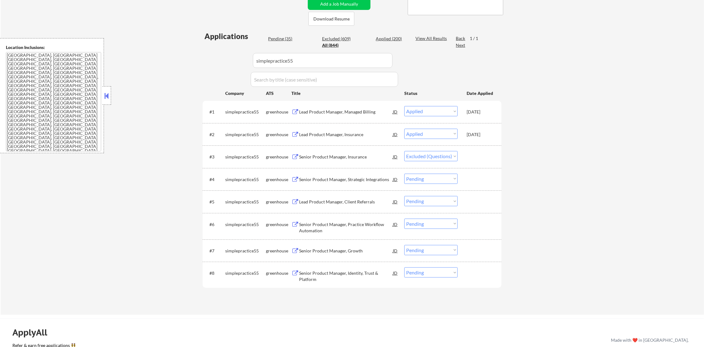
scroll to position [155, 0]
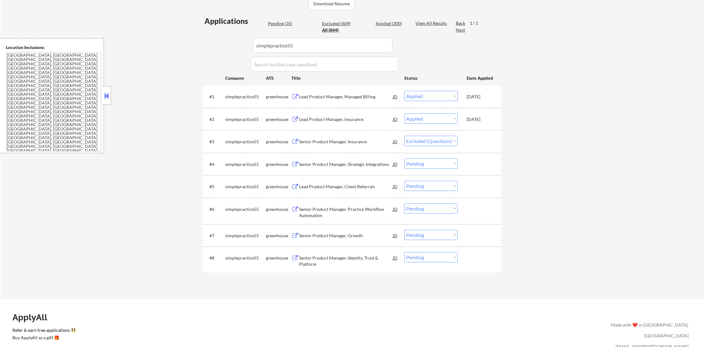
click at [435, 164] on select "Choose an option... Pending Applied Excluded (Questions) Excluded (Expired) Exc…" at bounding box center [430, 163] width 53 height 10
select select ""excluded__other_""
click at [404, 158] on select "Choose an option... Pending Applied Excluded (Questions) Excluded (Expired) Exc…" at bounding box center [430, 163] width 53 height 10
click at [444, 186] on select "Choose an option... Pending Applied Excluded (Questions) Excluded (Expired) Exc…" at bounding box center [430, 186] width 53 height 10
select select ""excluded__other_""
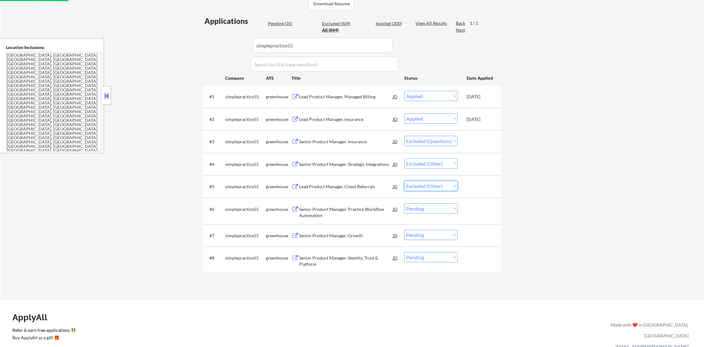
click at [404, 181] on select "Choose an option... Pending Applied Excluded (Questions) Excluded (Expired) Exc…" at bounding box center [430, 186] width 53 height 10
click at [433, 210] on select "Choose an option... Pending Applied Excluded (Questions) Excluded (Expired) Exc…" at bounding box center [430, 208] width 53 height 10
select select ""excluded__other_""
click at [404, 203] on select "Choose an option... Pending Applied Excluded (Questions) Excluded (Expired) Exc…" at bounding box center [430, 208] width 53 height 10
click at [441, 231] on select "Choose an option... Pending Applied Excluded (Questions) Excluded (Expired) Exc…" at bounding box center [430, 235] width 53 height 10
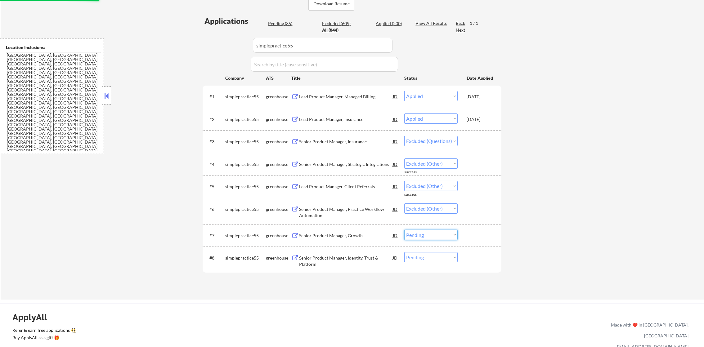
select select ""excluded__other_""
click at [404, 230] on select "Choose an option... Pending Applied Excluded (Questions) Excluded (Expired) Exc…" at bounding box center [430, 235] width 53 height 10
click at [436, 262] on select "Choose an option... Pending Applied Excluded (Questions) Excluded (Expired) Exc…" at bounding box center [430, 257] width 53 height 10
select select ""excluded__other_""
click at [404, 252] on select "Choose an option... Pending Applied Excluded (Questions) Excluded (Expired) Exc…" at bounding box center [430, 257] width 53 height 10
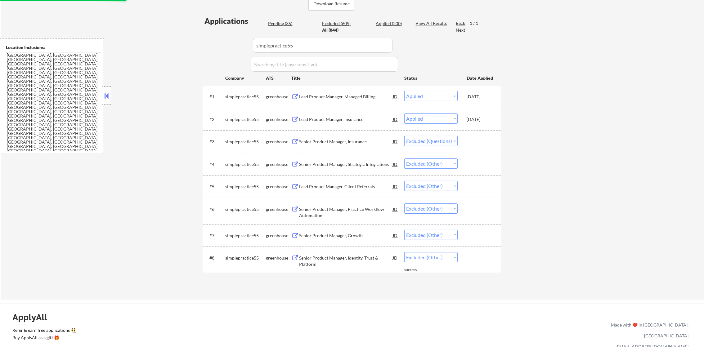
paste input "transcarent"
drag, startPoint x: 239, startPoint y: 37, endPoint x: 216, endPoint y: 37, distance: 22.3
click at [222, 37] on div "Applications Pending (35) Excluded (609) Applied (200) All (844) View All Resul…" at bounding box center [352, 152] width 299 height 272
type input "transcarent"
click at [216, 37] on div "Applications Pending (35) Excluded (609) Applied (200) All (844) View All Resul…" at bounding box center [352, 152] width 299 height 272
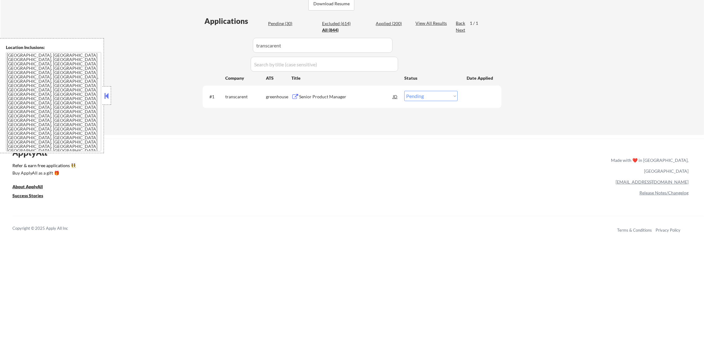
click at [333, 96] on div "Senior Product Manager" at bounding box center [346, 97] width 94 height 6
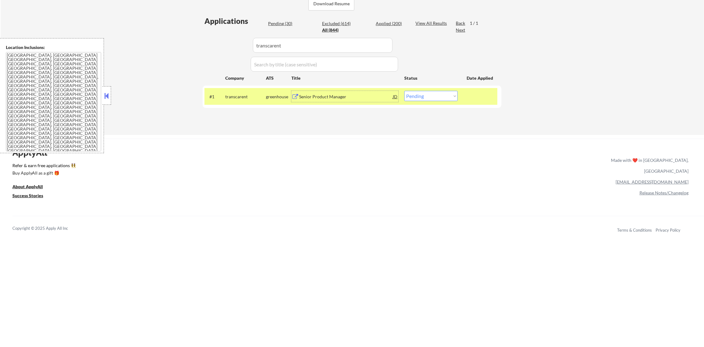
click at [416, 102] on div "#1 transcarent greenhouse Senior Product Manager JD Choose an option... Pending…" at bounding box center [350, 96] width 293 height 17
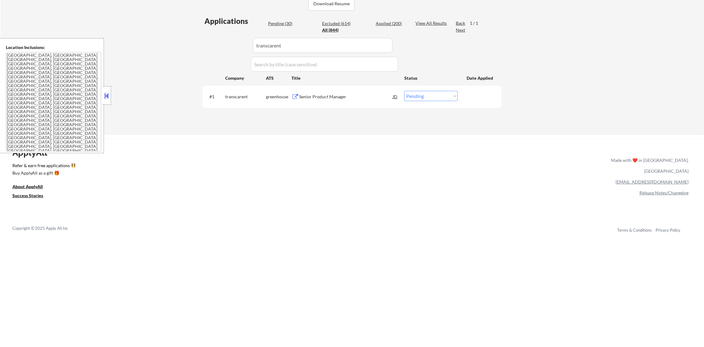
click at [417, 96] on select "Choose an option... Pending Applied Excluded (Questions) Excluded (Expired) Exc…" at bounding box center [430, 96] width 53 height 10
select select ""excluded__salary_""
click at [404, 91] on select "Choose an option... Pending Applied Excluded (Questions) Excluded (Expired) Exc…" at bounding box center [430, 96] width 53 height 10
drag, startPoint x: 300, startPoint y: 47, endPoint x: 196, endPoint y: 44, distance: 103.9
click at [208, 44] on div "Applications Pending (29) Excluded (615) Applied (200) All (844) View All Resul…" at bounding box center [352, 69] width 299 height 107
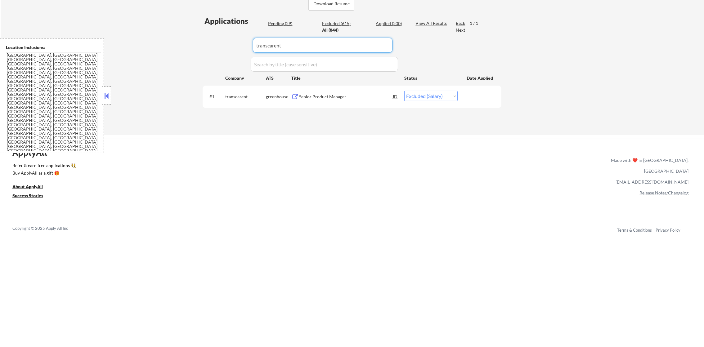
paste input "angi"
type input "angi"
click at [192, 44] on div "← Return to /applysquad Mailslurp Inbox Job Search Builder Joseph Shum User Ema…" at bounding box center [352, 2] width 703 height 265
click at [339, 98] on div "Senior Product Manager, Marketplace" at bounding box center [346, 97] width 94 height 6
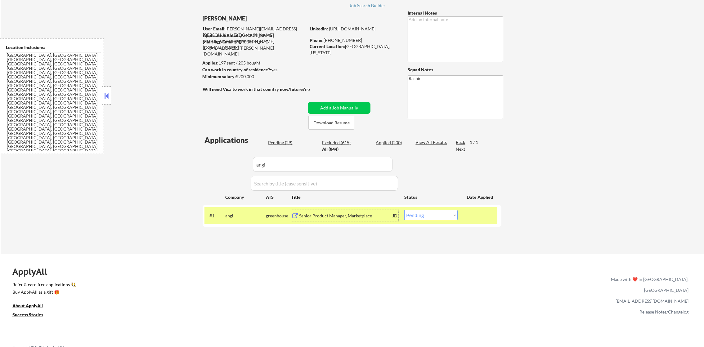
scroll to position [138, 0]
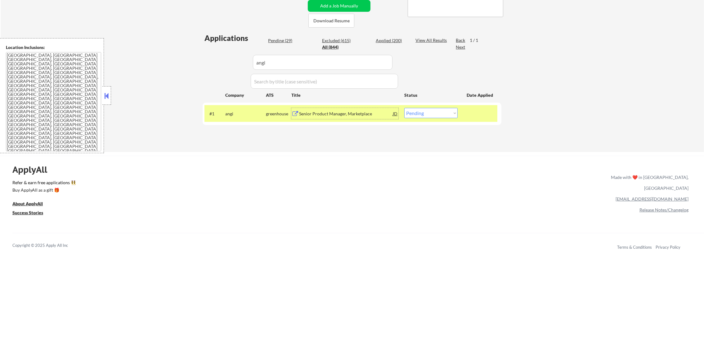
click at [409, 114] on select "Choose an option... Pending Applied Excluded (Questions) Excluded (Expired) Exc…" at bounding box center [430, 113] width 53 height 10
select select ""applied""
click at [404, 108] on select "Choose an option... Pending Applied Excluded (Questions) Excluded (Expired) Exc…" at bounding box center [430, 113] width 53 height 10
click at [243, 117] on div "angi" at bounding box center [245, 114] width 41 height 6
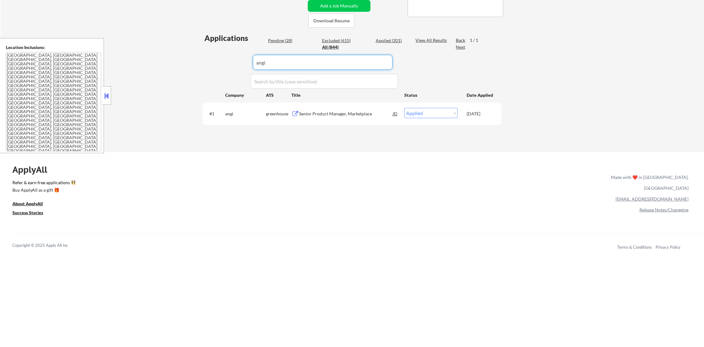
click at [293, 59] on input "input" at bounding box center [323, 62] width 140 height 15
paste input "withclutch"
drag, startPoint x: 291, startPoint y: 59, endPoint x: 236, endPoint y: 41, distance: 58.1
click at [241, 45] on div "Applications Pending (28) Excluded (615) Applied (201) All (844) View All Resul…" at bounding box center [352, 86] width 299 height 107
type input "withclutch"
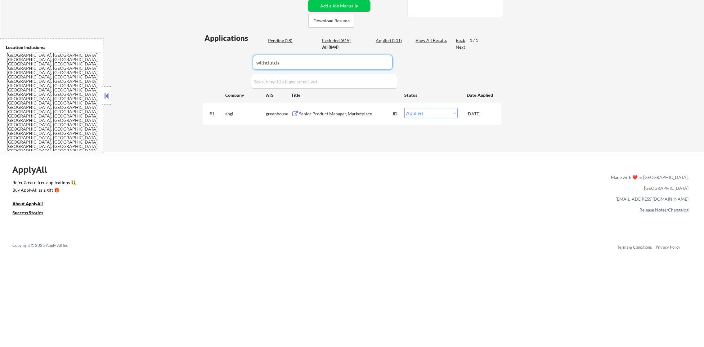
click at [233, 39] on div "Applications" at bounding box center [234, 37] width 61 height 7
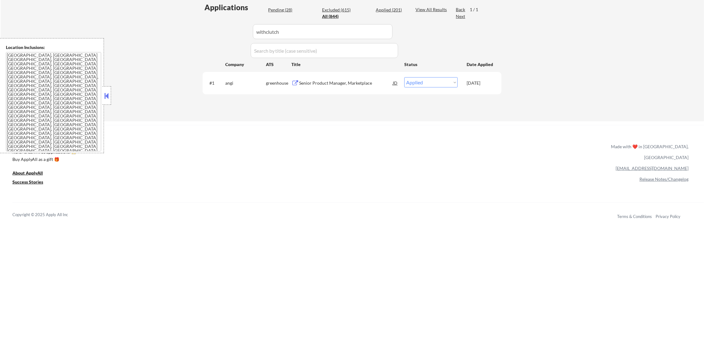
select select ""excluded__expired_""
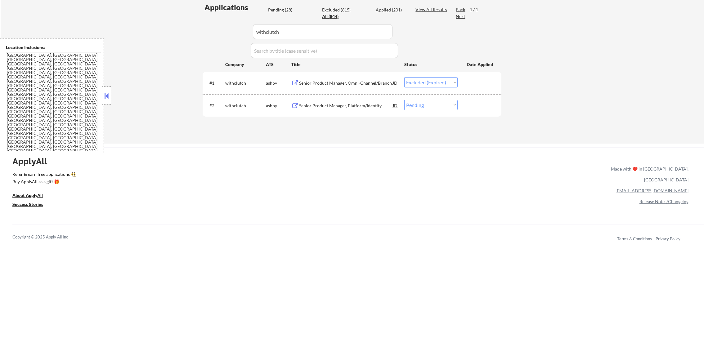
click at [370, 96] on div "#2 withclutch ashby Senior Product Manager, Platform/Identity JD Choose an opti…" at bounding box center [352, 105] width 299 height 23
click at [368, 101] on div "Senior Product Manager, Platform/Identity" at bounding box center [346, 105] width 94 height 11
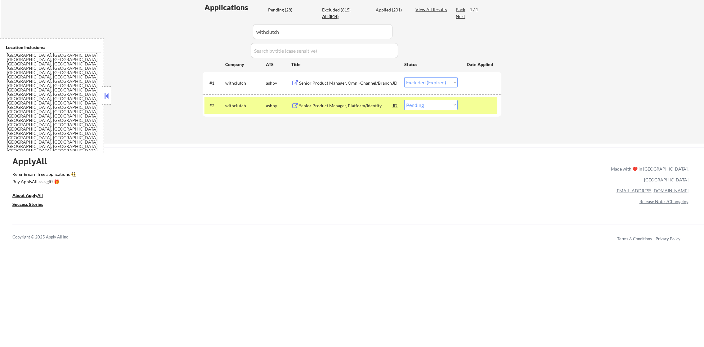
select select ""excluded""
paste input "pieinsurance"
drag, startPoint x: 286, startPoint y: 35, endPoint x: 194, endPoint y: 31, distance: 91.6
click at [194, 32] on div "← Return to /applysquad Mailslurp Inbox Job Search Builder Joseph Shum User Ema…" at bounding box center [352, 0] width 703 height 288
type input "pieinsurance"
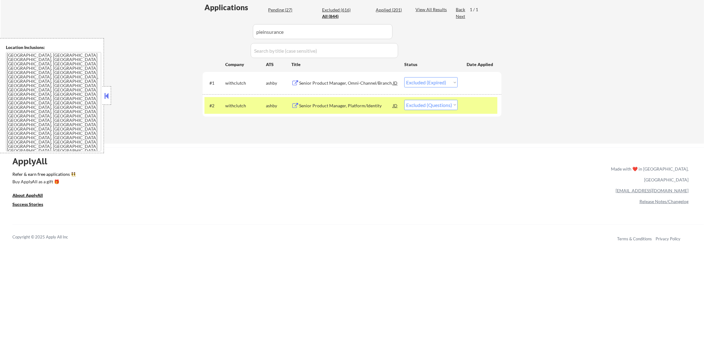
click at [194, 31] on div "← Return to /applysquad Mailslurp Inbox Job Search Builder Joseph Shum User Ema…" at bounding box center [352, 0] width 703 height 288
select select ""applied""
select select ""excluded__salary_""
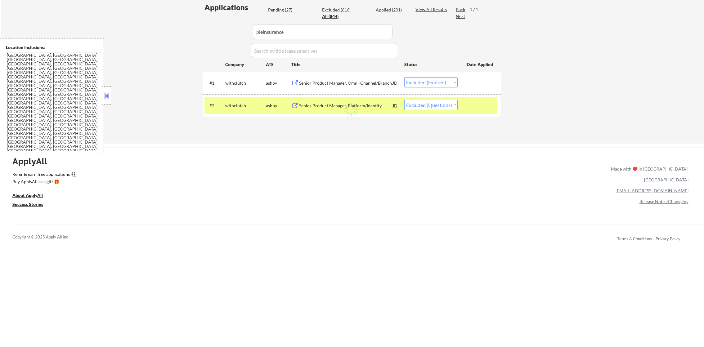
select select ""excluded__salary_""
select select ""pending""
select select ""excluded__salary_""
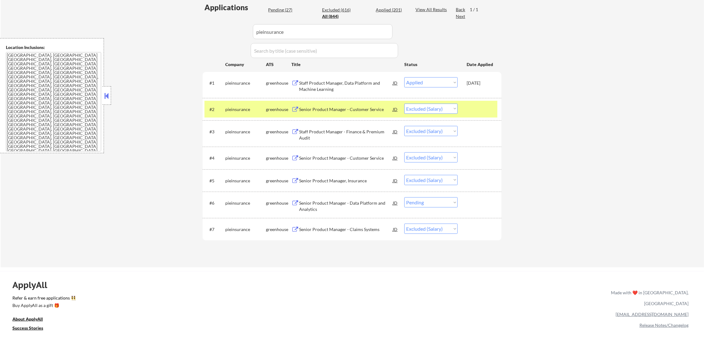
click at [359, 205] on div "Senior Product Manager - Data Platform and Analytics" at bounding box center [346, 206] width 94 height 12
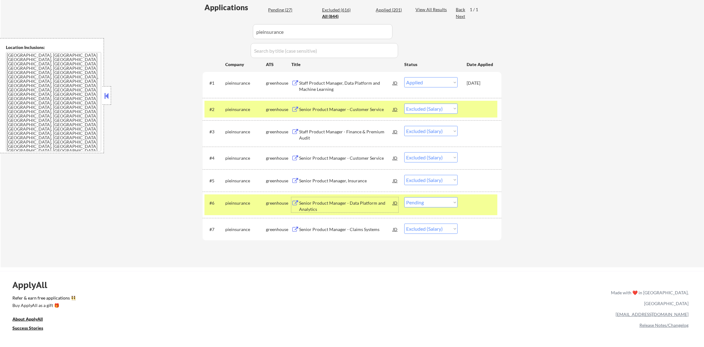
click at [245, 108] on div "pieinsurance" at bounding box center [245, 109] width 41 height 6
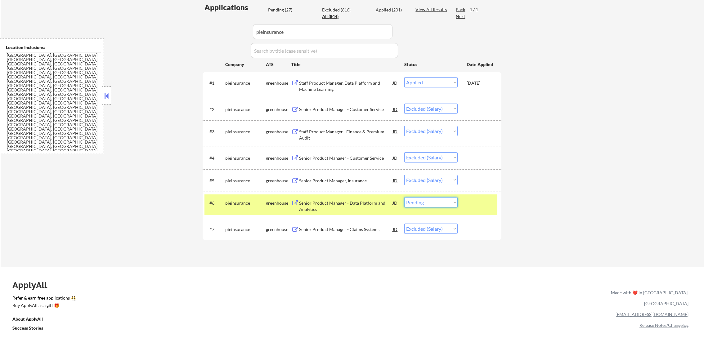
click at [423, 198] on select "Choose an option... Pending Applied Excluded (Questions) Excluded (Expired) Exc…" at bounding box center [430, 202] width 53 height 10
select select ""excluded__salary_""
click at [404, 197] on select "Choose an option... Pending Applied Excluded (Questions) Excluded (Expired) Exc…" at bounding box center [430, 202] width 53 height 10
click at [233, 205] on div "pieinsurance" at bounding box center [245, 203] width 41 height 6
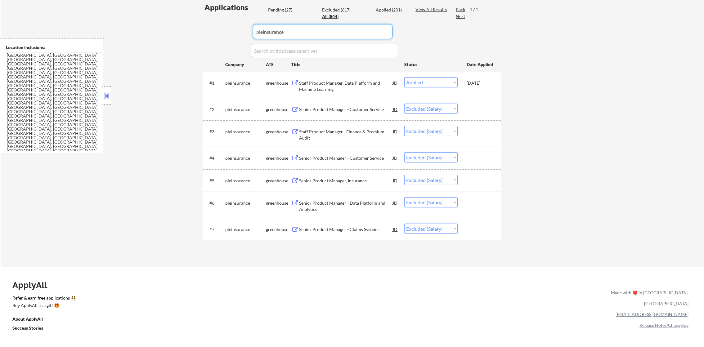
drag, startPoint x: 268, startPoint y: 33, endPoint x: 185, endPoint y: 33, distance: 82.2
click at [202, 33] on div "← Return to /applysquad Mailslurp Inbox Job Search Builder Joseph Shum User Ema…" at bounding box center [352, 59] width 310 height 406
paste input "greenlight"
type input "greenlight"
click at [185, 33] on div "← Return to /applysquad Mailslurp Inbox Job Search Builder Joseph Shum User Ema…" at bounding box center [352, 61] width 703 height 411
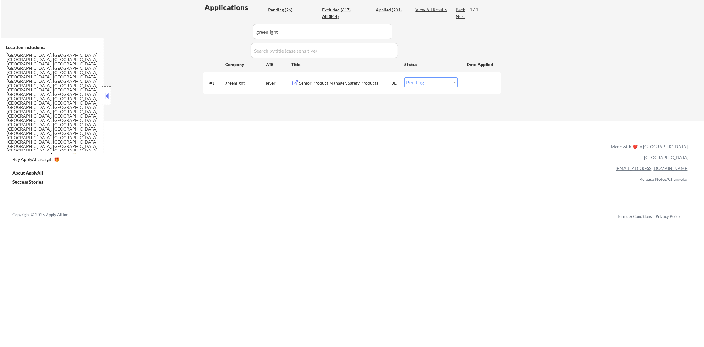
click at [366, 86] on div "Senior Product Manager, Safety Products" at bounding box center [346, 83] width 94 height 6
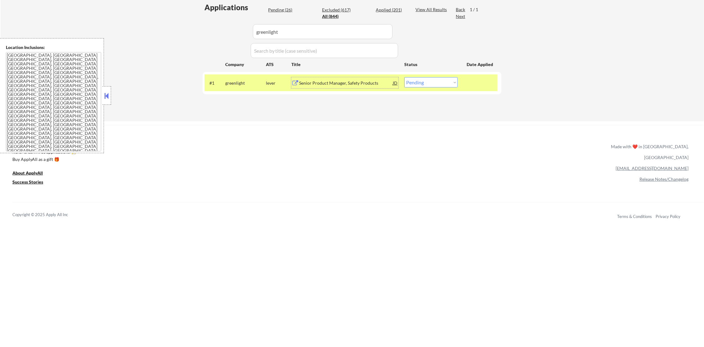
drag, startPoint x: 407, startPoint y: 77, endPoint x: 409, endPoint y: 80, distance: 3.6
click at [407, 77] on select "Choose an option... Pending Applied Excluded (Questions) Excluded (Expired) Exc…" at bounding box center [430, 82] width 53 height 10
select select ""excluded__salary_""
click at [404, 77] on select "Choose an option... Pending Applied Excluded (Questions) Excluded (Expired) Exc…" at bounding box center [430, 82] width 53 height 10
click at [237, 74] on div "#1 greenlight lever Senior Product Manager, Safety Products JD Choose an option…" at bounding box center [350, 82] width 293 height 17
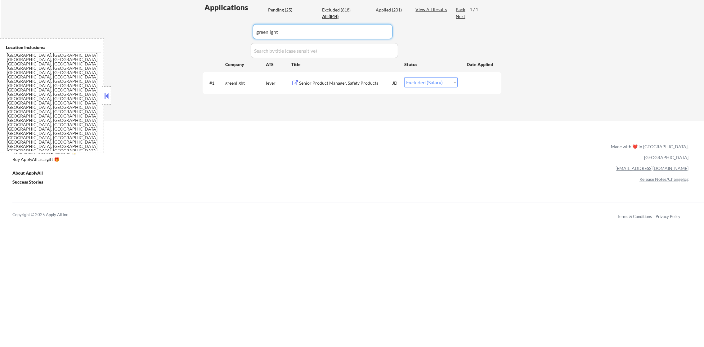
drag, startPoint x: 263, startPoint y: 28, endPoint x: 194, endPoint y: 25, distance: 68.6
paste input "heyjane"
type input "heyjane"
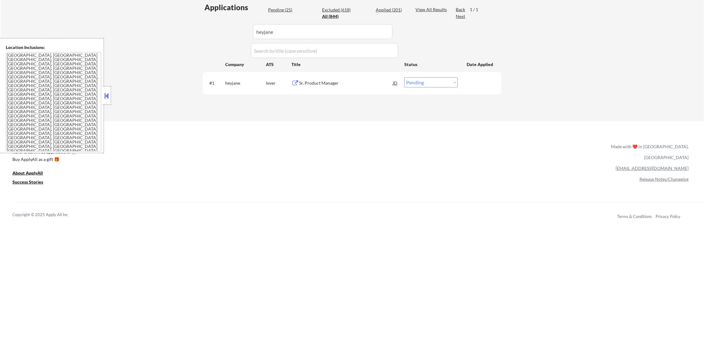
click at [311, 89] on div "#1 heyjane lever Sr. Product Manager JD Choose an option... Pending Applied Exc…" at bounding box center [350, 82] width 293 height 17
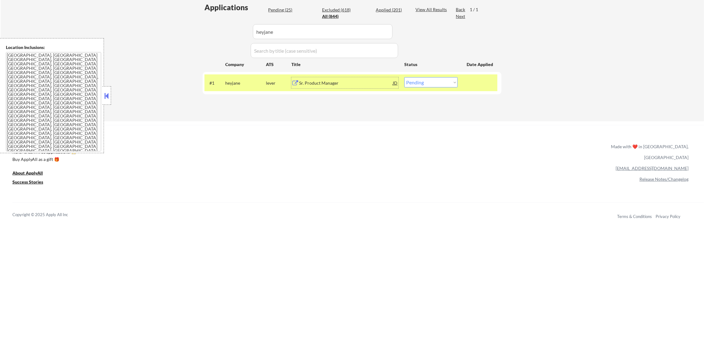
click at [328, 81] on div "Sr. Product Manager" at bounding box center [346, 83] width 94 height 6
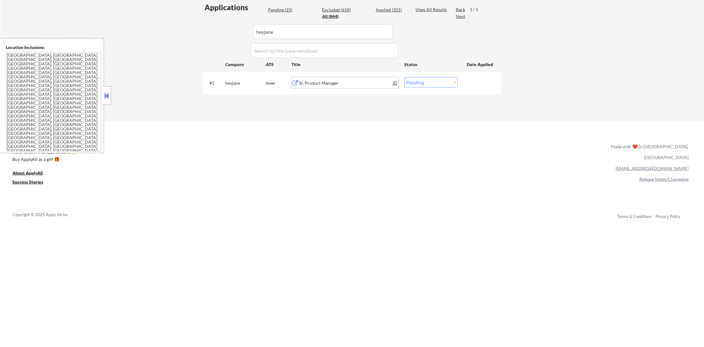
click at [418, 85] on select "Choose an option... Pending Applied Excluded (Questions) Excluded (Expired) Exc…" at bounding box center [430, 82] width 53 height 10
select select ""excluded__salary_""
click at [404, 77] on select "Choose an option... Pending Applied Excluded (Questions) Excluded (Expired) Exc…" at bounding box center [430, 82] width 53 height 10
paste input "caremessage"
drag, startPoint x: 314, startPoint y: 32, endPoint x: 217, endPoint y: 29, distance: 97.4
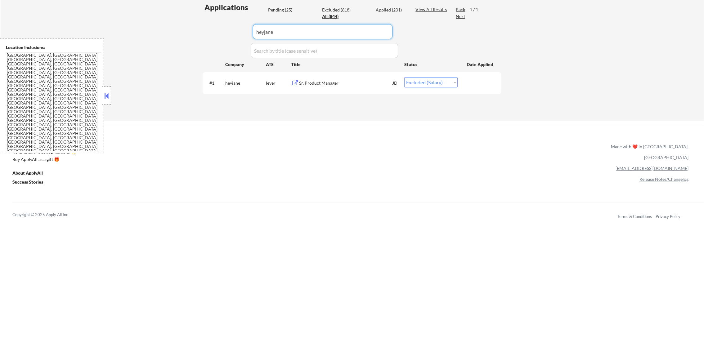
click at [219, 29] on div "Applications Pending (25) Excluded (618) Applied (201) All (844) View All Resul…" at bounding box center [352, 55] width 299 height 107
type input "caremessage"
click at [217, 29] on div "Applications Pending (25) Excluded (618) Applied (201) All (844) View All Resul…" at bounding box center [352, 55] width 299 height 107
click at [343, 83] on div "Sr. Product Manager - Data & Interoperability" at bounding box center [346, 83] width 94 height 6
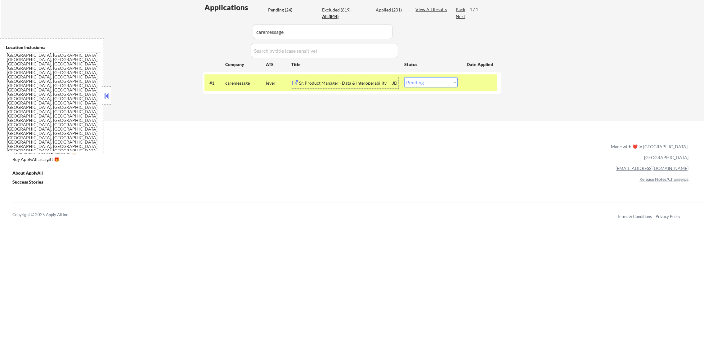
click at [433, 77] on select "Choose an option... Pending Applied Excluded (Questions) Excluded (Expired) Exc…" at bounding box center [430, 82] width 53 height 10
select select ""excluded__salary_""
click at [404, 77] on select "Choose an option... Pending Applied Excluded (Questions) Excluded (Expired) Exc…" at bounding box center [430, 82] width 53 height 10
click at [239, 77] on div "caremessage" at bounding box center [245, 82] width 41 height 11
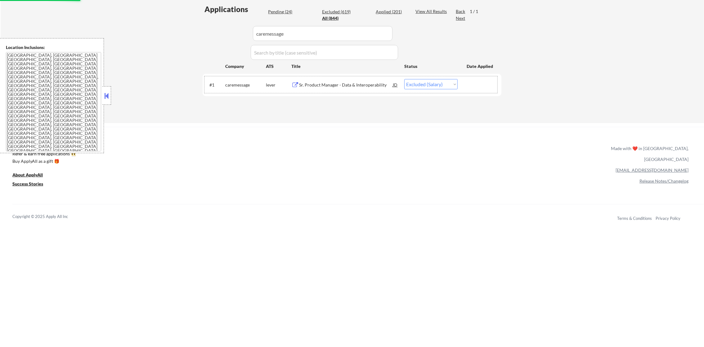
scroll to position [138, 0]
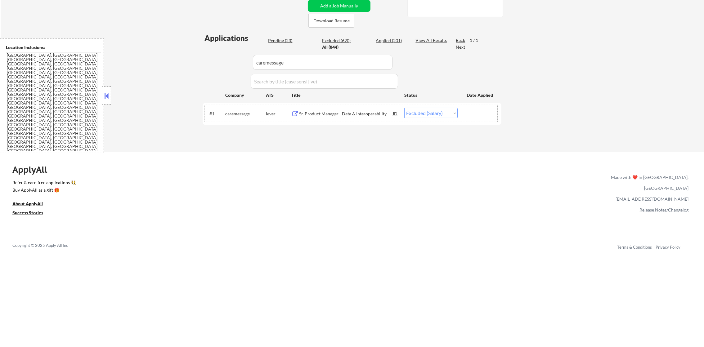
drag, startPoint x: 221, startPoint y: 63, endPoint x: 215, endPoint y: 63, distance: 6.2
click at [216, 63] on div "Applications Pending (23) Excluded (620) Applied (201) All (844) View All Resul…" at bounding box center [352, 86] width 299 height 107
paste input "vanta"
type input "vanta"
click at [211, 63] on div "Applications Pending (23) Excluded (620) Applied (201) All (844) View All Resul…" at bounding box center [352, 86] width 299 height 107
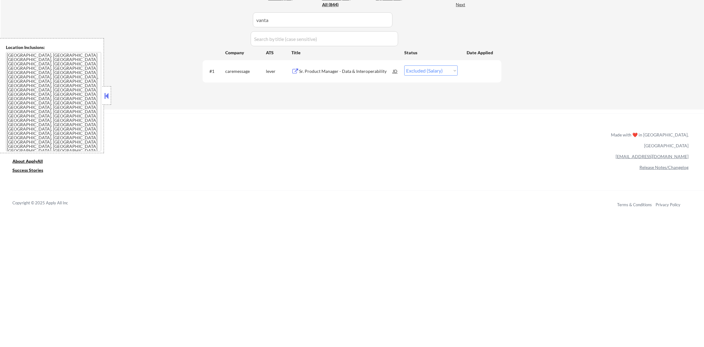
scroll to position [185, 0]
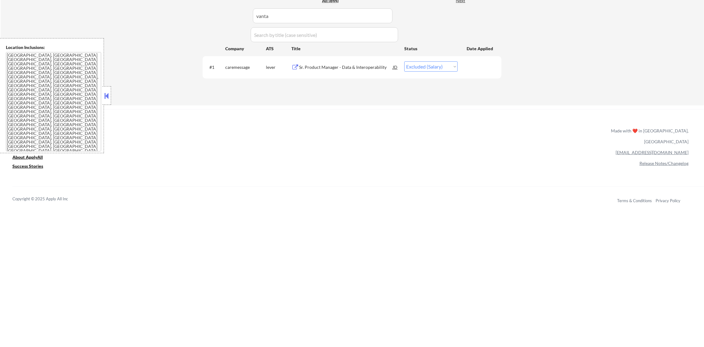
select select ""applied""
select select ""pending""
select select ""excluded""
select select ""excluded__location_""
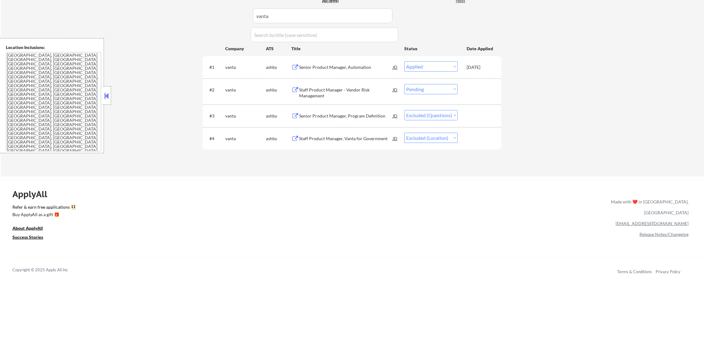
click at [339, 90] on div "Staff Product Manager - Vendor Risk Management" at bounding box center [346, 93] width 94 height 12
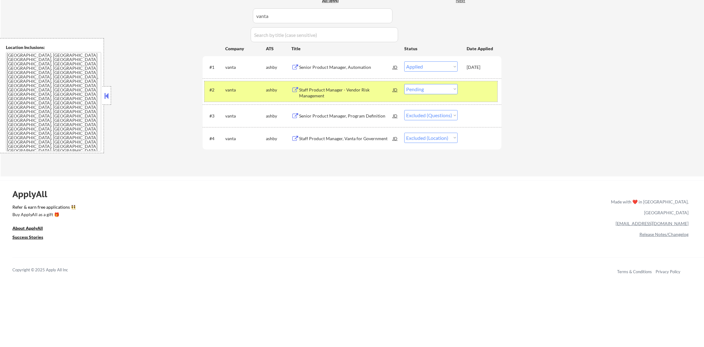
click at [409, 83] on div "#2 vanta ashby Staff Product Manager - Vendor Risk Management JD Choose an opti…" at bounding box center [350, 91] width 293 height 20
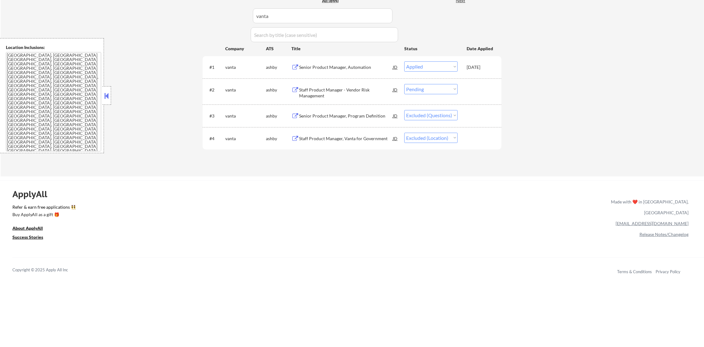
click at [415, 91] on select "Choose an option... Pending Applied Excluded (Questions) Excluded (Expired) Exc…" at bounding box center [430, 89] width 53 height 10
select select ""applied""
click at [404, 84] on select "Choose an option... Pending Applied Excluded (Questions) Excluded (Expired) Exc…" at bounding box center [430, 89] width 53 height 10
paste input "headway"
drag, startPoint x: 263, startPoint y: 19, endPoint x: 191, endPoint y: 19, distance: 72.0
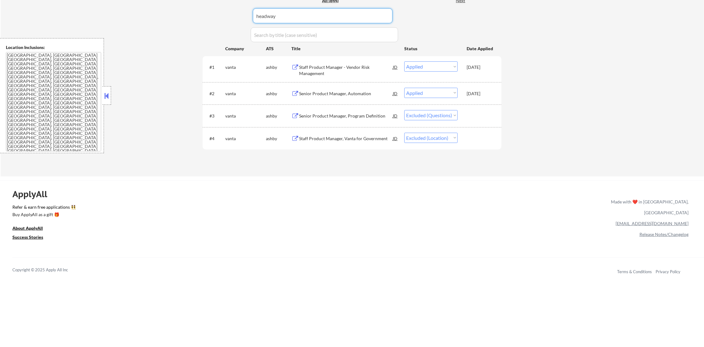
click at [191, 19] on div "← Return to /applysquad Mailslurp Inbox Job Search Builder Joseph Shum User Ema…" at bounding box center [352, 8] width 703 height 336
type input "headway"
click at [186, 18] on div "← Return to /applysquad Mailslurp Inbox Job Search Builder Joseph Shum User Ema…" at bounding box center [352, 8] width 703 height 336
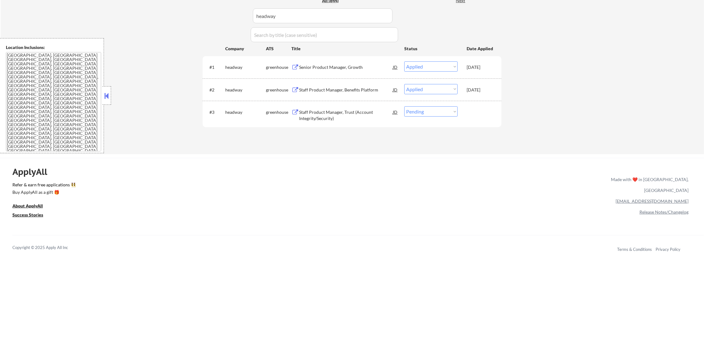
click at [441, 111] on select "Choose an option... Pending Applied Excluded (Questions) Excluded (Expired) Exc…" at bounding box center [430, 111] width 53 height 10
select select ""excluded__other_""
click at [404, 106] on select "Choose an option... Pending Applied Excluded (Questions) Excluded (Expired) Exc…" at bounding box center [430, 111] width 53 height 10
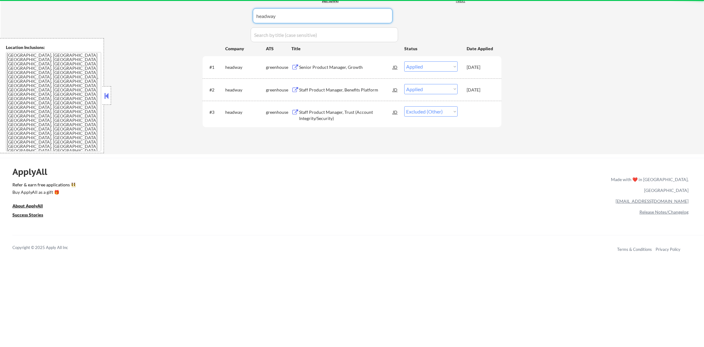
drag, startPoint x: 303, startPoint y: 8, endPoint x: 215, endPoint y: 10, distance: 88.1
click at [225, 10] on div "Applications Pending (22) Excluded (620) Applied (202) All (844) View All Resul…" at bounding box center [352, 64] width 299 height 156
paste input "datsolutions"
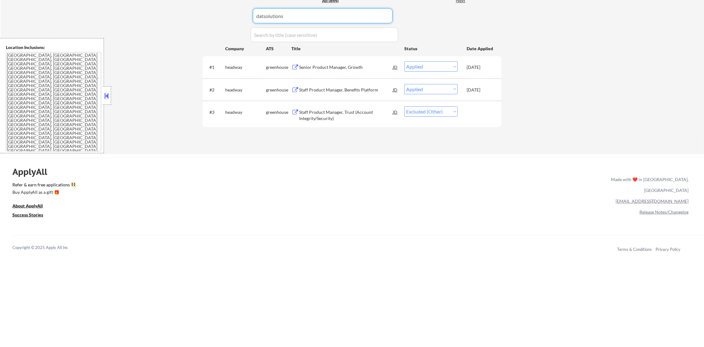
type input "datsolutions"
click at [207, 10] on div "Applications Pending (21) Excluded (621) Applied (202) All (844) View All Resul…" at bounding box center [352, 64] width 299 height 156
select select ""excluded__salary_""
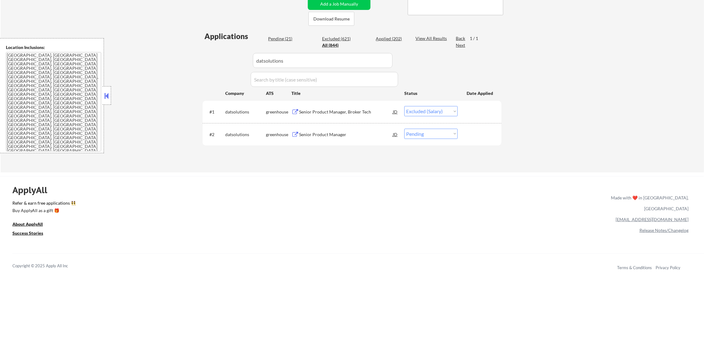
scroll to position [122, 0]
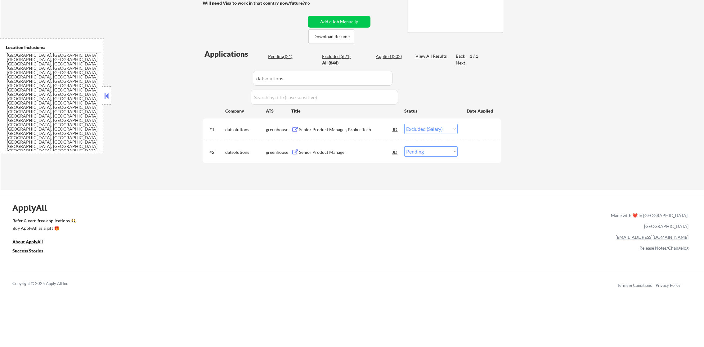
click at [320, 158] on div "#2 datsolutions greenhouse Senior Product Manager JD Choose an option... Pendin…" at bounding box center [350, 152] width 293 height 17
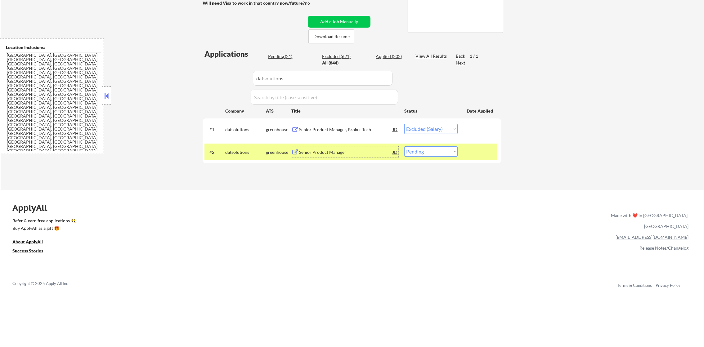
click at [324, 153] on div "Senior Product Manager" at bounding box center [346, 152] width 94 height 6
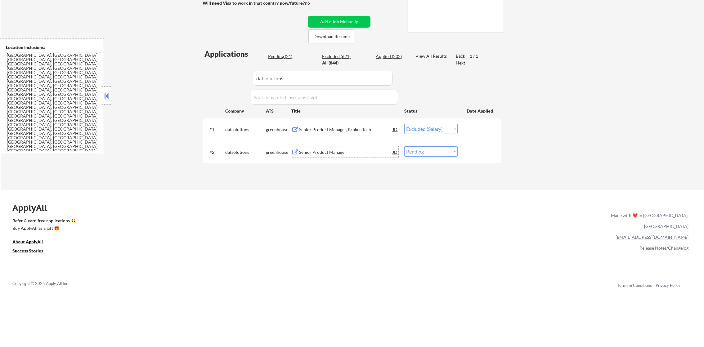
click at [432, 152] on select "Choose an option... Pending Applied Excluded (Questions) Excluded (Expired) Exc…" at bounding box center [430, 151] width 53 height 10
select select ""excluded__salary_""
click at [404, 146] on select "Choose an option... Pending Applied Excluded (Questions) Excluded (Expired) Exc…" at bounding box center [430, 151] width 53 height 10
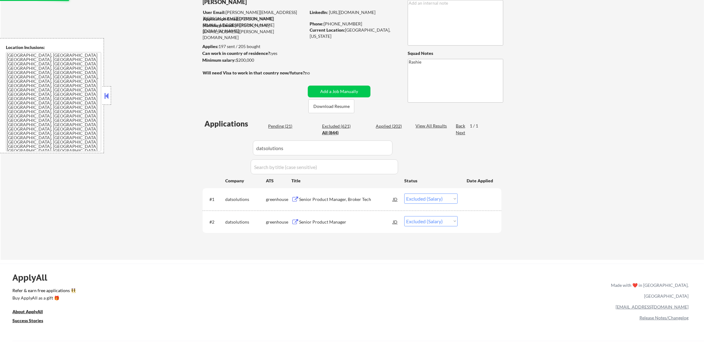
scroll to position [45, 0]
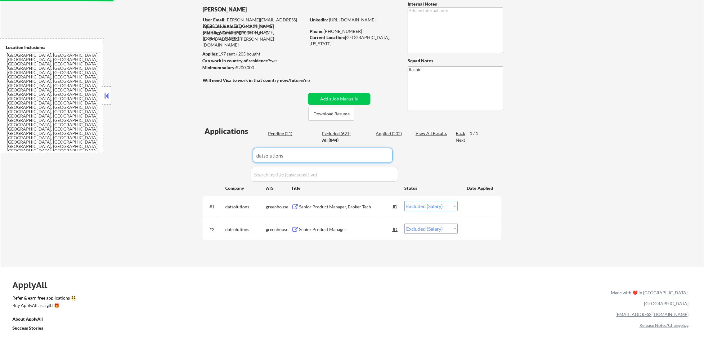
drag, startPoint x: 292, startPoint y: 155, endPoint x: 199, endPoint y: 156, distance: 92.1
click at [200, 156] on div "← Return to /applysquad Mailslurp Inbox Job Search Builder Joseph Shum User Ema…" at bounding box center [352, 121] width 310 height 283
paste input "virtru"
type input "virtru"
select select ""applied""
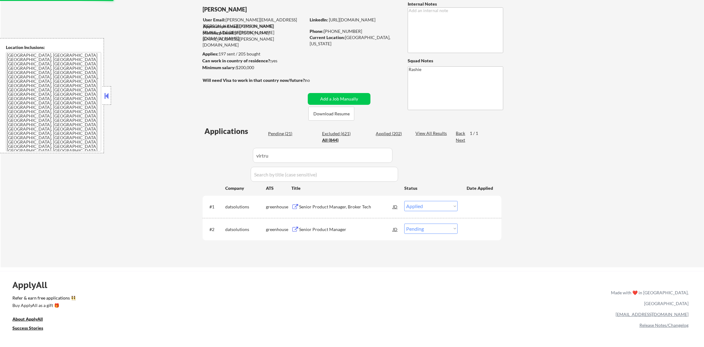
click at [198, 156] on div "← Return to /applysquad Mailslurp Inbox Job Search Builder Joseph Shum User Ema…" at bounding box center [352, 121] width 310 height 283
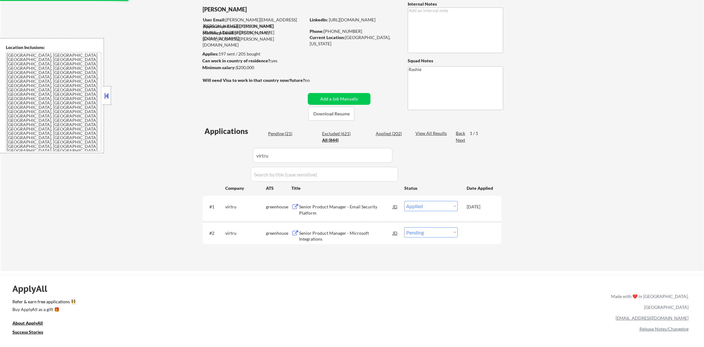
click at [355, 236] on div "Senior Product Manager - Microsoft Integrations" at bounding box center [346, 232] width 94 height 11
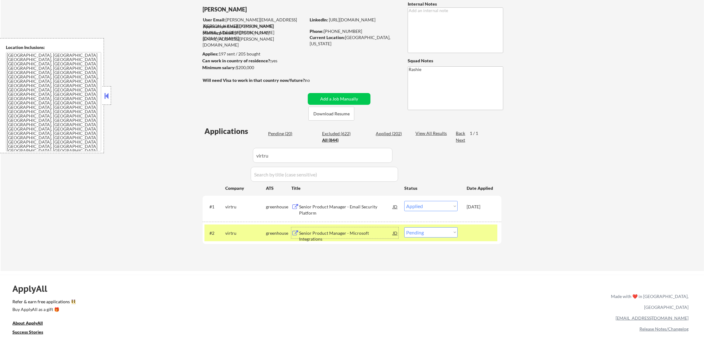
click at [426, 235] on select "Choose an option... Pending Applied Excluded (Questions) Excluded (Expired) Exc…" at bounding box center [430, 232] width 53 height 10
select select ""applied""
click at [404, 227] on select "Choose an option... Pending Applied Excluded (Questions) Excluded (Expired) Exc…" at bounding box center [430, 232] width 53 height 10
click at [236, 230] on div "virtru" at bounding box center [245, 233] width 41 height 6
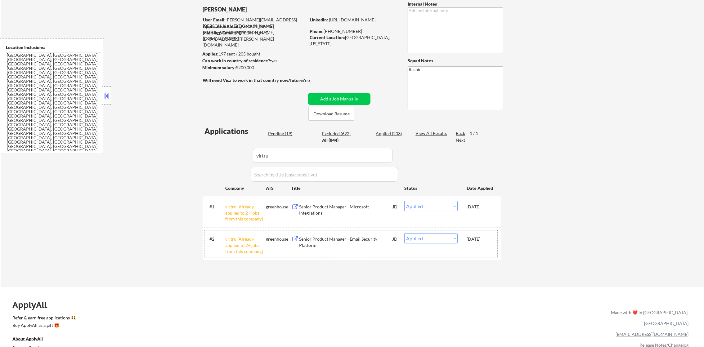
drag, startPoint x: 246, startPoint y: 156, endPoint x: 206, endPoint y: 156, distance: 40.0
click at [209, 156] on div "Applications Pending (19) Excluded (622) Applied (203) All (844) View All Resul…" at bounding box center [352, 200] width 299 height 149
paste input "zapier"
type input "zapier"
click at [188, 156] on div "← Return to /applysquad Mailslurp Inbox Job Search Builder Joseph Shum User Ema…" at bounding box center [352, 133] width 703 height 307
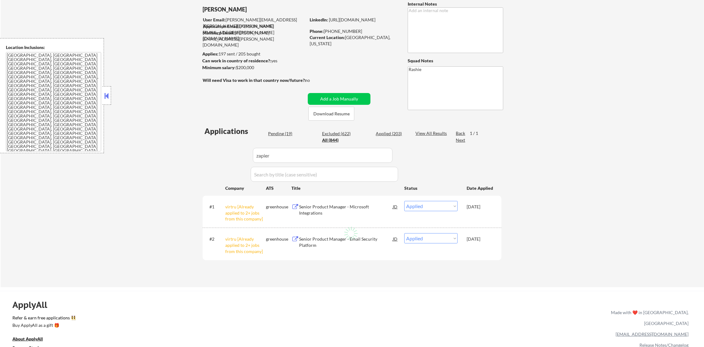
select select ""pending""
select select ""excluded""
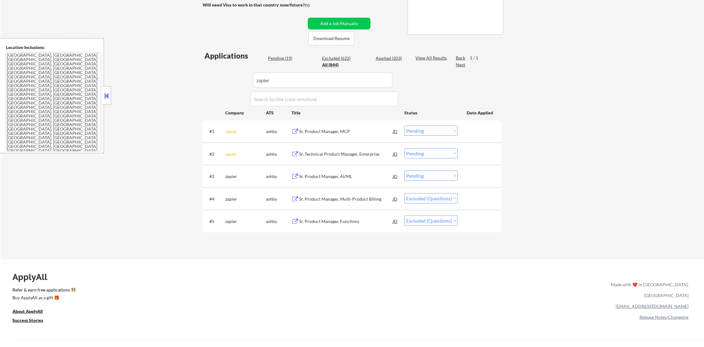
scroll to position [122, 0]
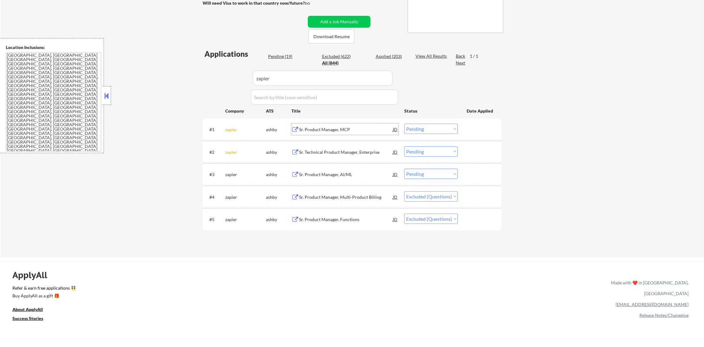
click at [338, 127] on div "Sr. Product Manager, MCP" at bounding box center [346, 130] width 94 height 6
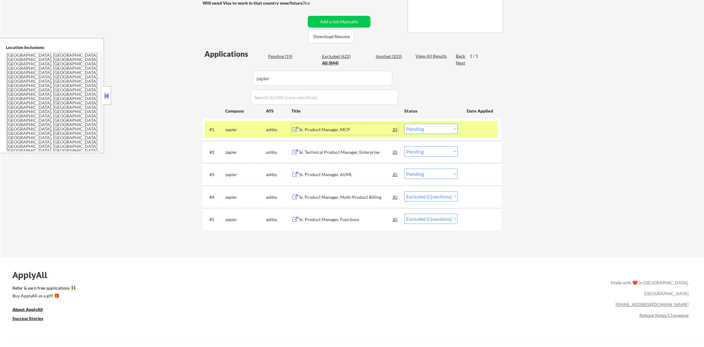
click at [439, 132] on select "Choose an option... Pending Applied Excluded (Questions) Excluded (Expired) Exc…" at bounding box center [430, 129] width 53 height 10
select select ""excluded""
click at [404, 124] on select "Choose an option... Pending Applied Excluded (Questions) Excluded (Expired) Exc…" at bounding box center [430, 129] width 53 height 10
drag, startPoint x: 444, startPoint y: 150, endPoint x: 444, endPoint y: 158, distance: 7.1
click at [444, 152] on select "Choose an option... Pending Applied Excluded (Questions) Excluded (Expired) Exc…" at bounding box center [430, 151] width 53 height 10
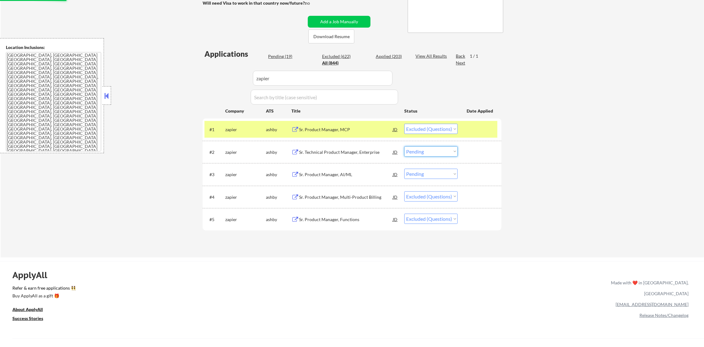
select select ""excluded""
click at [404, 146] on select "Choose an option... Pending Applied Excluded (Questions) Excluded (Expired) Exc…" at bounding box center [430, 151] width 53 height 10
click at [439, 176] on select "Choose an option... Pending Applied Excluded (Questions) Excluded (Expired) Exc…" at bounding box center [430, 174] width 53 height 10
select select ""excluded""
click at [404, 169] on select "Choose an option... Pending Applied Excluded (Questions) Excluded (Expired) Exc…" at bounding box center [430, 174] width 53 height 10
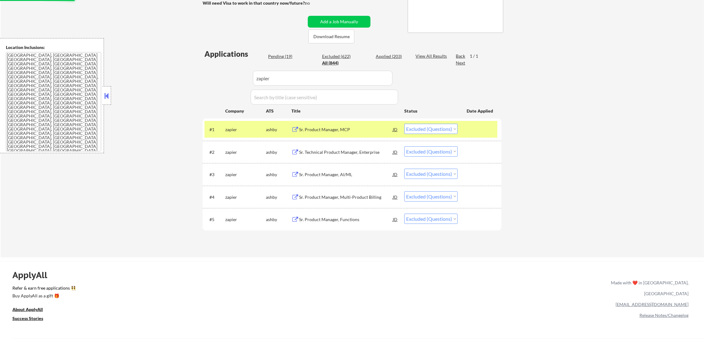
click at [243, 138] on div "#1 zapier ashby Sr. Product Manager, MCP JD Choose an option... Pending Applied…" at bounding box center [352, 129] width 299 height 22
drag, startPoint x: 288, startPoint y: 81, endPoint x: 199, endPoint y: 80, distance: 88.4
click at [204, 80] on div "Applications Pending (16) Excluded (625) Applied (203) All (844) View All Resul…" at bounding box center [352, 147] width 299 height 197
paste input "coinbase"
type input "coinbase"
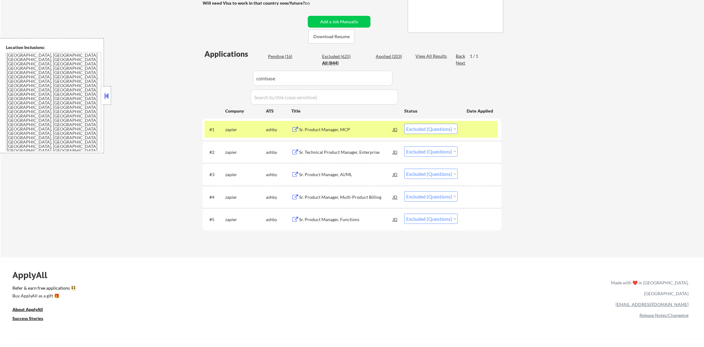
click at [199, 80] on div "← Return to /applysquad Mailslurp Inbox Job Search Builder Joseph Shum User Ema…" at bounding box center [352, 78] width 310 height 350
click at [216, 121] on div "#1 zapier ashby Sr. Product Manager, MCP JD Choose an option... Pending Applied…" at bounding box center [350, 129] width 293 height 17
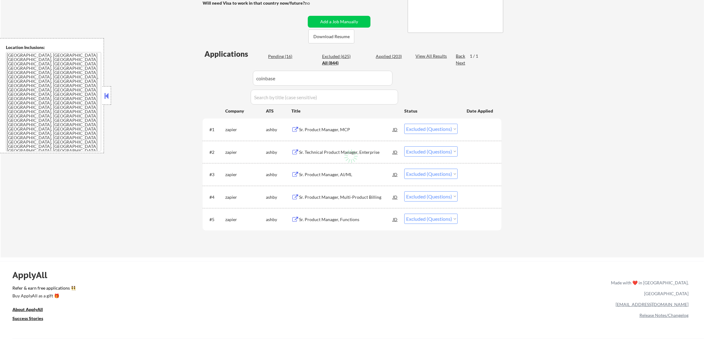
select select ""applied""
select select ""excluded__other_""
select select ""pending""
select select ""excluded""
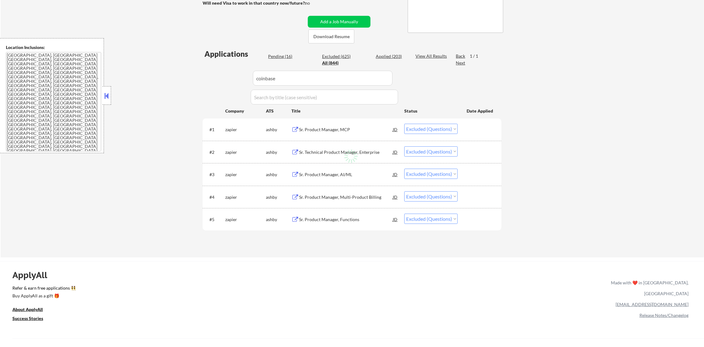
select select ""pending""
select select ""excluded""
select select ""pending""
select select ""excluded""
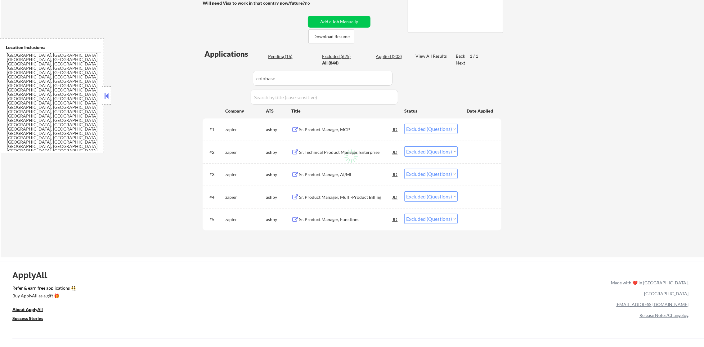
select select ""excluded""
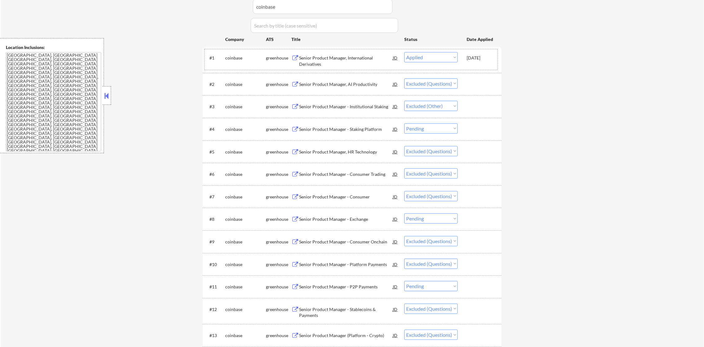
scroll to position [200, 0]
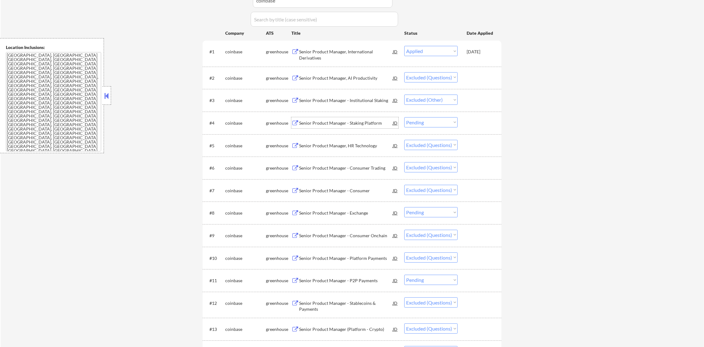
click at [350, 126] on div "Senior Product Manager - Staking Platform" at bounding box center [346, 122] width 94 height 11
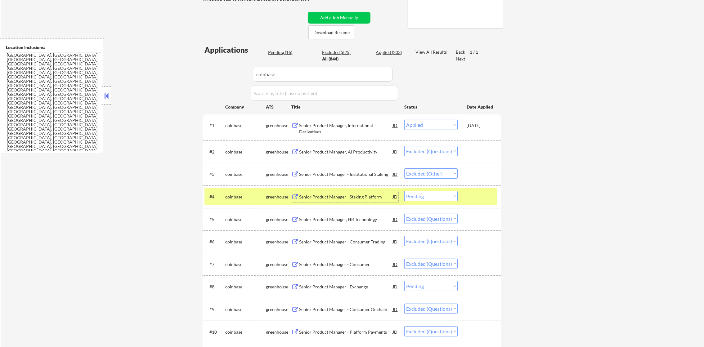
scroll to position [122, 0]
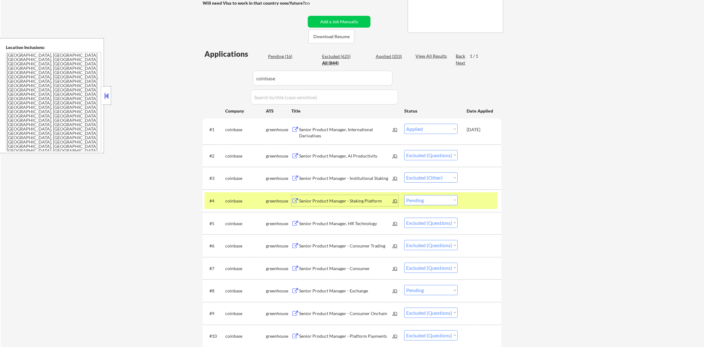
click at [417, 196] on select "Choose an option... Pending Applied Excluded (Questions) Excluded (Expired) Exc…" at bounding box center [430, 200] width 53 height 10
select select ""excluded""
click at [404, 195] on select "Choose an option... Pending Applied Excluded (Questions) Excluded (Expired) Exc…" at bounding box center [430, 200] width 53 height 10
click at [234, 199] on div "coinbase" at bounding box center [245, 201] width 41 height 6
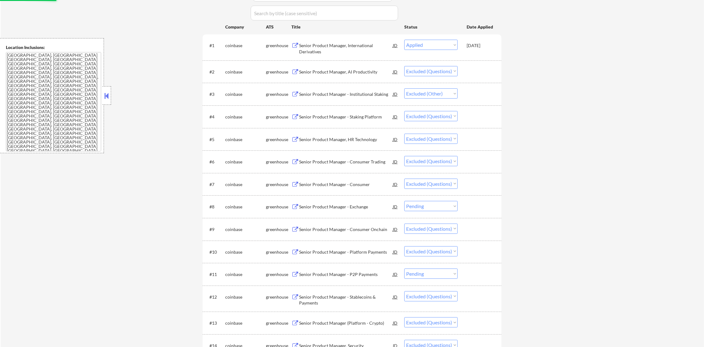
scroll to position [247, 0]
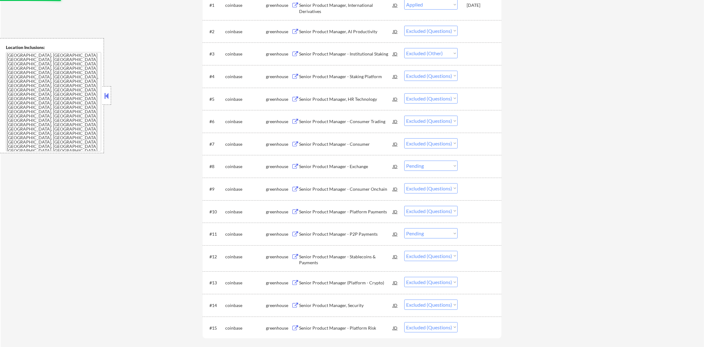
click at [353, 161] on div "Senior Product Manager - Exchange" at bounding box center [346, 166] width 94 height 11
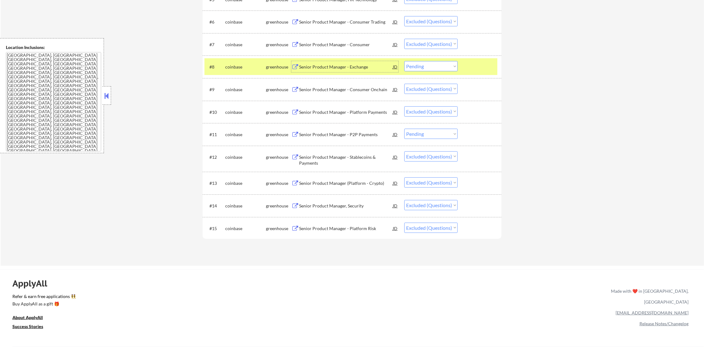
scroll to position [355, 0]
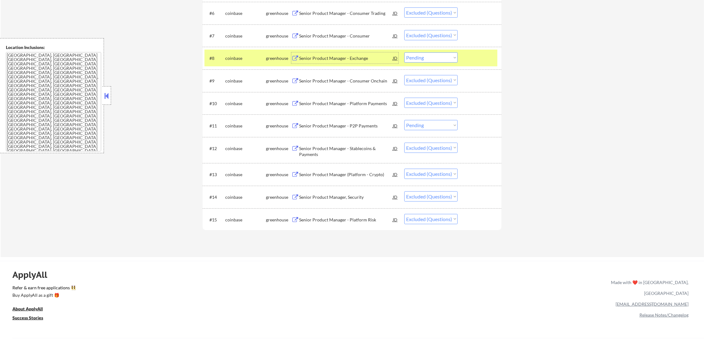
click at [428, 61] on select "Choose an option... Pending Applied Excluded (Questions) Excluded (Expired) Exc…" at bounding box center [430, 57] width 53 height 10
select select ""excluded""
click at [404, 52] on select "Choose an option... Pending Applied Excluded (Questions) Excluded (Expired) Exc…" at bounding box center [430, 57] width 53 height 10
click at [418, 175] on select "Choose an option... Pending Applied Excluded (Questions) Excluded (Expired) Exc…" at bounding box center [430, 174] width 53 height 10
click at [438, 119] on div "#11 coinbase greenhouse Senior Product Manager - P2P Payments JD Choose an opti…" at bounding box center [350, 125] width 293 height 17
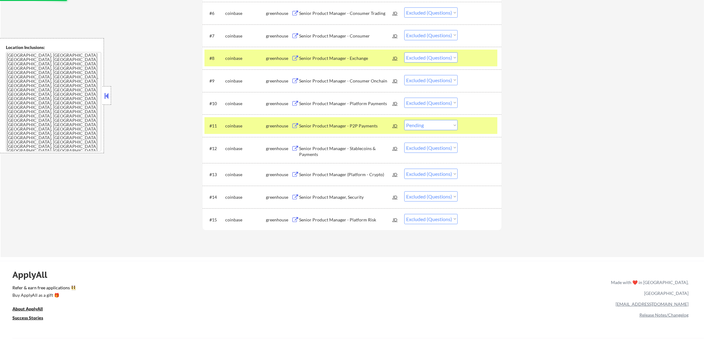
click at [431, 131] on div "#11 coinbase greenhouse Senior Product Manager - P2P Payments JD Choose an opti…" at bounding box center [350, 125] width 293 height 17
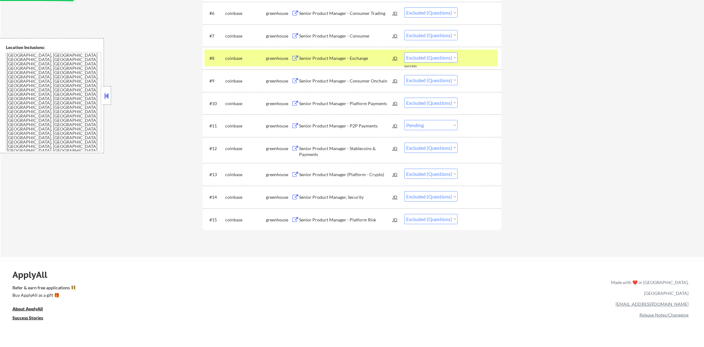
click at [239, 60] on div "coinbase" at bounding box center [245, 58] width 41 height 6
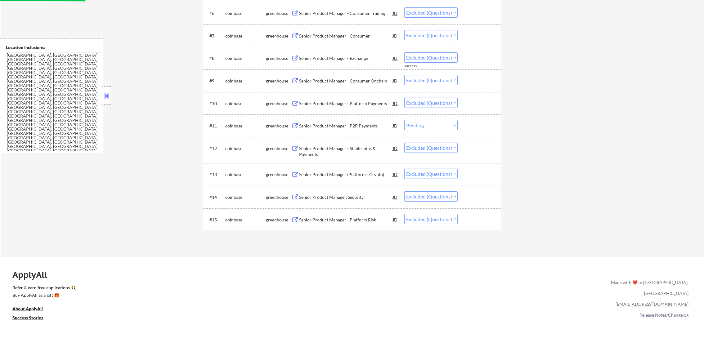
click at [341, 123] on div "Senior Product Manager - P2P Payments" at bounding box center [346, 126] width 94 height 6
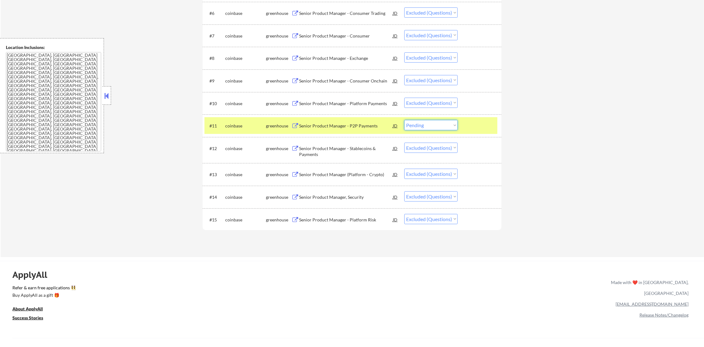
click at [429, 124] on select "Choose an option... Pending Applied Excluded (Questions) Excluded (Expired) Exc…" at bounding box center [430, 125] width 53 height 10
select select ""excluded""
click at [404, 120] on select "Choose an option... Pending Applied Excluded (Questions) Excluded (Expired) Exc…" at bounding box center [430, 125] width 53 height 10
click at [228, 119] on div "#11 coinbase greenhouse Senior Product Manager - P2P Payments JD Choose an opti…" at bounding box center [350, 125] width 293 height 17
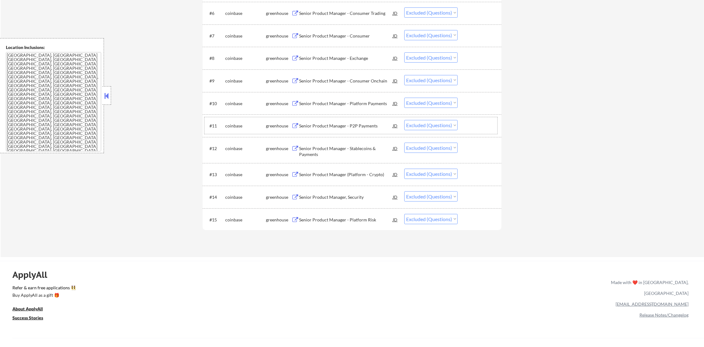
scroll to position [99, 0]
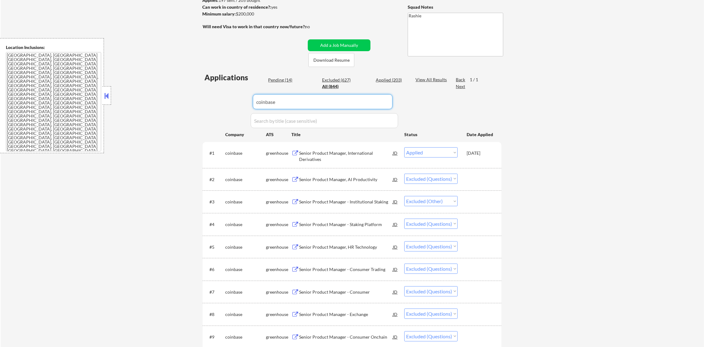
paste input "dandy"
drag, startPoint x: 297, startPoint y: 99, endPoint x: 177, endPoint y: 93, distance: 119.9
click at [188, 94] on div "← Return to /applysquad Mailslurp Inbox Job Search Builder Joseph Shum User Ema…" at bounding box center [352, 219] width 703 height 587
click at [177, 93] on div "← Return to /applysquad Mailslurp Inbox Job Search Builder Joseph Shum User Ema…" at bounding box center [352, 219] width 703 height 587
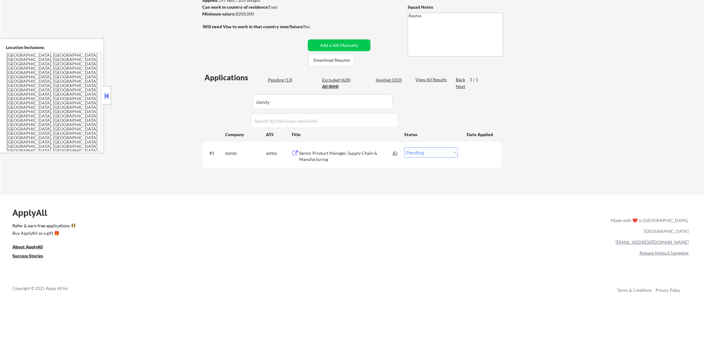
click at [330, 154] on div "Senior Product Manager, Supply Chain & Manufacturing" at bounding box center [346, 156] width 94 height 12
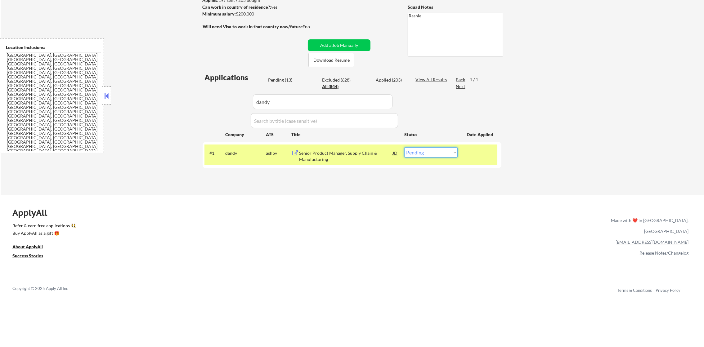
click at [433, 156] on select "Choose an option... Pending Applied Excluded (Questions) Excluded (Expired) Exc…" at bounding box center [430, 152] width 53 height 10
click at [404, 147] on select "Choose an option... Pending Applied Excluded (Questions) Excluded (Expired) Exc…" at bounding box center [430, 152] width 53 height 10
drag, startPoint x: 431, startPoint y: 148, endPoint x: 426, endPoint y: 152, distance: 6.5
click at [429, 149] on select "Choose an option... Pending Applied Excluded (Questions) Excluded (Expired) Exc…" at bounding box center [430, 152] width 53 height 10
click at [404, 147] on select "Choose an option... Pending Applied Excluded (Questions) Excluded (Expired) Exc…" at bounding box center [430, 152] width 53 height 10
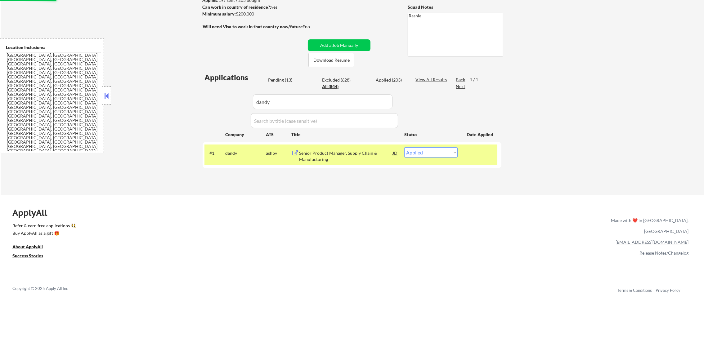
click at [230, 162] on div "#1 dandy ashby Senior Product Manager, Supply Chain & Manufacturing JD Choose a…" at bounding box center [350, 155] width 293 height 20
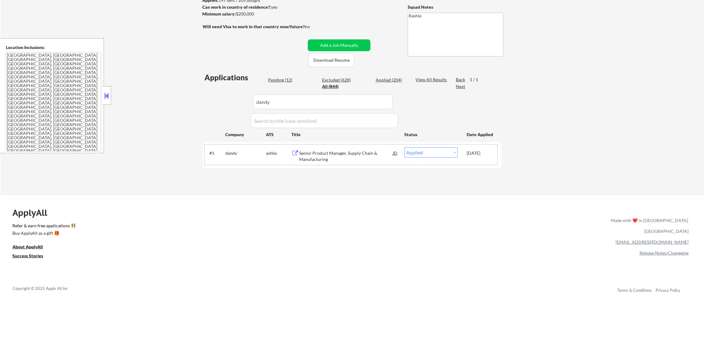
drag, startPoint x: 236, startPoint y: 102, endPoint x: 213, endPoint y: 102, distance: 23.3
click at [221, 102] on div "Applications Pending (12) Excluded (628) Applied (204) All (844) View All Resul…" at bounding box center [352, 127] width 299 height 111
paste input "nbcuniversal3"
click at [213, 102] on div "Applications Pending (12) Excluded (628) Applied (204) All (844) View All Resul…" at bounding box center [352, 127] width 299 height 111
click at [358, 153] on div "Senior Product Manager, Supply Chain & Manufacturing" at bounding box center [346, 156] width 94 height 12
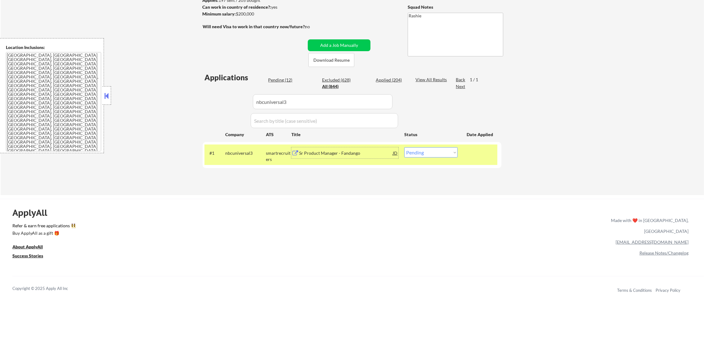
click at [324, 155] on div "Sr Product Manager - Fandango" at bounding box center [346, 153] width 94 height 6
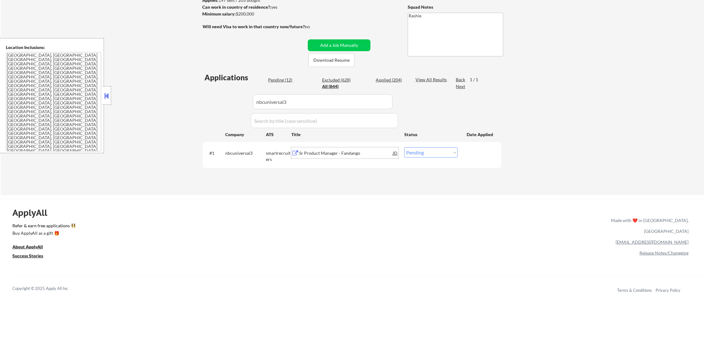
click at [424, 152] on select "Choose an option... Pending Applied Excluded (Questions) Excluded (Expired) Exc…" at bounding box center [430, 152] width 53 height 10
click at [404, 147] on select "Choose an option... Pending Applied Excluded (Questions) Excluded (Expired) Exc…" at bounding box center [430, 152] width 53 height 10
click at [248, 158] on div "nbcuniversal3" at bounding box center [245, 152] width 41 height 11
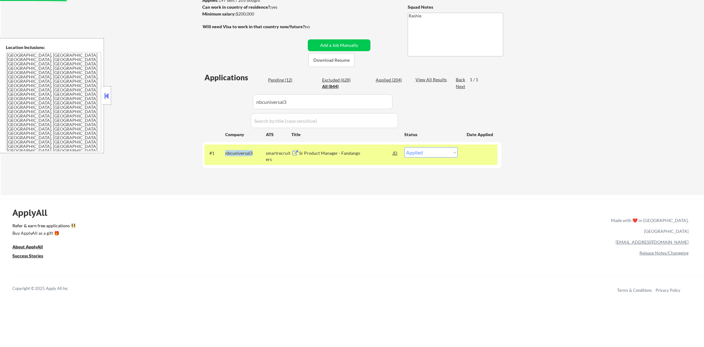
click at [248, 158] on div "nbcuniversal3" at bounding box center [245, 152] width 41 height 11
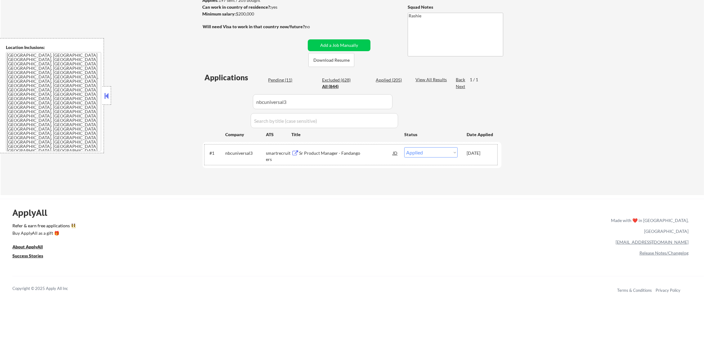
paste input "axon"
drag, startPoint x: 297, startPoint y: 106, endPoint x: 185, endPoint y: 106, distance: 111.3
click at [189, 106] on div "← Return to /applysquad Mailslurp Inbox Job Search Builder Joseph Shum User Ema…" at bounding box center [352, 60] width 703 height 269
click at [185, 106] on div "← Return to /applysquad Mailslurp Inbox Job Search Builder Joseph Shum User Ema…" at bounding box center [352, 60] width 703 height 269
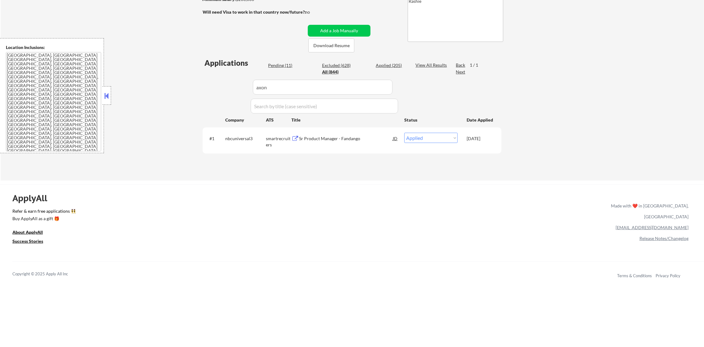
scroll to position [145, 0]
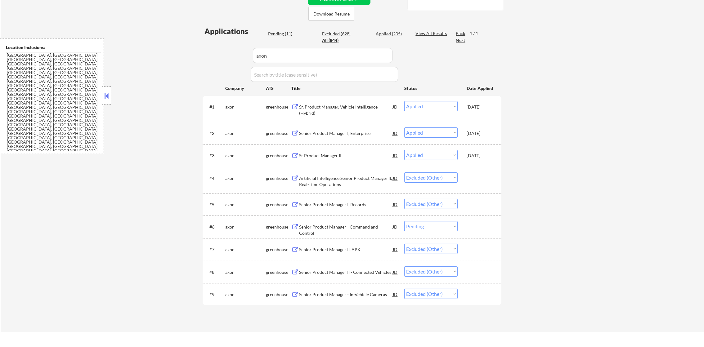
click at [444, 225] on select "Choose an option... Pending Applied Excluded (Questions) Excluded (Expired) Exc…" at bounding box center [430, 226] width 53 height 10
click at [404, 221] on select "Choose an option... Pending Applied Excluded (Questions) Excluded (Expired) Exc…" at bounding box center [430, 226] width 53 height 10
drag, startPoint x: 256, startPoint y: 60, endPoint x: 213, endPoint y: 52, distance: 42.8
click at [222, 54] on div "Applications Pending (11) Excluded (628) Applied (205) All (844) View All Resul…" at bounding box center [352, 173] width 299 height 294
paste input "coreweave"
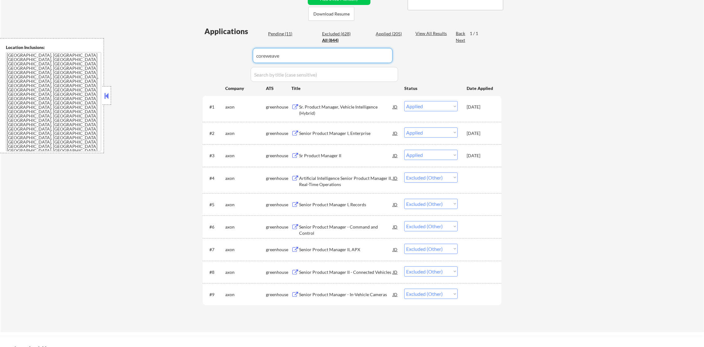
click at [200, 52] on div "← Return to /applysquad Mailslurp Inbox Job Search Builder Joseph Shum User Ema…" at bounding box center [352, 103] width 310 height 447
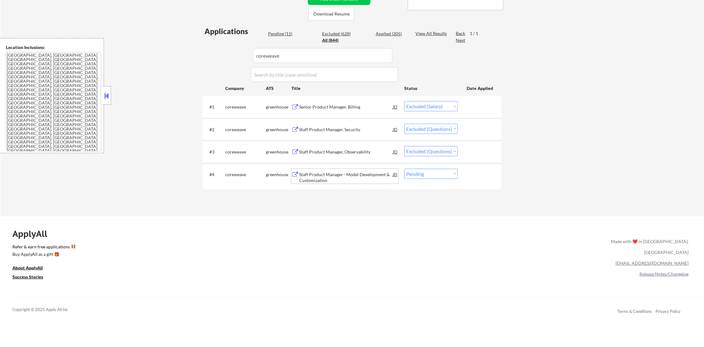
click at [363, 175] on div "Staff Product Manager - Model Development & Customization" at bounding box center [346, 178] width 94 height 12
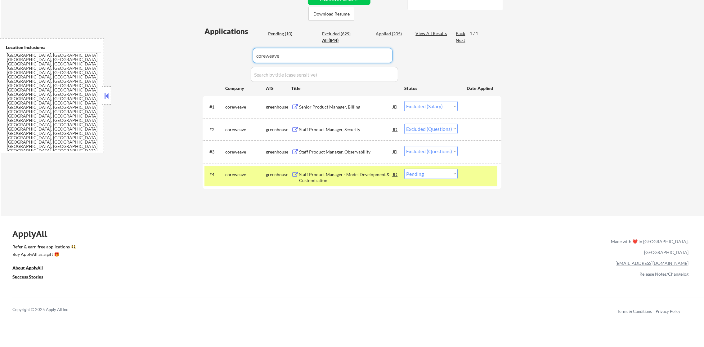
paste input "dittoliveincorporated"
drag, startPoint x: 302, startPoint y: 57, endPoint x: 209, endPoint y: 41, distance: 94.7
click at [209, 41] on div "Applications Pending (10) Excluded (629) Applied (205) All (844) View All Resul…" at bounding box center [352, 115] width 299 height 178
click at [207, 40] on div "Applications Pending (10) Excluded (629) Applied (205) All (844) View All Resul…" at bounding box center [352, 115] width 299 height 178
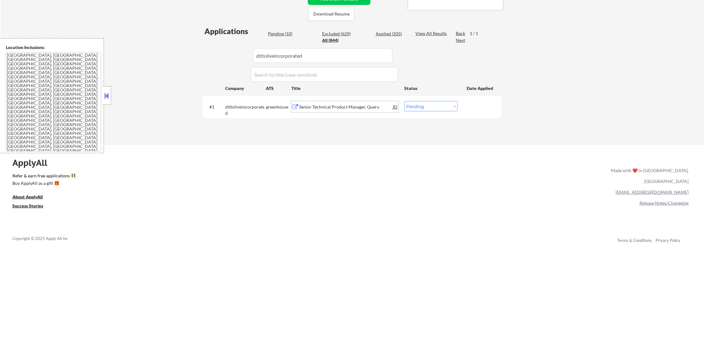
click at [345, 107] on div "Senior Technical Product Manager, Query" at bounding box center [346, 107] width 94 height 6
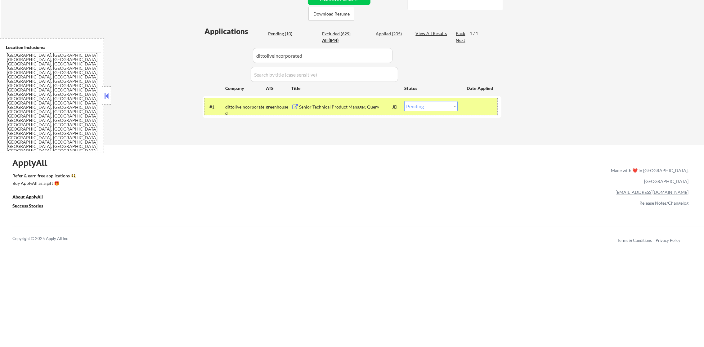
drag, startPoint x: 413, startPoint y: 99, endPoint x: 413, endPoint y: 105, distance: 5.3
click at [413, 104] on div "#1 dittoliveincorporated greenhouse Senior Technical Product Manager, Query JD …" at bounding box center [350, 106] width 293 height 17
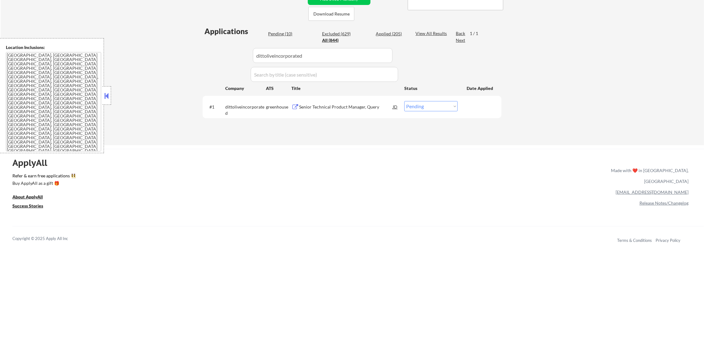
click at [414, 105] on select "Choose an option... Pending Applied Excluded (Questions) Excluded (Expired) Exc…" at bounding box center [430, 106] width 53 height 10
click at [404, 101] on select "Choose an option... Pending Applied Excluded (Questions) Excluded (Expired) Exc…" at bounding box center [430, 106] width 53 height 10
click at [390, 144] on div "← Return to /applysquad Mailslurp Inbox Job Search Builder Joseph Shum User Ema…" at bounding box center [352, 12] width 703 height 265
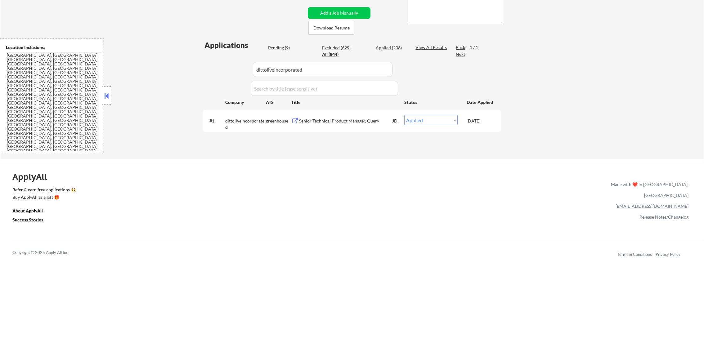
scroll to position [114, 0]
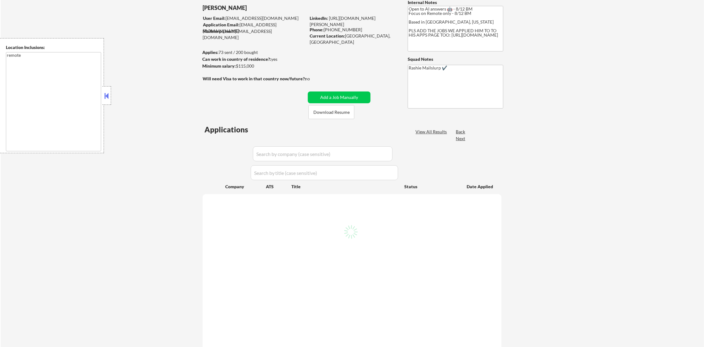
select select ""pending""
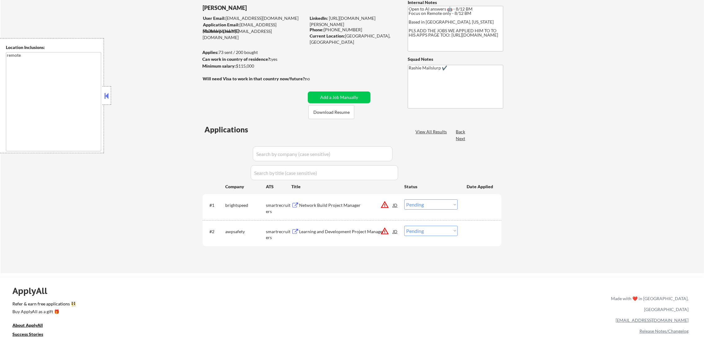
scroll to position [47, 0]
click at [385, 203] on button "warning_amber" at bounding box center [384, 204] width 9 height 9
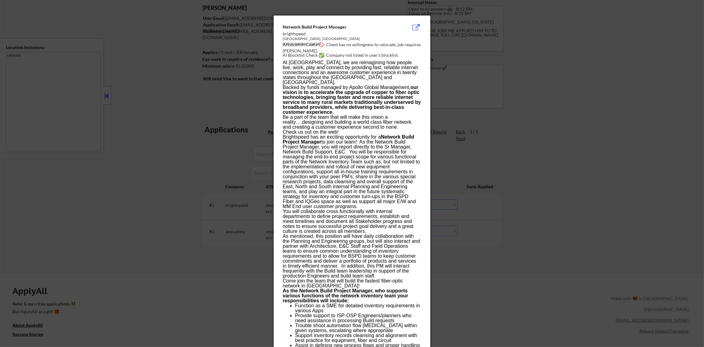
click at [533, 152] on div at bounding box center [352, 173] width 704 height 347
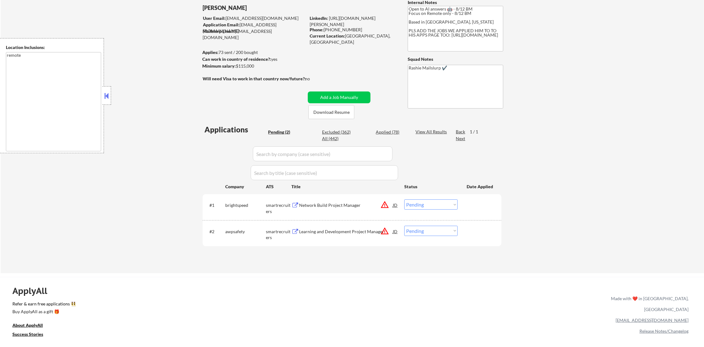
drag, startPoint x: 424, startPoint y: 204, endPoint x: 424, endPoint y: 209, distance: 4.4
click at [424, 204] on select "Choose an option... Pending Applied Excluded (Questions) Excluded (Expired) Exc…" at bounding box center [430, 204] width 53 height 10
select select ""excluded__location_""
click at [404, 199] on select "Choose an option... Pending Applied Excluded (Questions) Excluded (Expired) Exc…" at bounding box center [430, 204] width 53 height 10
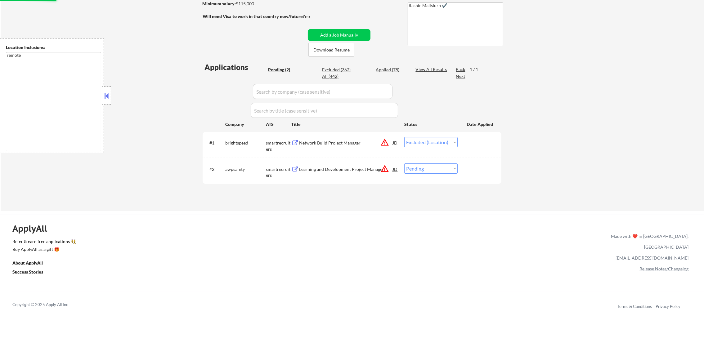
scroll to position [124, 0]
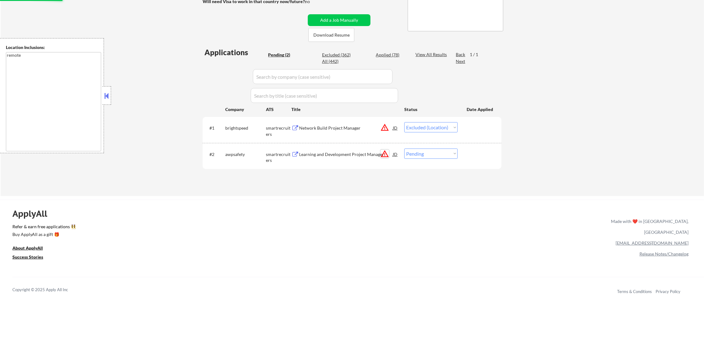
click at [384, 154] on button "warning_amber" at bounding box center [384, 153] width 9 height 9
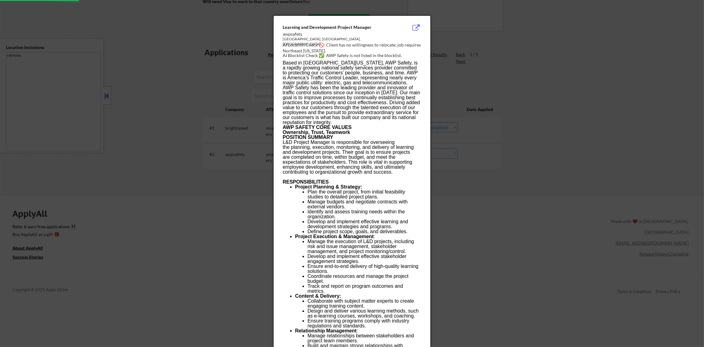
click at [570, 143] on div at bounding box center [352, 173] width 704 height 347
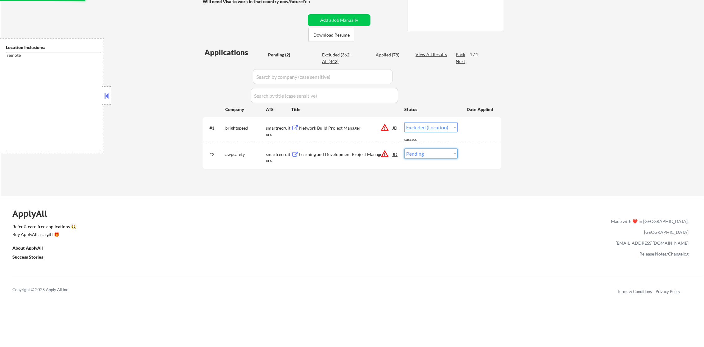
click at [439, 153] on select "Choose an option... Pending Applied Excluded (Questions) Excluded (Expired) Exc…" at bounding box center [430, 154] width 53 height 10
select select ""excluded__location_""
click at [404, 149] on select "Choose an option... Pending Applied Excluded (Questions) Excluded (Expired) Exc…" at bounding box center [430, 154] width 53 height 10
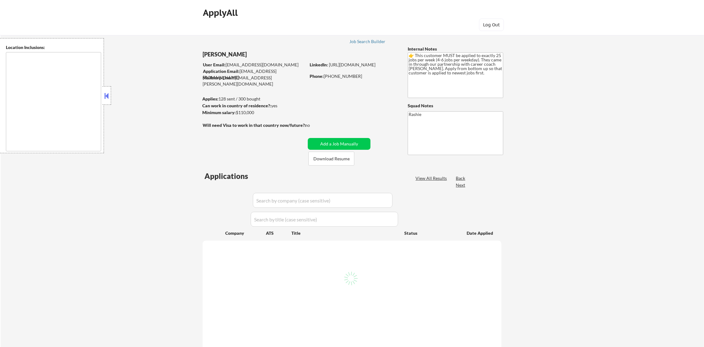
type textarea "[GEOGRAPHIC_DATA], [GEOGRAPHIC_DATA] [GEOGRAPHIC_DATA], [GEOGRAPHIC_DATA] [GEOG…"
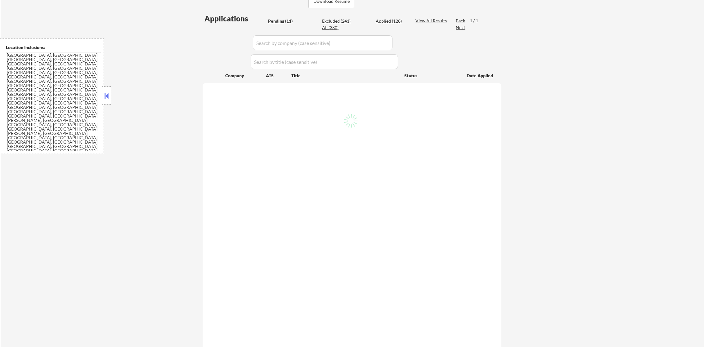
scroll to position [163, 0]
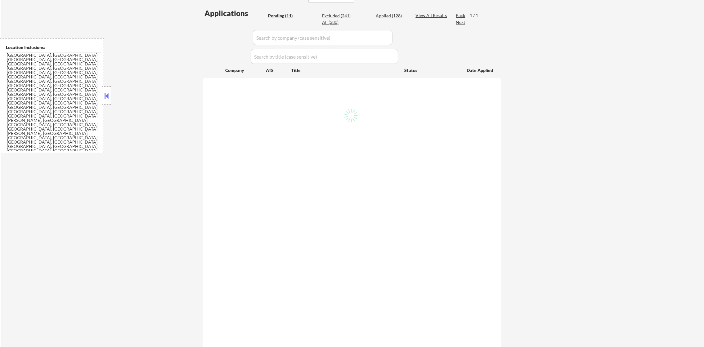
select select ""pending""
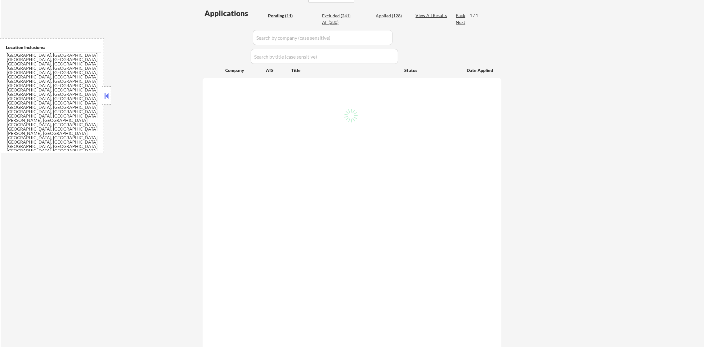
select select ""pending""
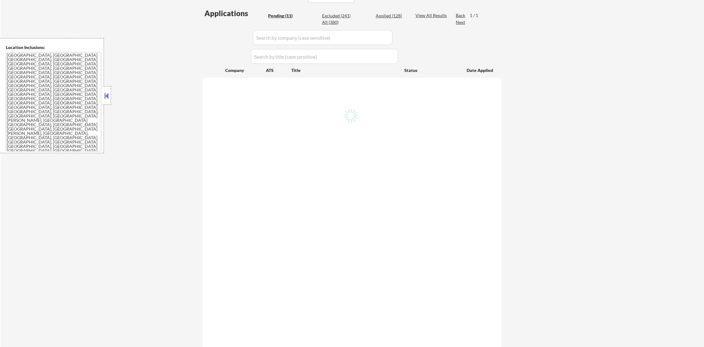
select select ""pending""
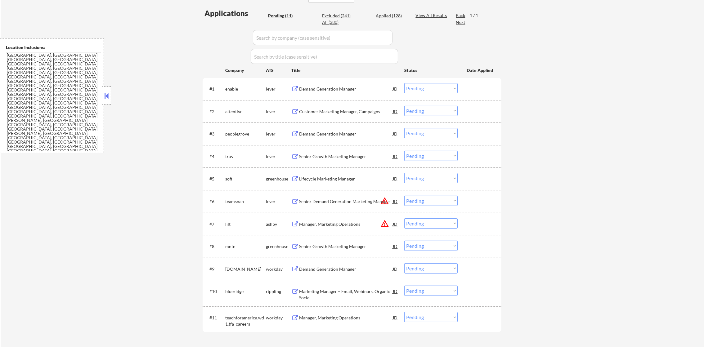
click at [382, 202] on button "warning_amber" at bounding box center [384, 201] width 9 height 9
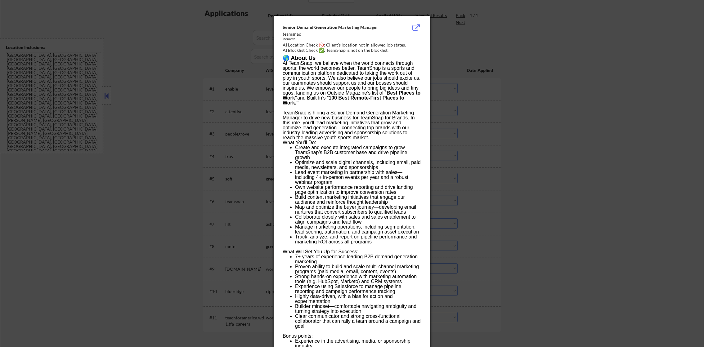
click at [483, 190] on div at bounding box center [352, 173] width 704 height 347
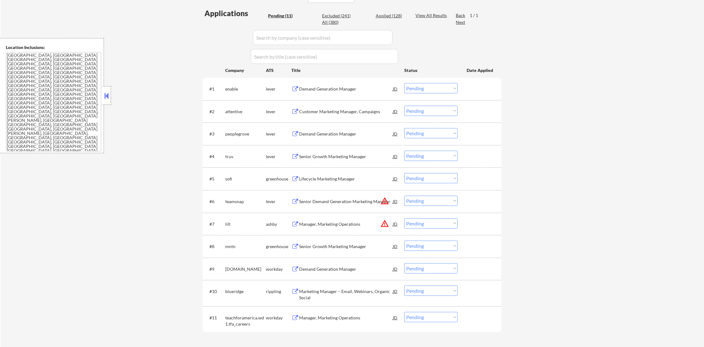
click at [345, 199] on div "Senior Demand Generation Marketing Manager" at bounding box center [346, 201] width 94 height 6
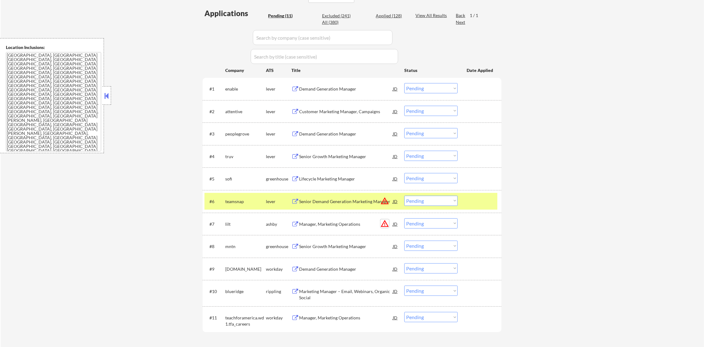
click at [384, 221] on button "warning_amber" at bounding box center [384, 223] width 9 height 9
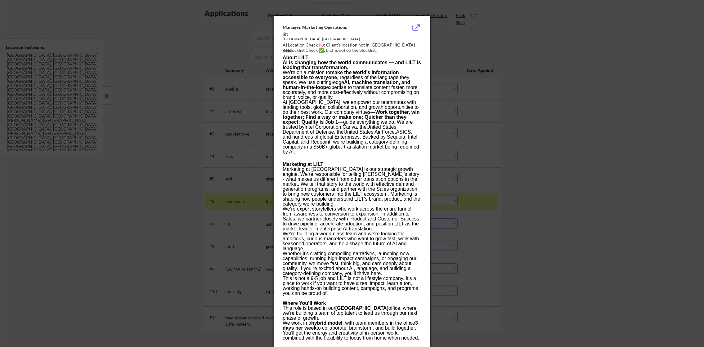
click at [463, 207] on div at bounding box center [352, 173] width 704 height 347
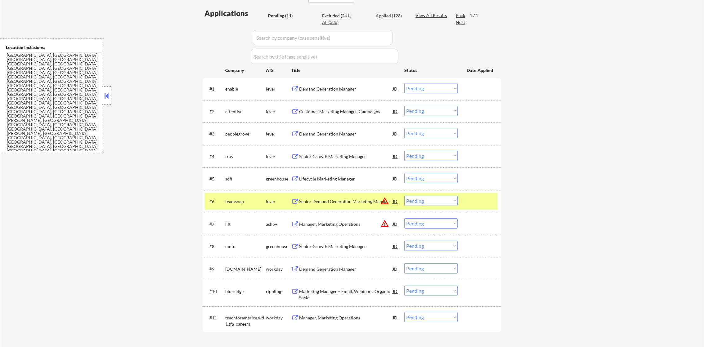
click at [427, 224] on select "Choose an option... Pending Applied Excluded (Questions) Excluded (Expired) Exc…" at bounding box center [430, 223] width 53 height 10
click at [404, 218] on select "Choose an option... Pending Applied Excluded (Questions) Excluded (Expired) Exc…" at bounding box center [430, 223] width 53 height 10
click at [242, 199] on div "teamsnap" at bounding box center [245, 201] width 41 height 6
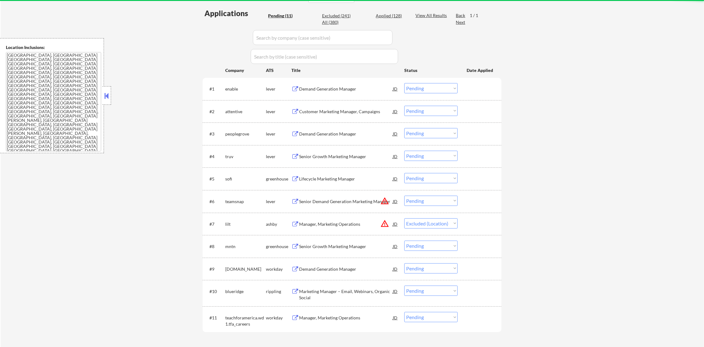
select select ""pending""
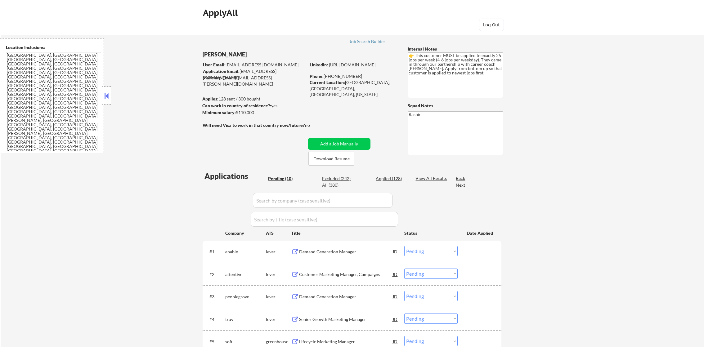
select select ""pending""
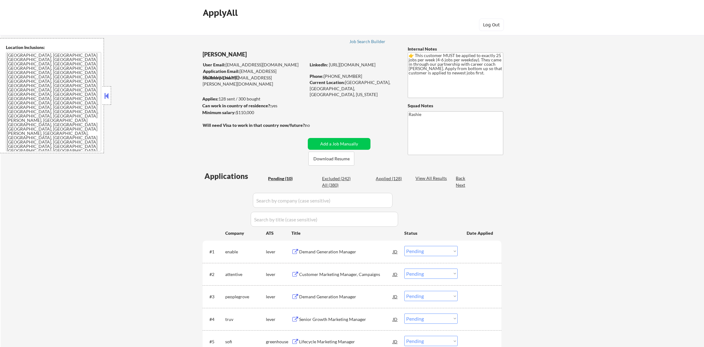
select select ""pending""
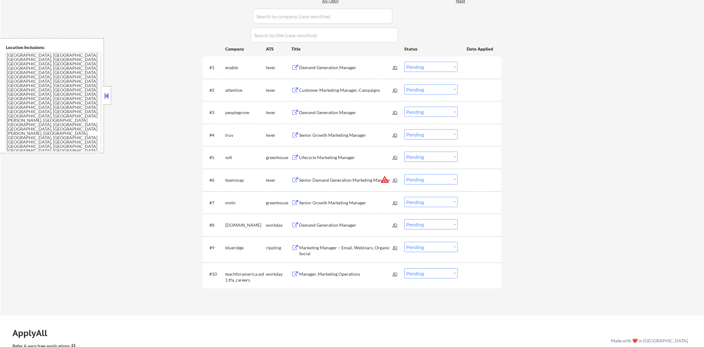
scroll to position [194, 0]
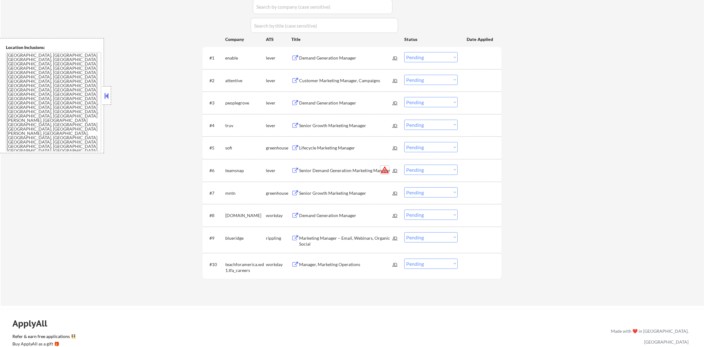
click at [384, 170] on button "warning_amber" at bounding box center [384, 170] width 9 height 9
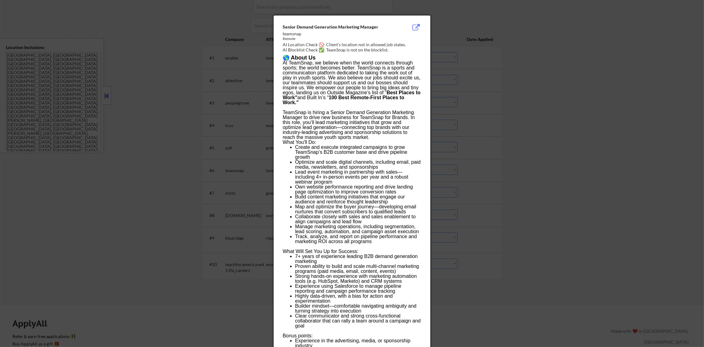
click at [461, 118] on div at bounding box center [352, 173] width 704 height 347
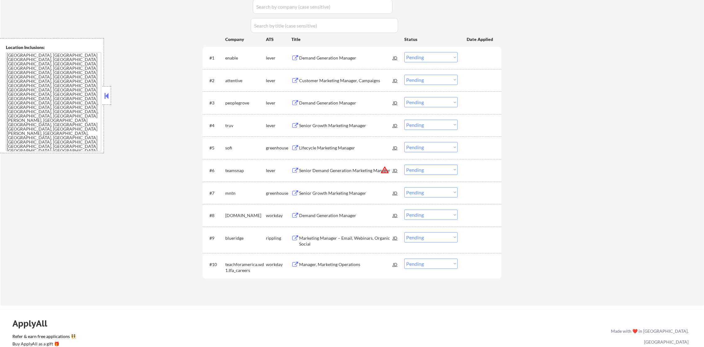
click at [443, 167] on select "Choose an option... Pending Applied Excluded (Questions) Excluded (Expired) Exc…" at bounding box center [430, 170] width 53 height 10
click at [404, 165] on select "Choose an option... Pending Applied Excluded (Questions) Excluded (Expired) Exc…" at bounding box center [430, 170] width 53 height 10
select select ""pending""
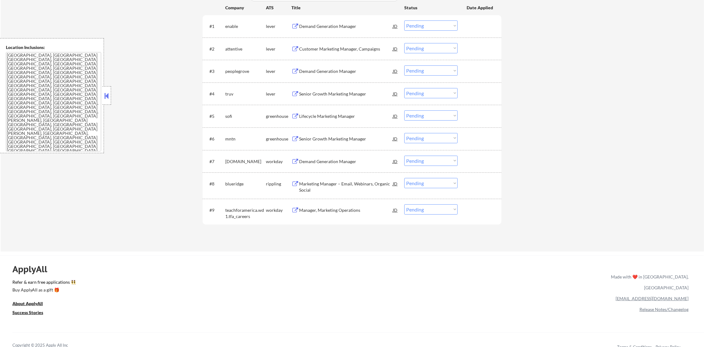
scroll to position [225, 0]
click at [345, 24] on div "Demand Generation Manager" at bounding box center [346, 27] width 94 height 6
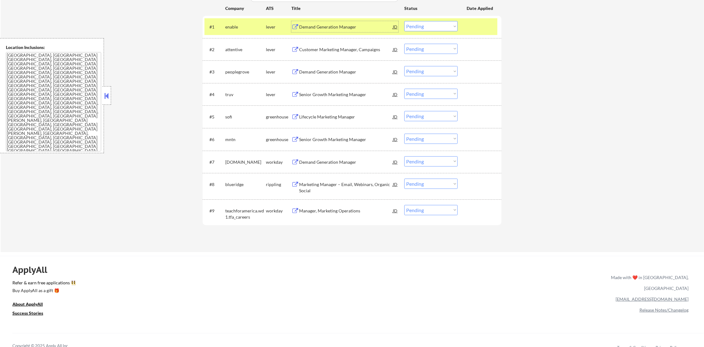
click at [232, 25] on div "enable" at bounding box center [245, 27] width 41 height 6
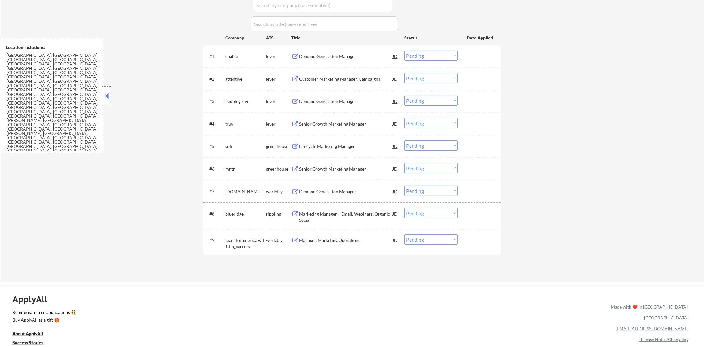
scroll to position [194, 0]
click at [334, 52] on div "Demand Generation Manager" at bounding box center [346, 57] width 94 height 11
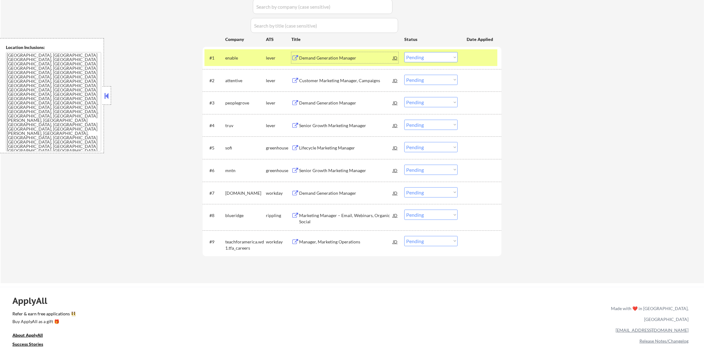
click at [420, 55] on select "Choose an option... Pending Applied Excluded (Questions) Excluded (Expired) Exc…" at bounding box center [430, 57] width 53 height 10
click at [404, 52] on select "Choose an option... Pending Applied Excluded (Questions) Excluded (Expired) Exc…" at bounding box center [430, 57] width 53 height 10
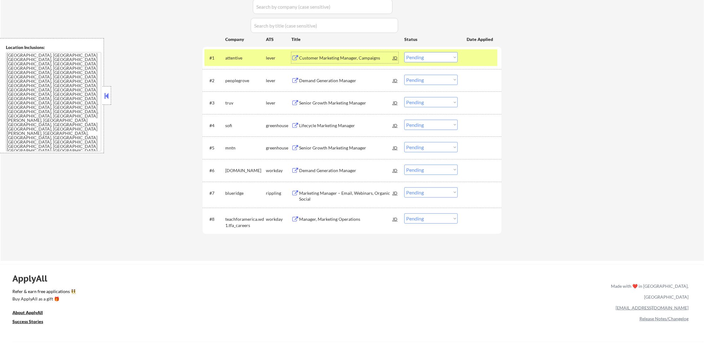
click at [332, 58] on div "Customer Marketing Manager, Campaigns" at bounding box center [346, 58] width 94 height 6
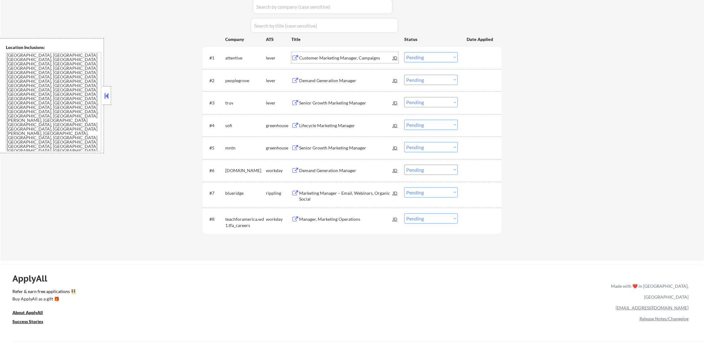
click at [423, 54] on select "Choose an option... Pending Applied Excluded (Questions) Excluded (Expired) Exc…" at bounding box center [430, 57] width 53 height 10
click at [404, 52] on select "Choose an option... Pending Applied Excluded (Questions) Excluded (Expired) Exc…" at bounding box center [430, 57] width 53 height 10
click at [352, 81] on div "Demand Generation Manager" at bounding box center [346, 81] width 94 height 6
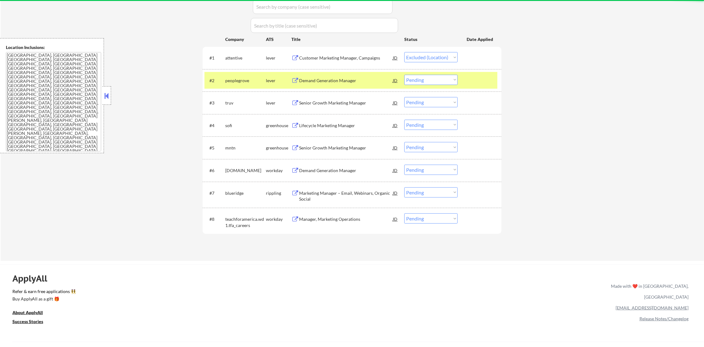
scroll to position [179, 0]
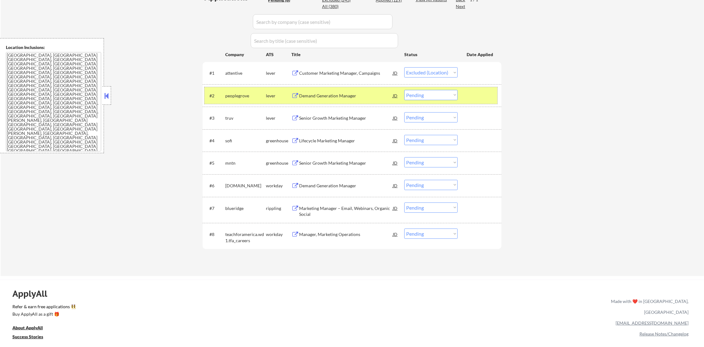
click at [243, 95] on div "peoplegrove" at bounding box center [245, 96] width 41 height 6
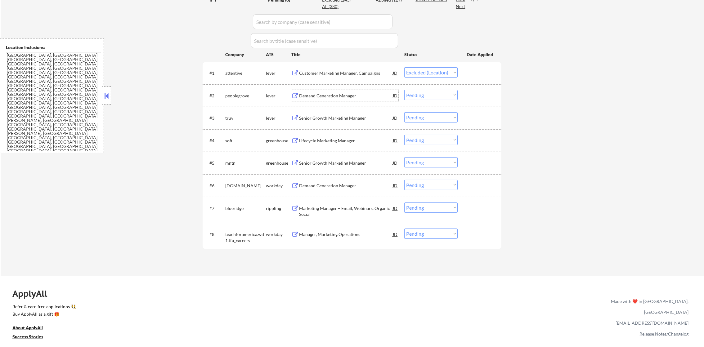
click at [350, 92] on div "Demand Generation Manager" at bounding box center [346, 95] width 94 height 11
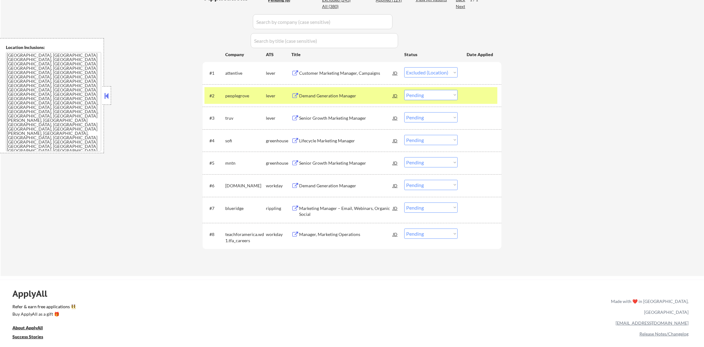
select select ""pending""
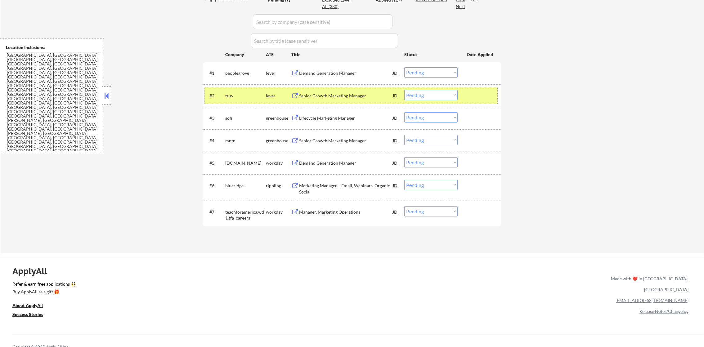
click at [205, 96] on div "#2 truv lever Senior Growth Marketing Manager JD Choose an option... Pending Ap…" at bounding box center [350, 95] width 293 height 17
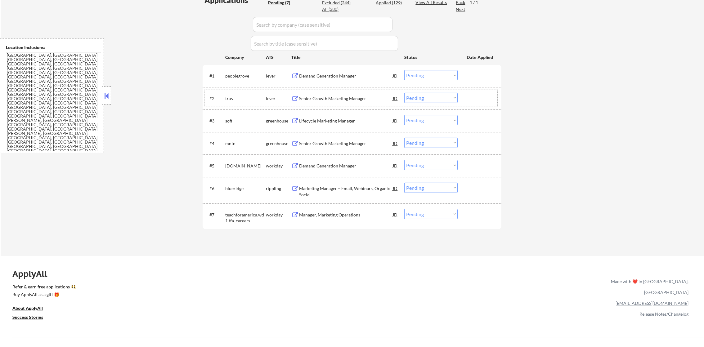
scroll to position [163, 0]
